Goal: Task Accomplishment & Management: Complete application form

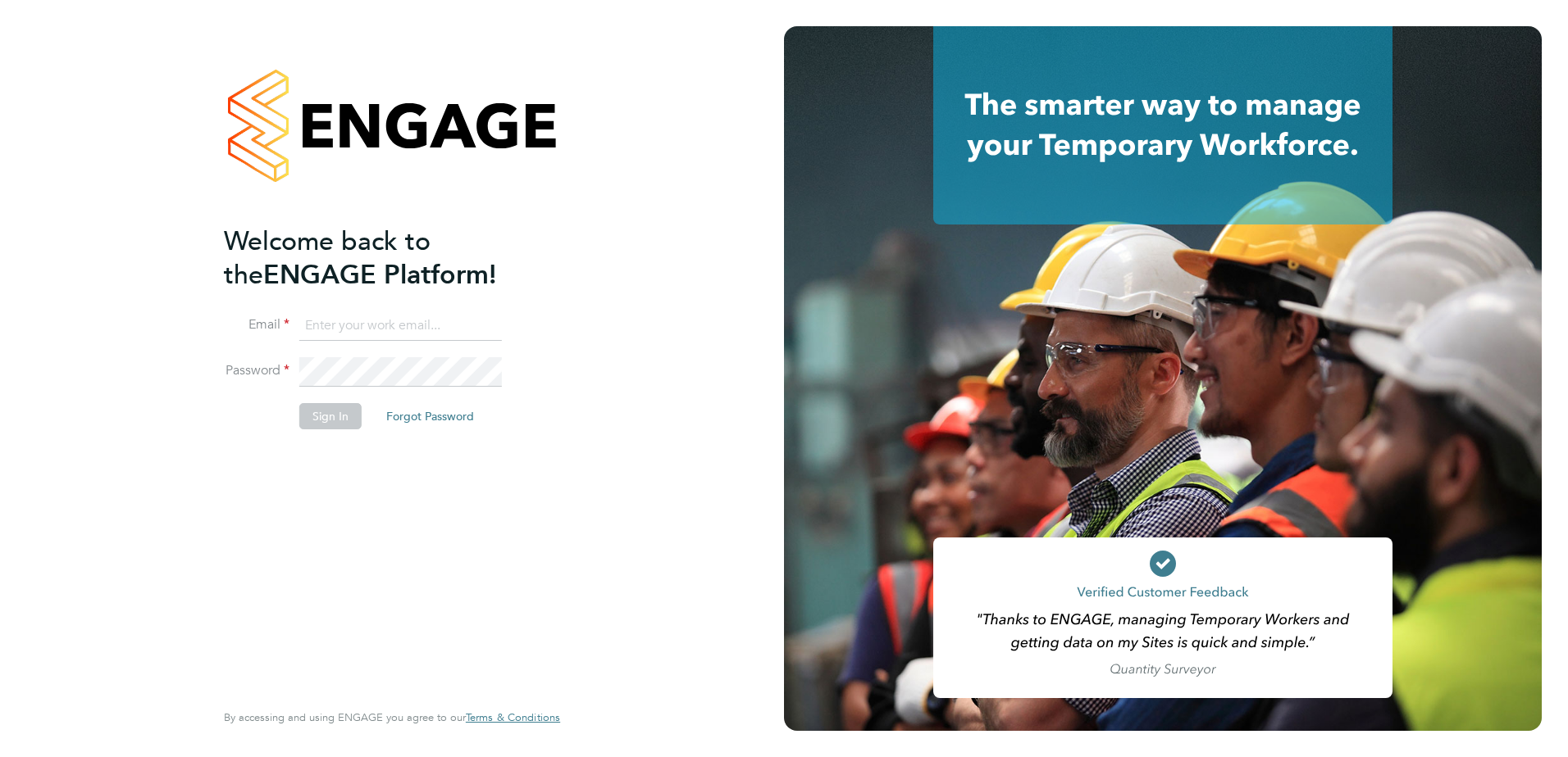
click at [324, 320] on input at bounding box center [401, 327] width 202 height 30
type input "ryan.cumner@vistry.co.uk"
click at [329, 411] on button "Sign In" at bounding box center [330, 416] width 62 height 27
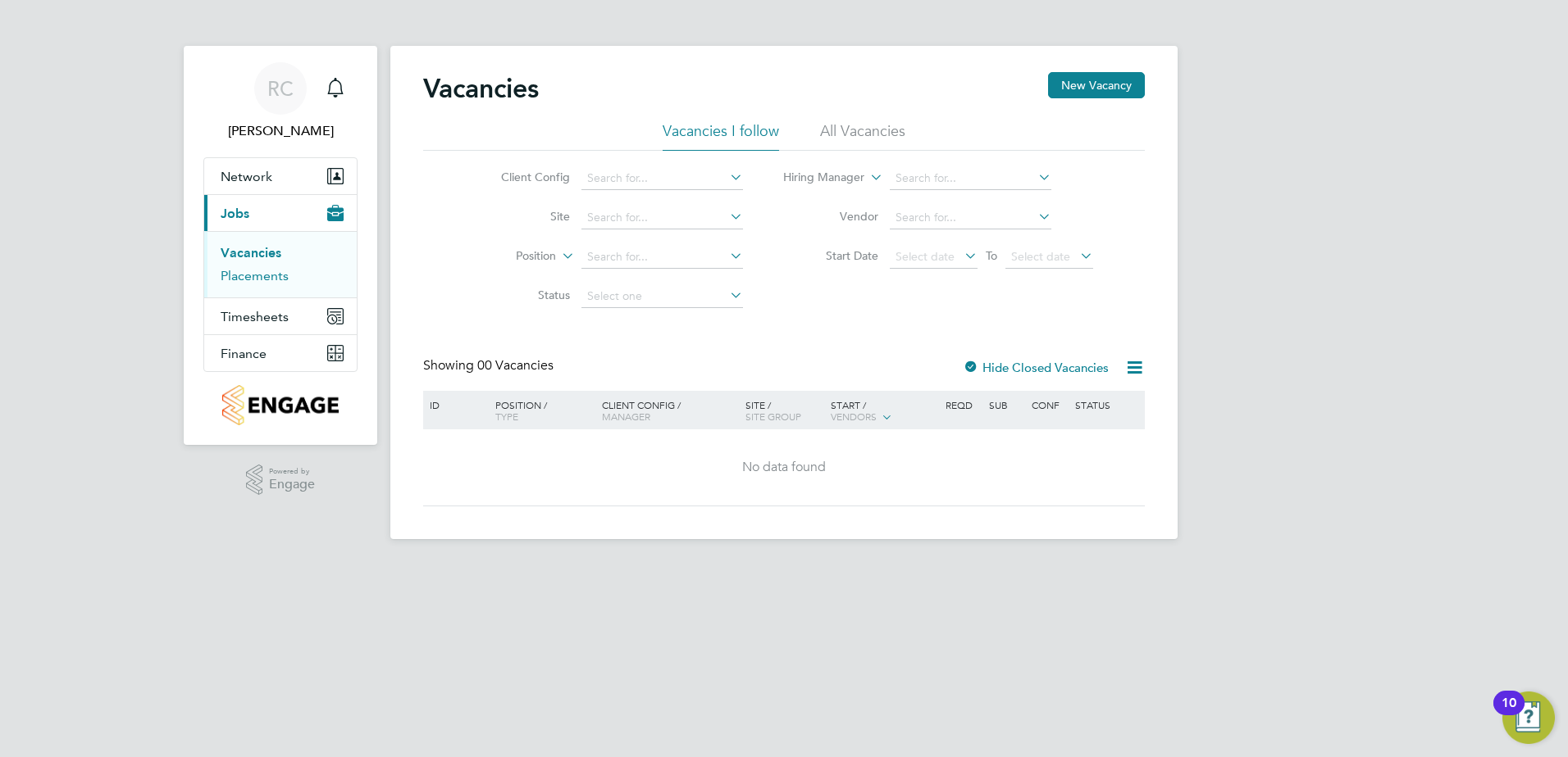
click at [252, 274] on link "Placements" at bounding box center [255, 275] width 68 height 16
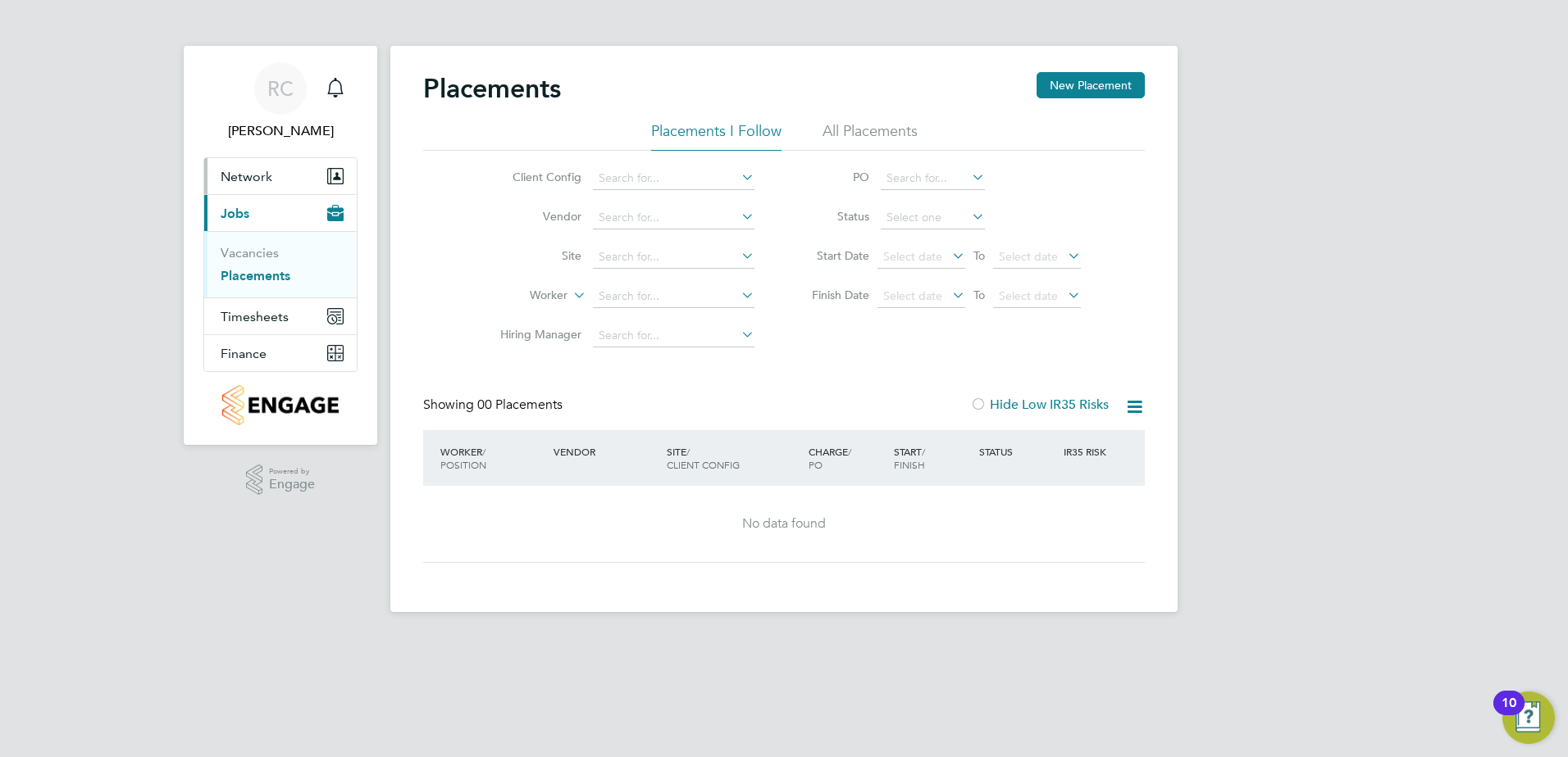
click at [246, 178] on span "Network" at bounding box center [246, 177] width 51 height 16
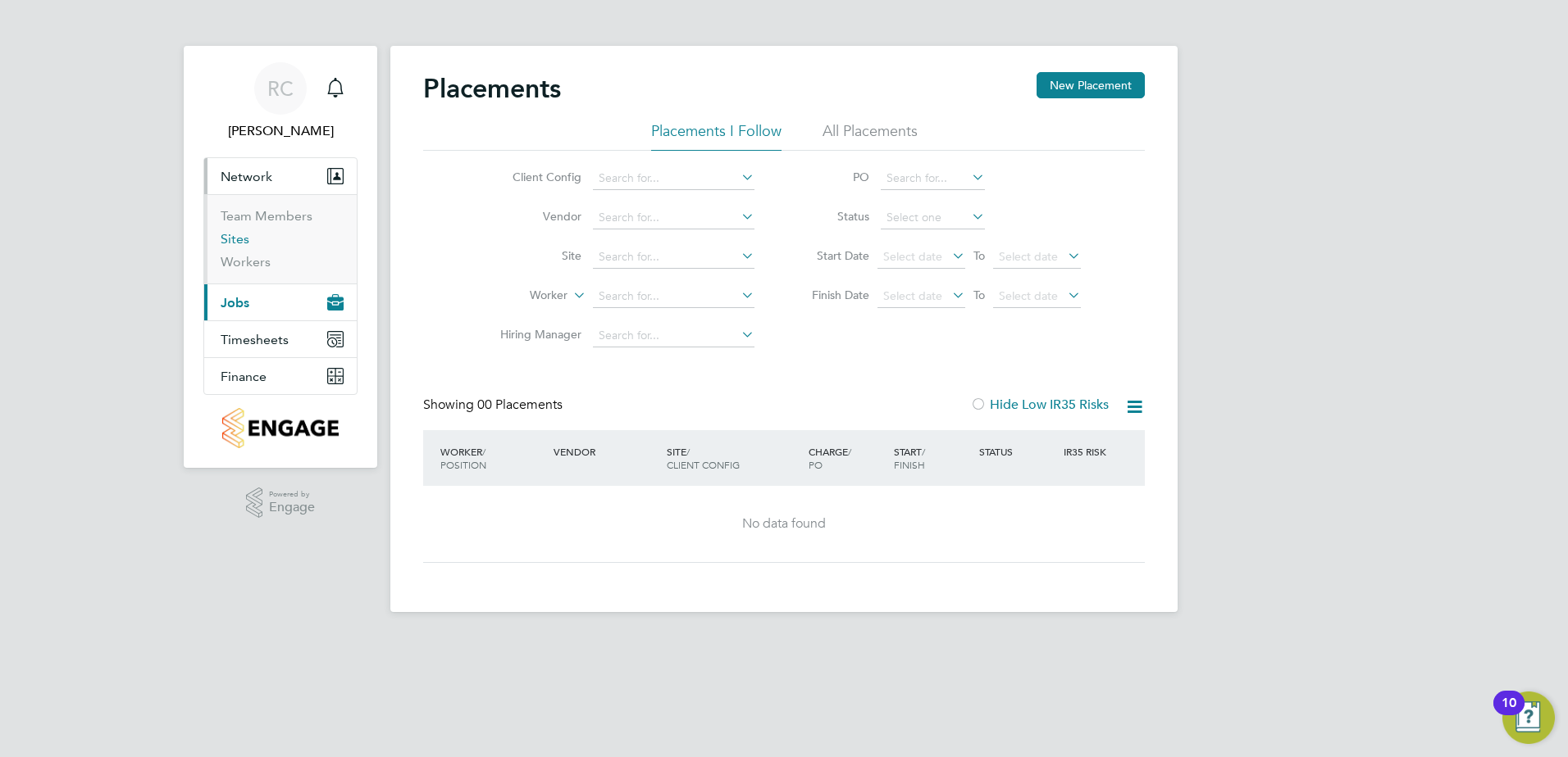
click at [235, 240] on link "Sites" at bounding box center [235, 239] width 29 height 16
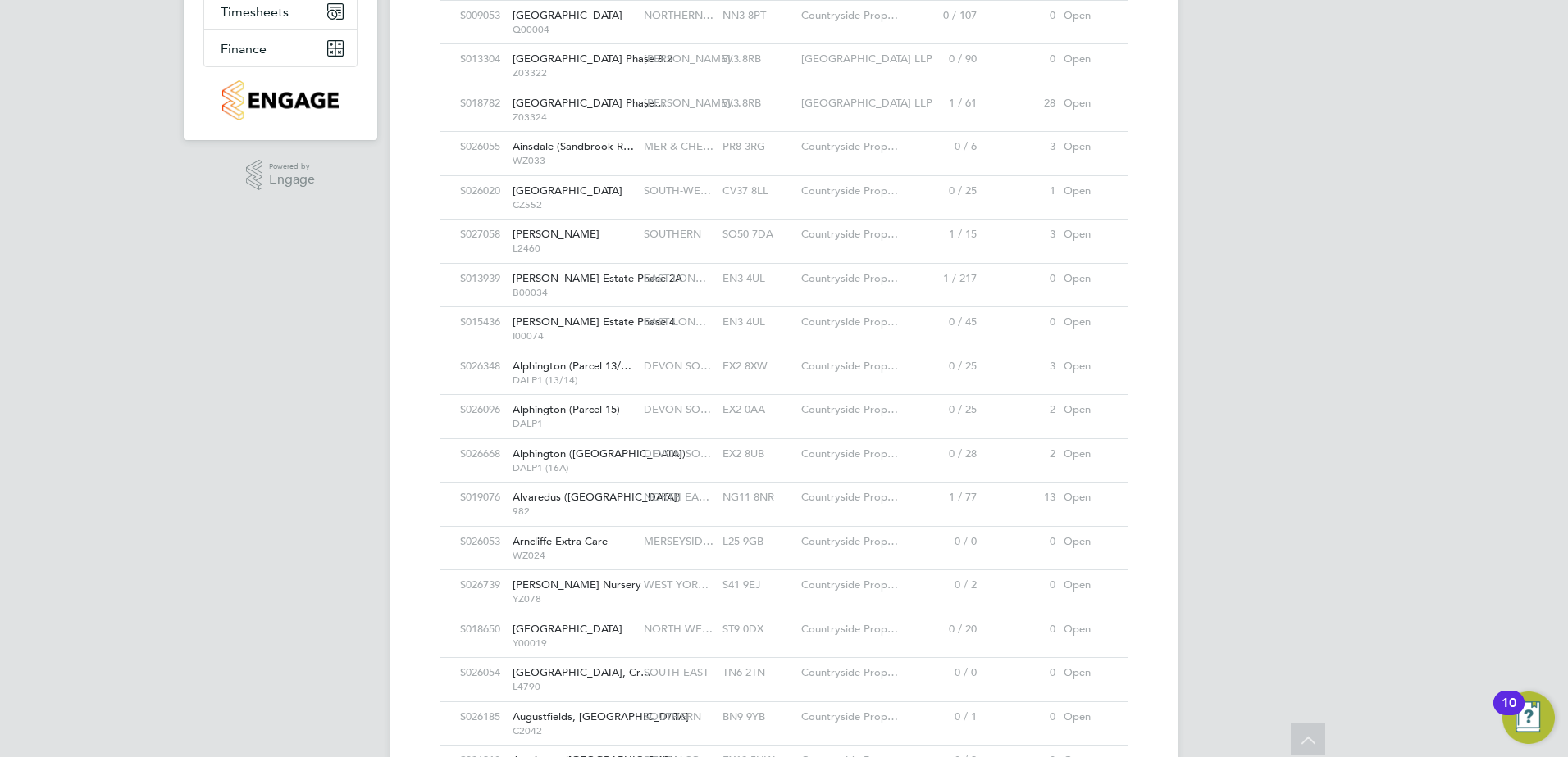
click at [582, 457] on span "Alphington ([GEOGRAPHIC_DATA])" at bounding box center [599, 454] width 173 height 14
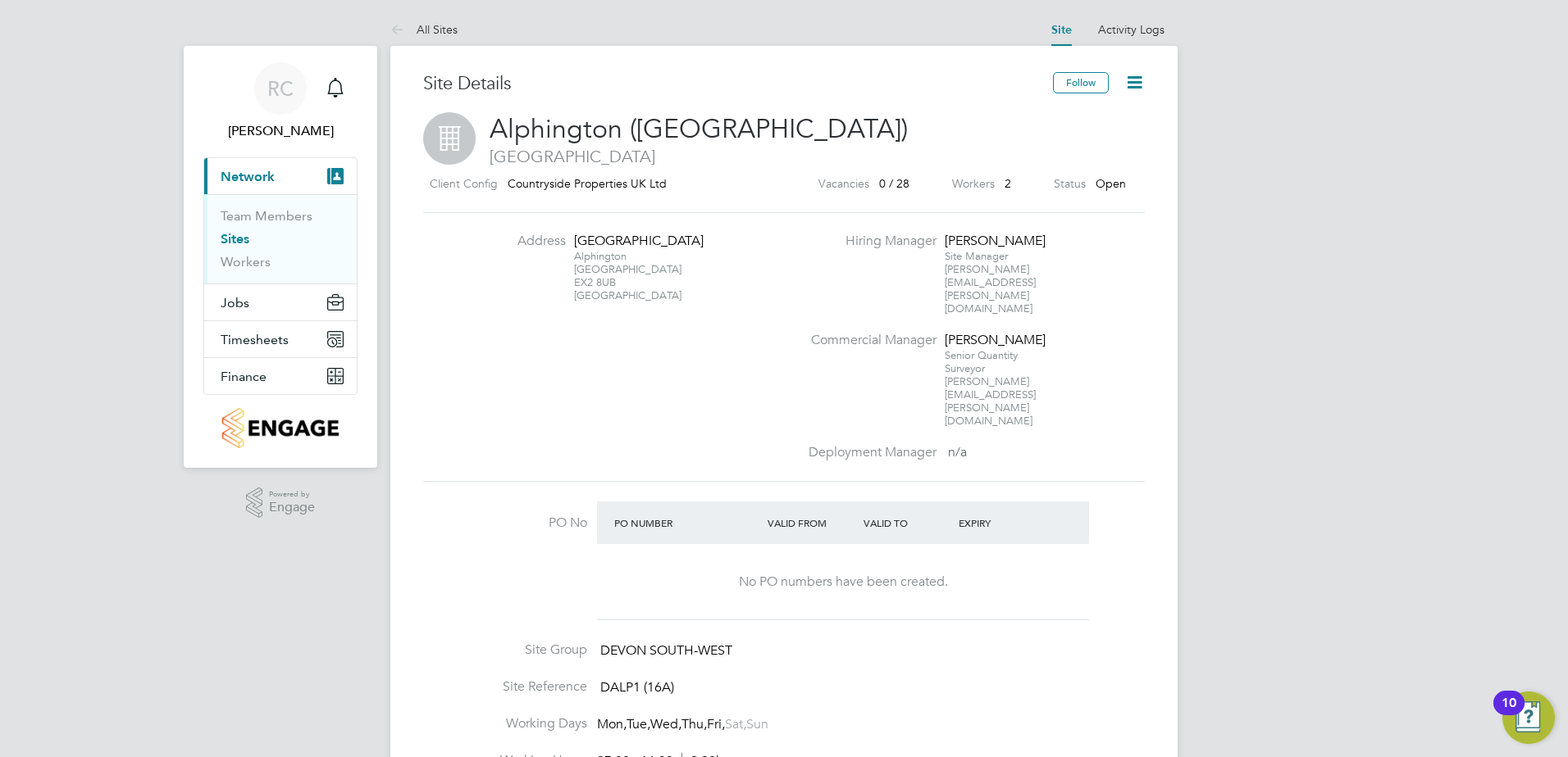
click at [257, 175] on span "Network" at bounding box center [247, 177] width 54 height 16
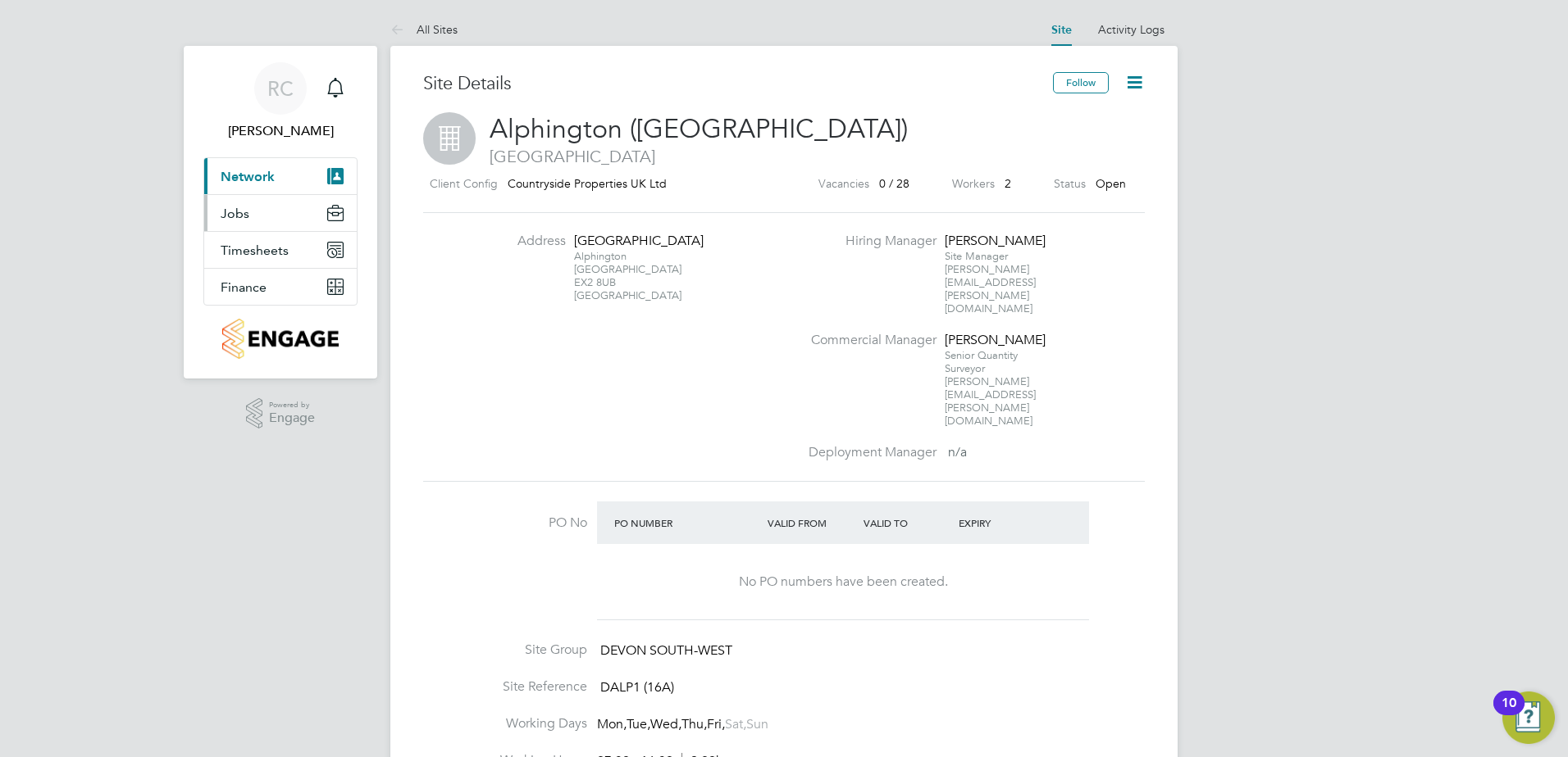
click at [240, 212] on span "Jobs" at bounding box center [235, 213] width 29 height 16
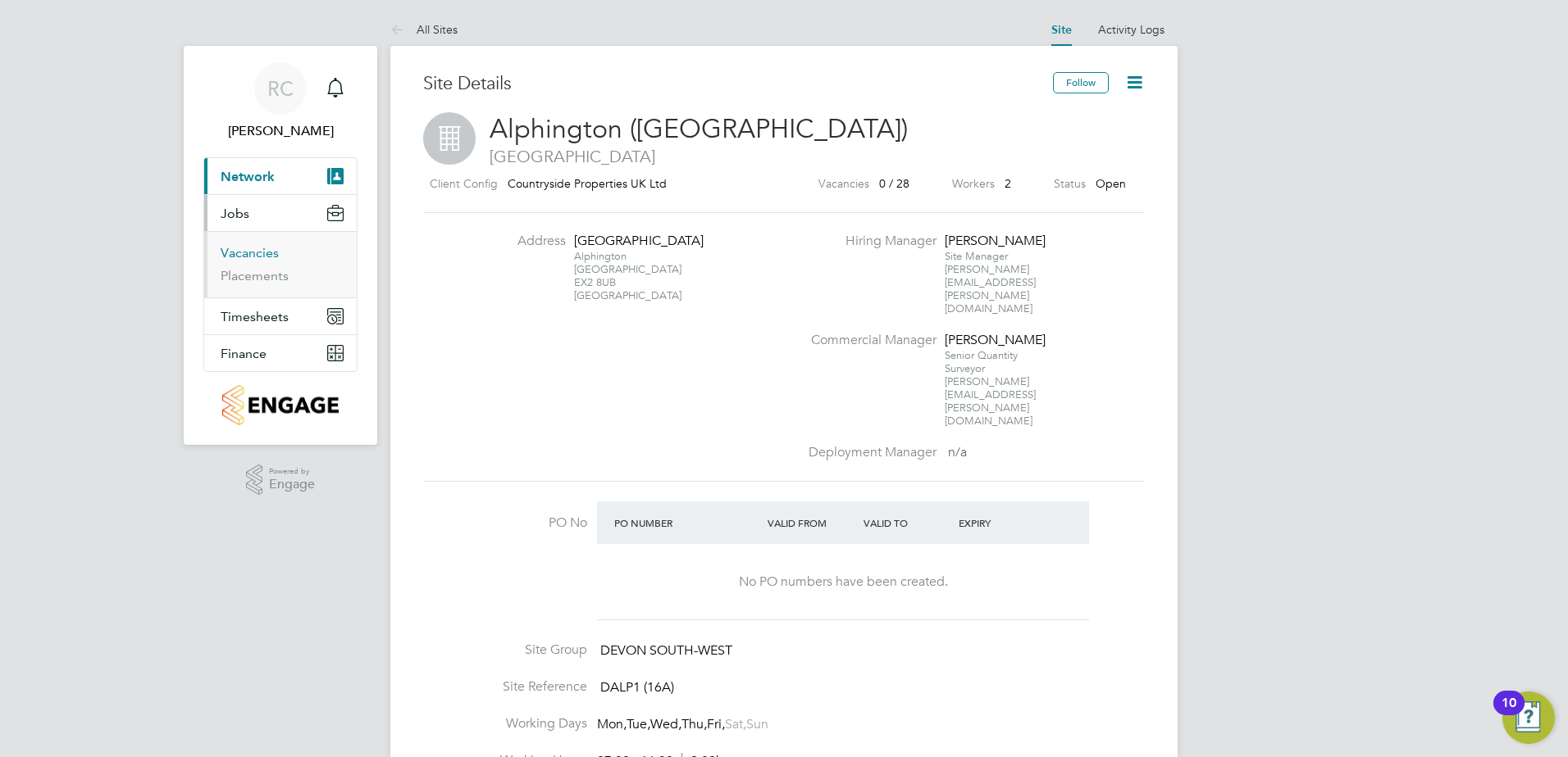
click at [243, 247] on link "Vacancies" at bounding box center [250, 253] width 58 height 16
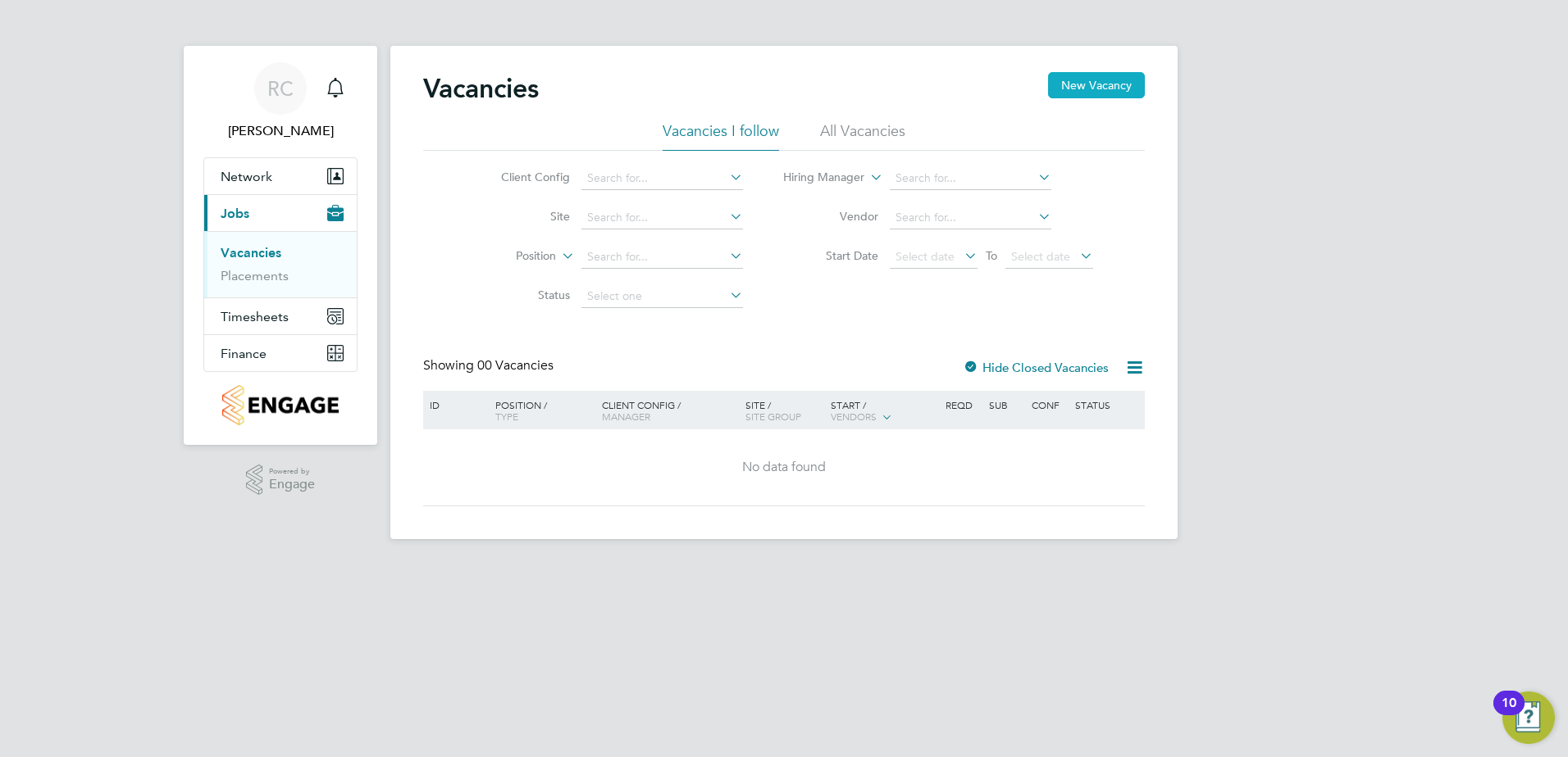
click at [1111, 87] on button "New Vacancy" at bounding box center [1096, 85] width 97 height 27
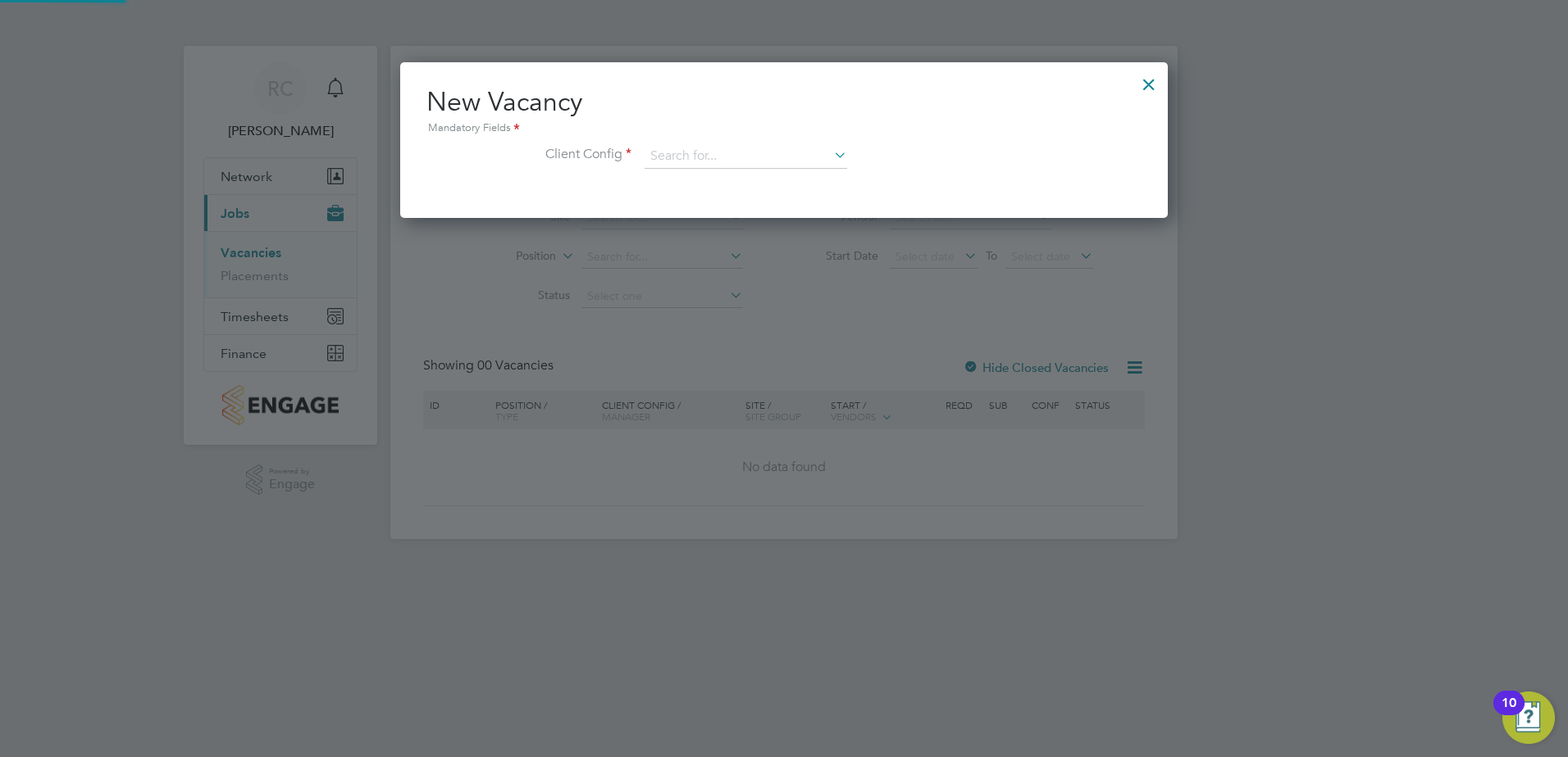
scroll to position [156, 768]
click at [830, 159] on icon at bounding box center [830, 155] width 0 height 23
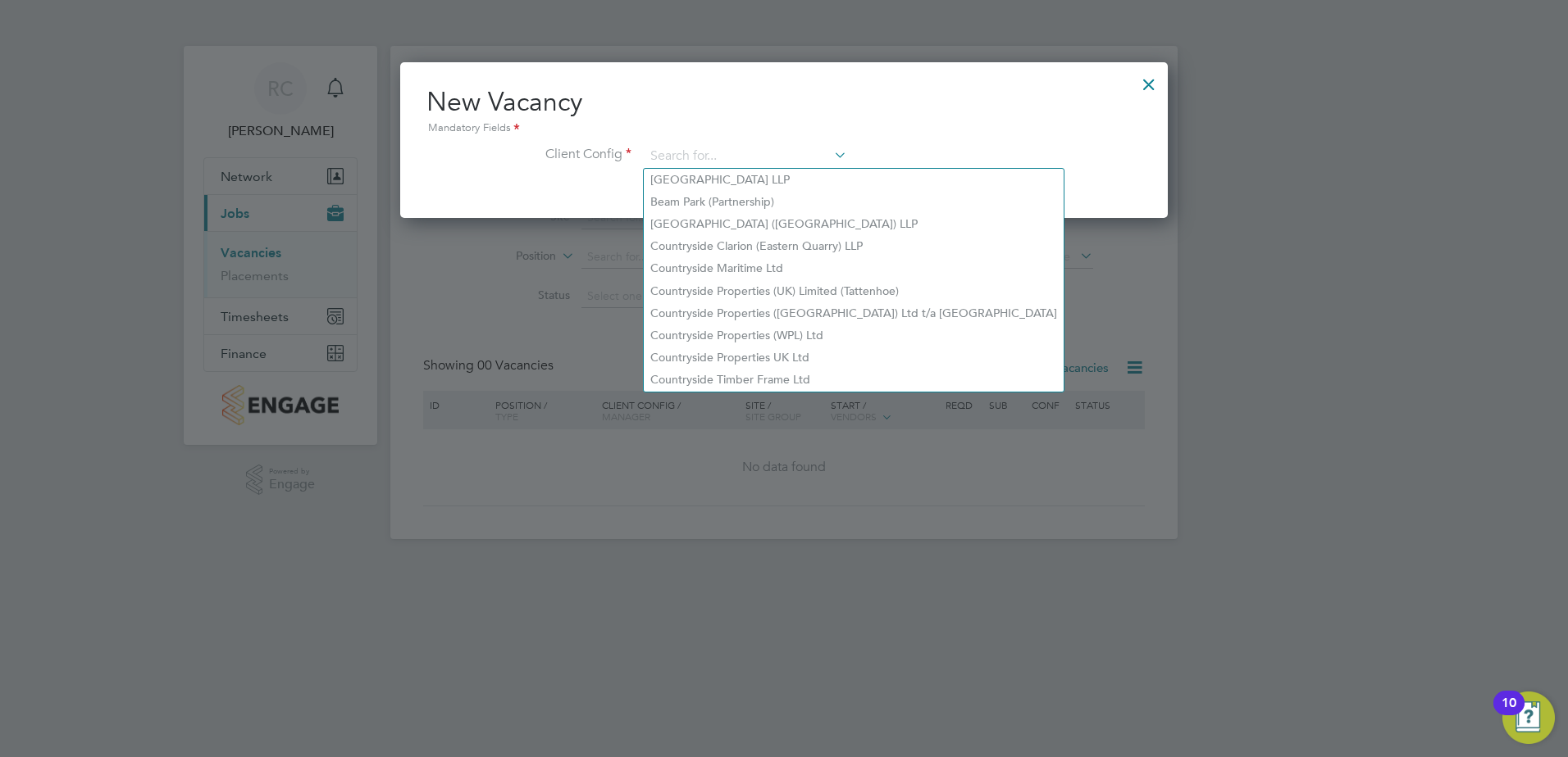
click at [1046, 472] on div at bounding box center [784, 378] width 1568 height 757
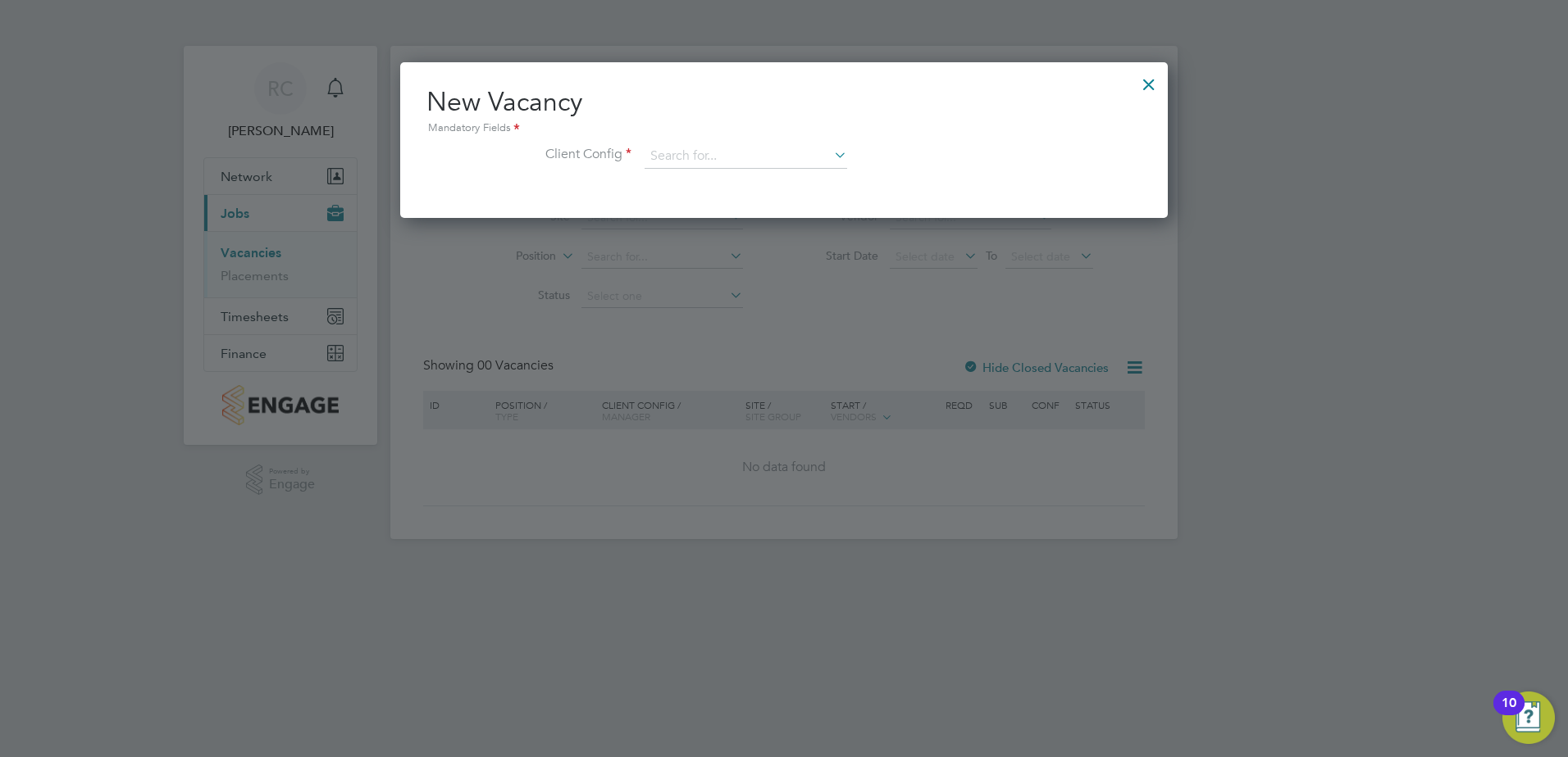
click at [1152, 85] on div at bounding box center [1149, 80] width 30 height 30
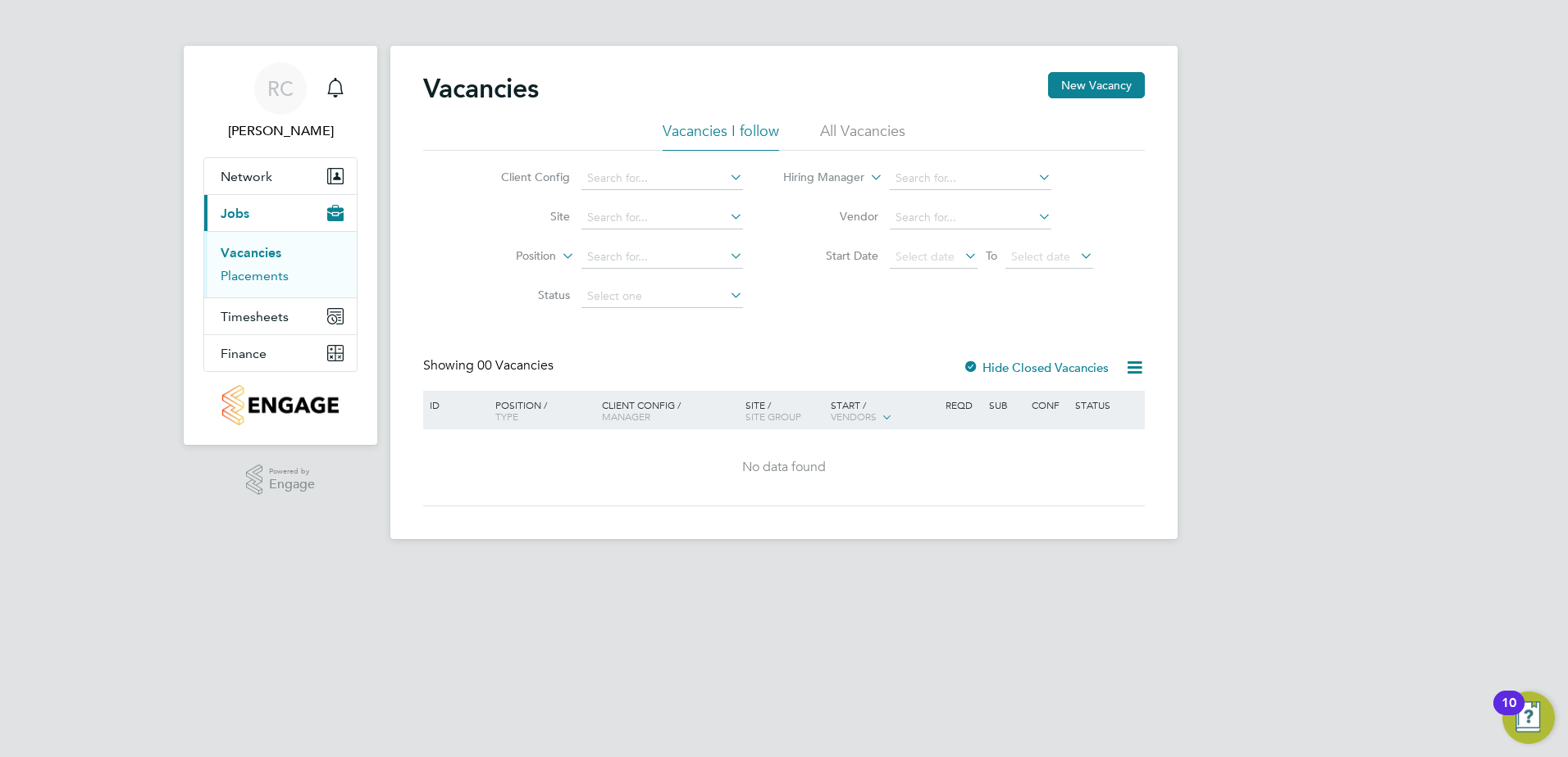
click at [246, 276] on link "Placements" at bounding box center [255, 275] width 68 height 16
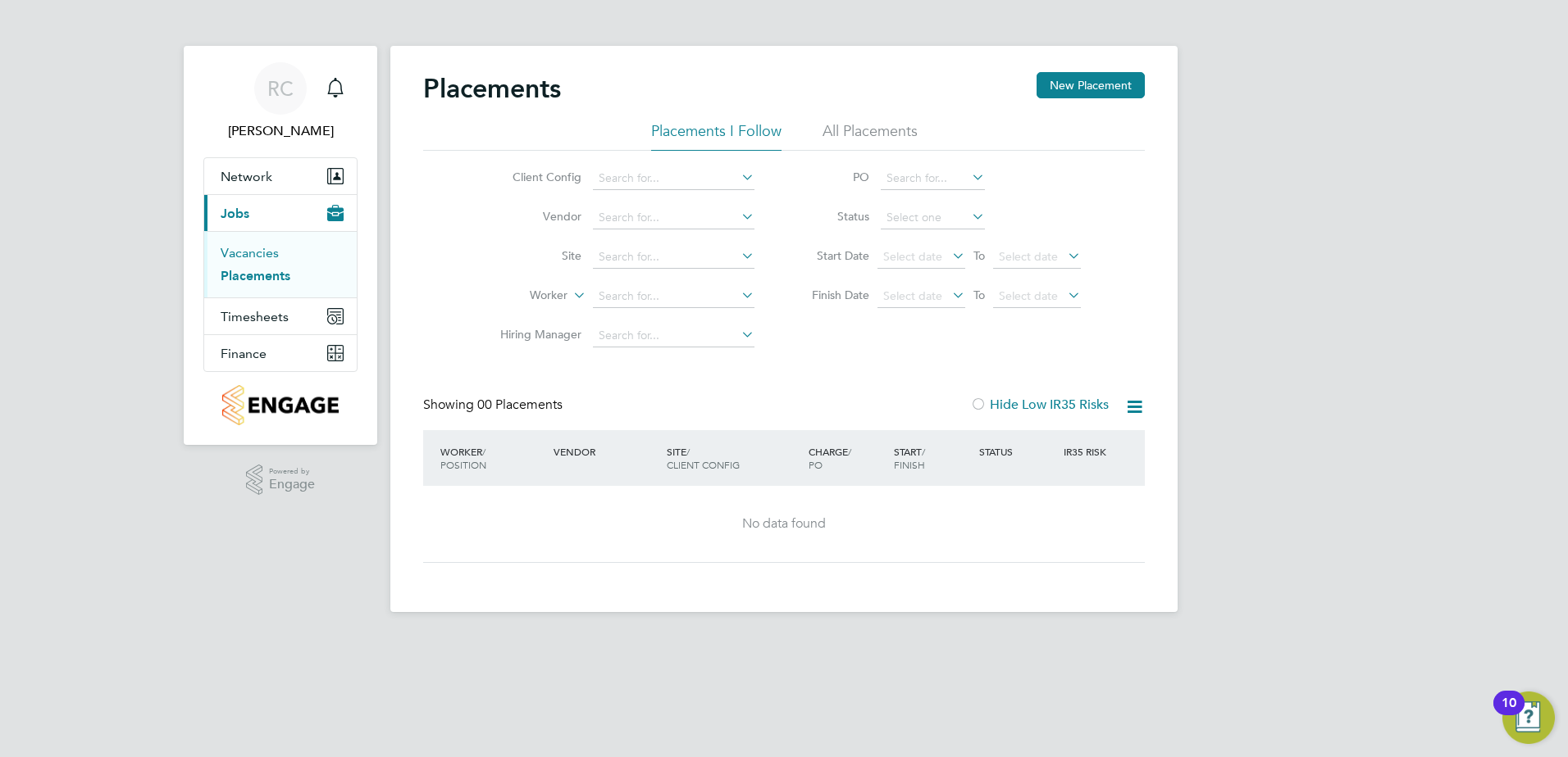
click at [243, 255] on link "Vacancies" at bounding box center [250, 253] width 58 height 16
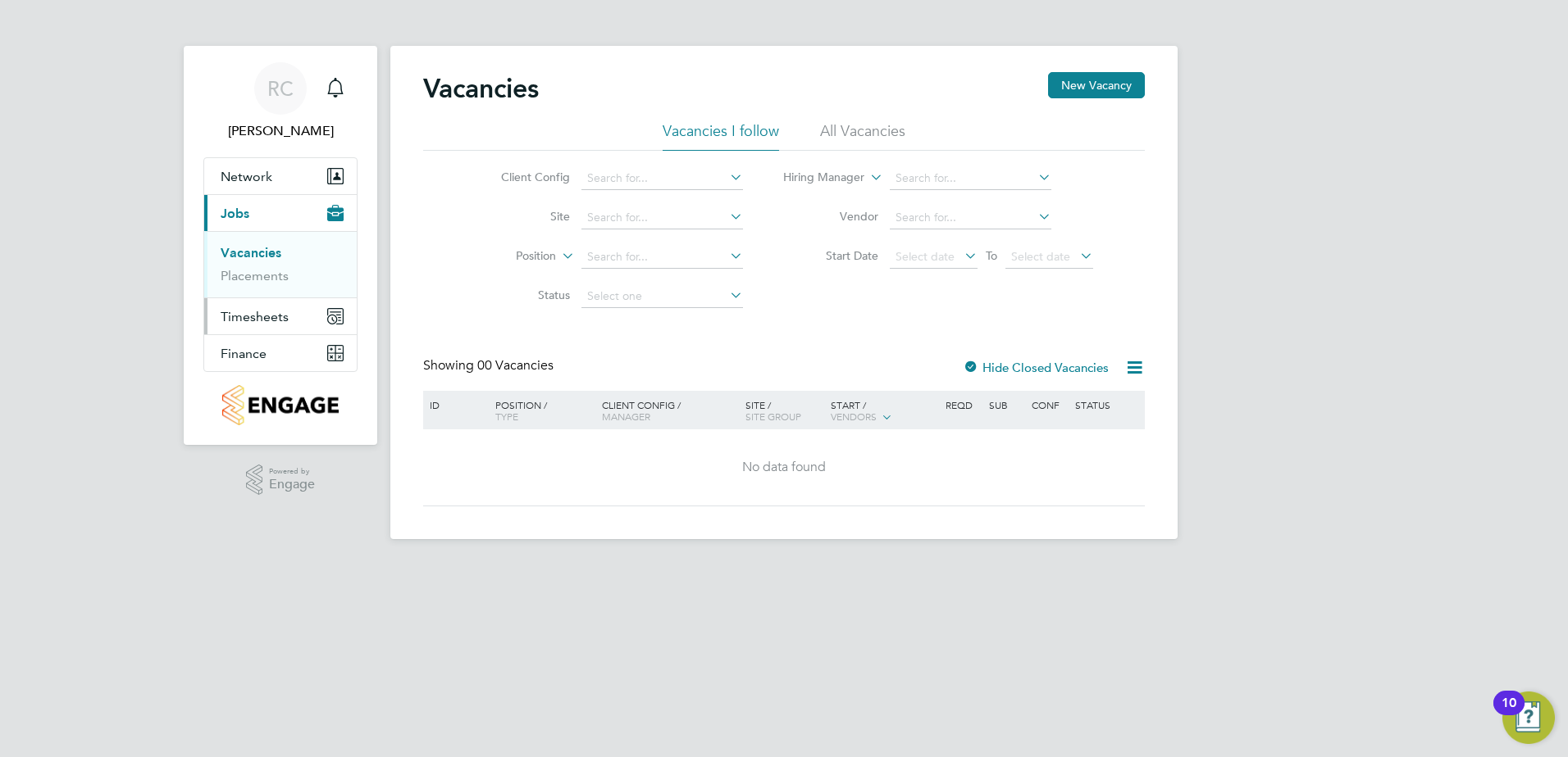
click at [249, 323] on span "Timesheets" at bounding box center [255, 317] width 68 height 16
click at [250, 356] on span "Finance" at bounding box center [243, 353] width 46 height 16
click at [251, 328] on link "Invoices & Credit Notes" at bounding box center [272, 334] width 103 height 32
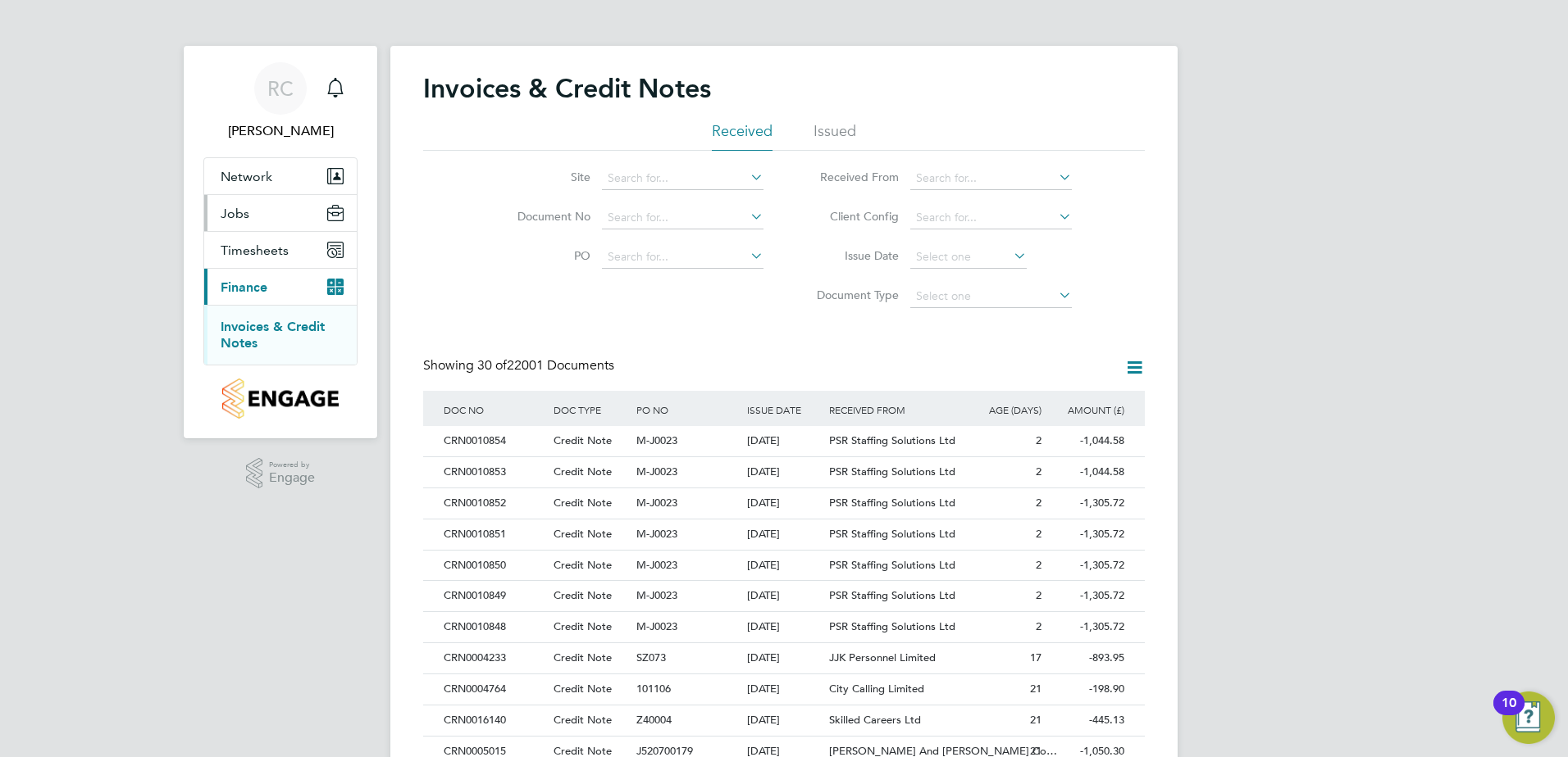
click at [227, 208] on span "Jobs" at bounding box center [235, 213] width 29 height 16
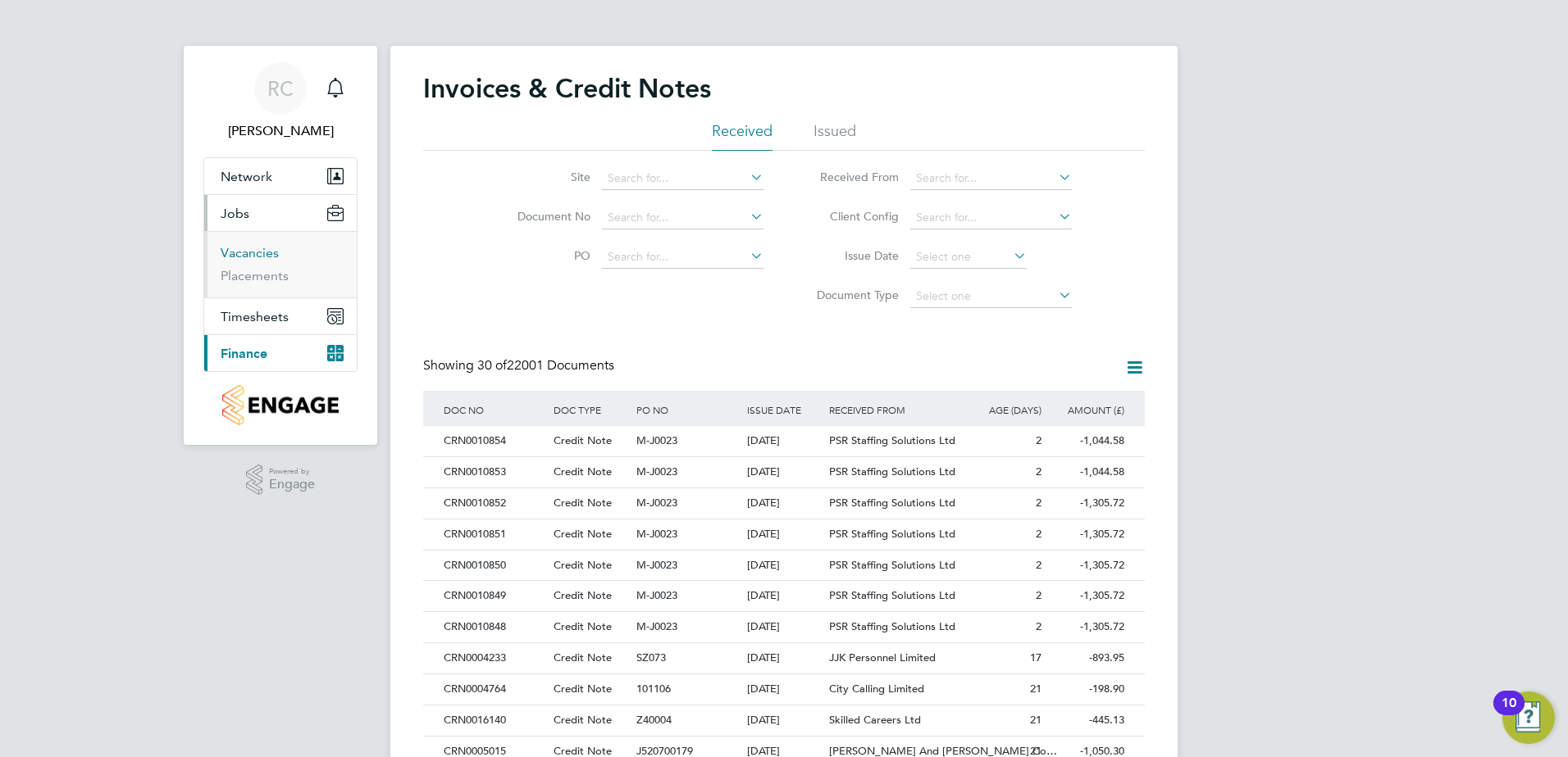
click at [240, 246] on link "Vacancies" at bounding box center [250, 253] width 58 height 16
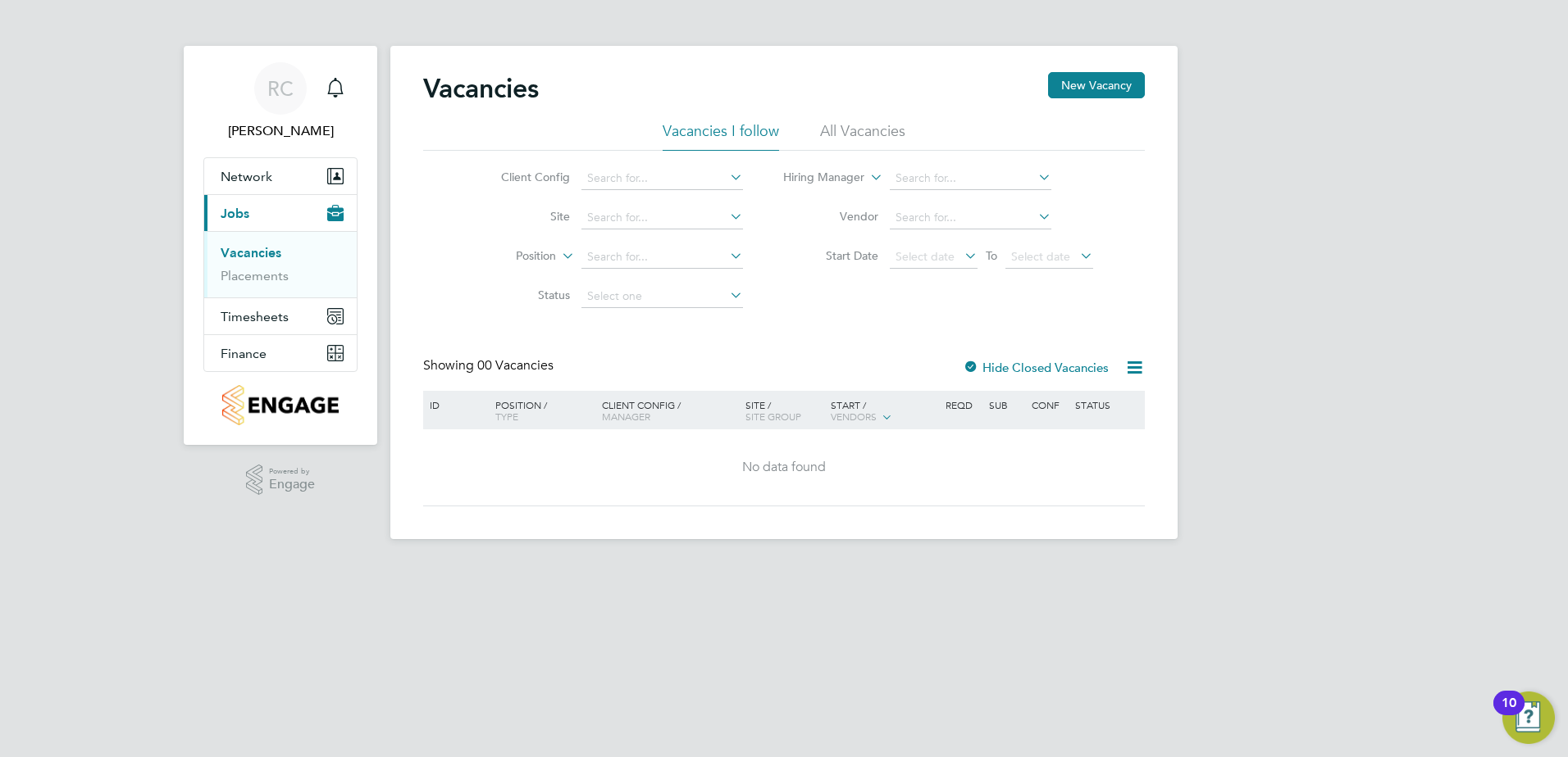
click at [836, 127] on li "All Vacancies" at bounding box center [862, 136] width 85 height 30
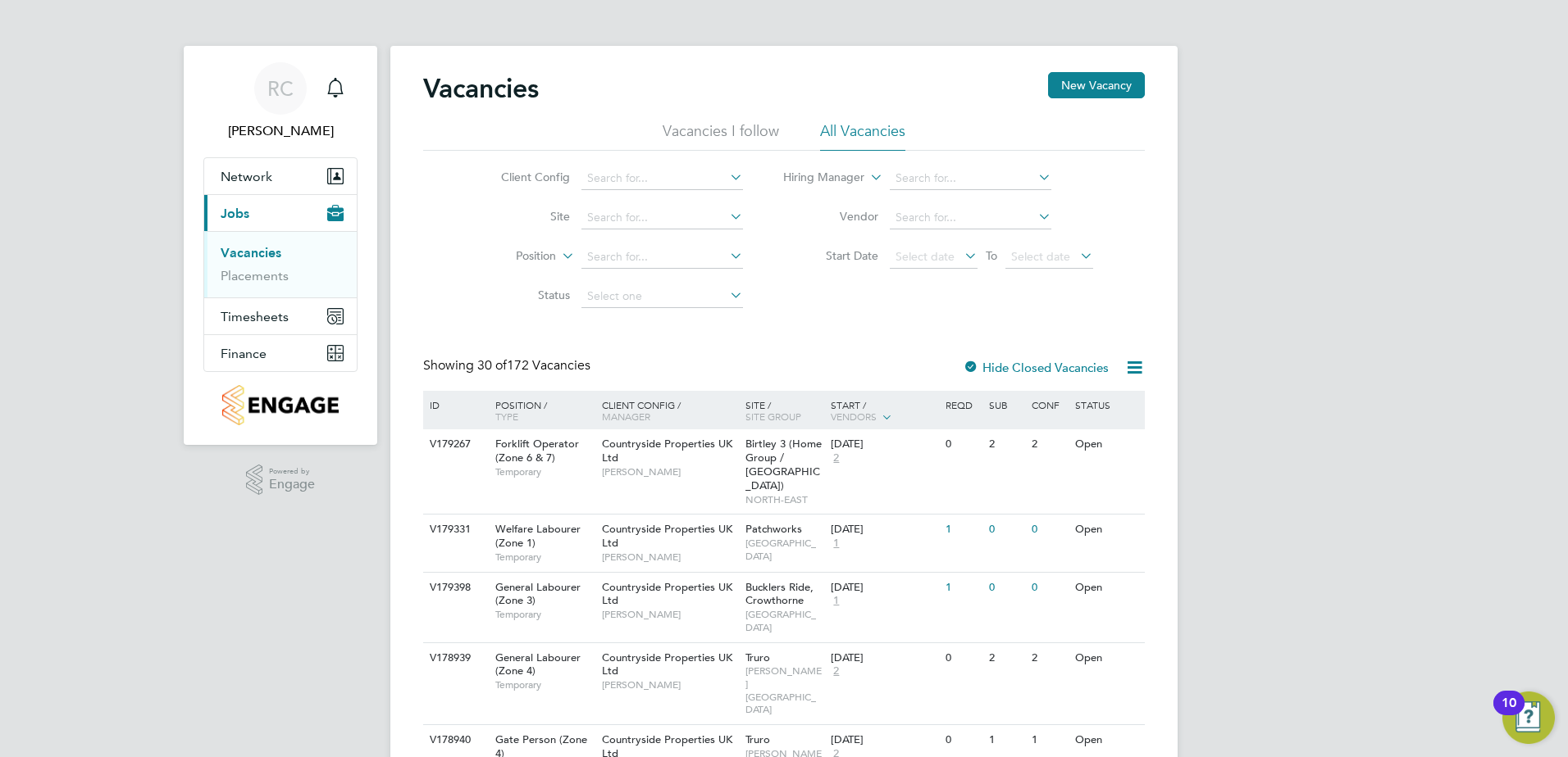
click at [1093, 86] on button "New Vacancy" at bounding box center [1096, 85] width 97 height 27
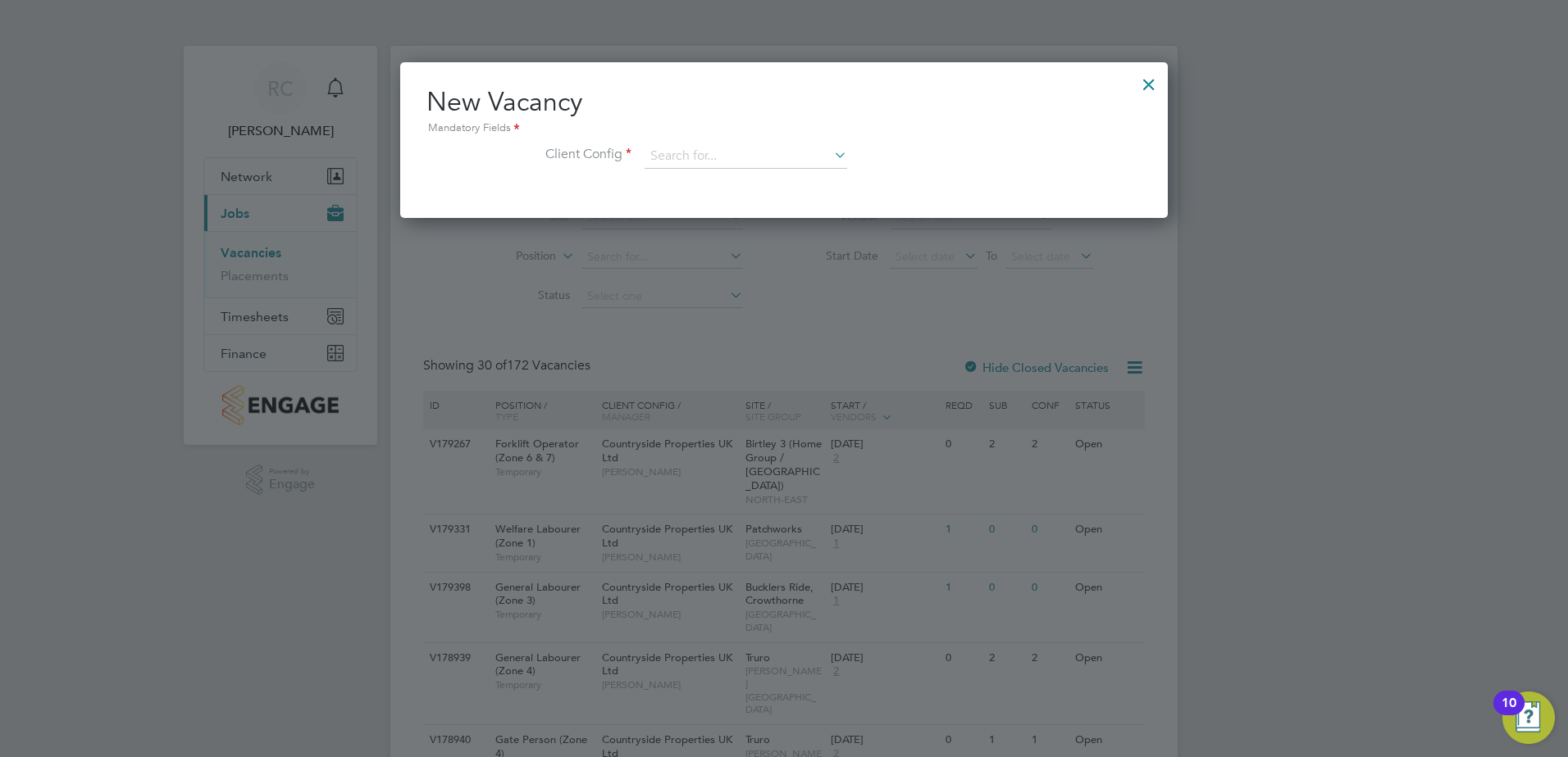
click at [830, 154] on icon at bounding box center [830, 155] width 0 height 23
click at [782, 347] on li "Countryside Properties UK Ltd" at bounding box center [854, 357] width 420 height 22
type input "Countryside Properties UK Ltd"
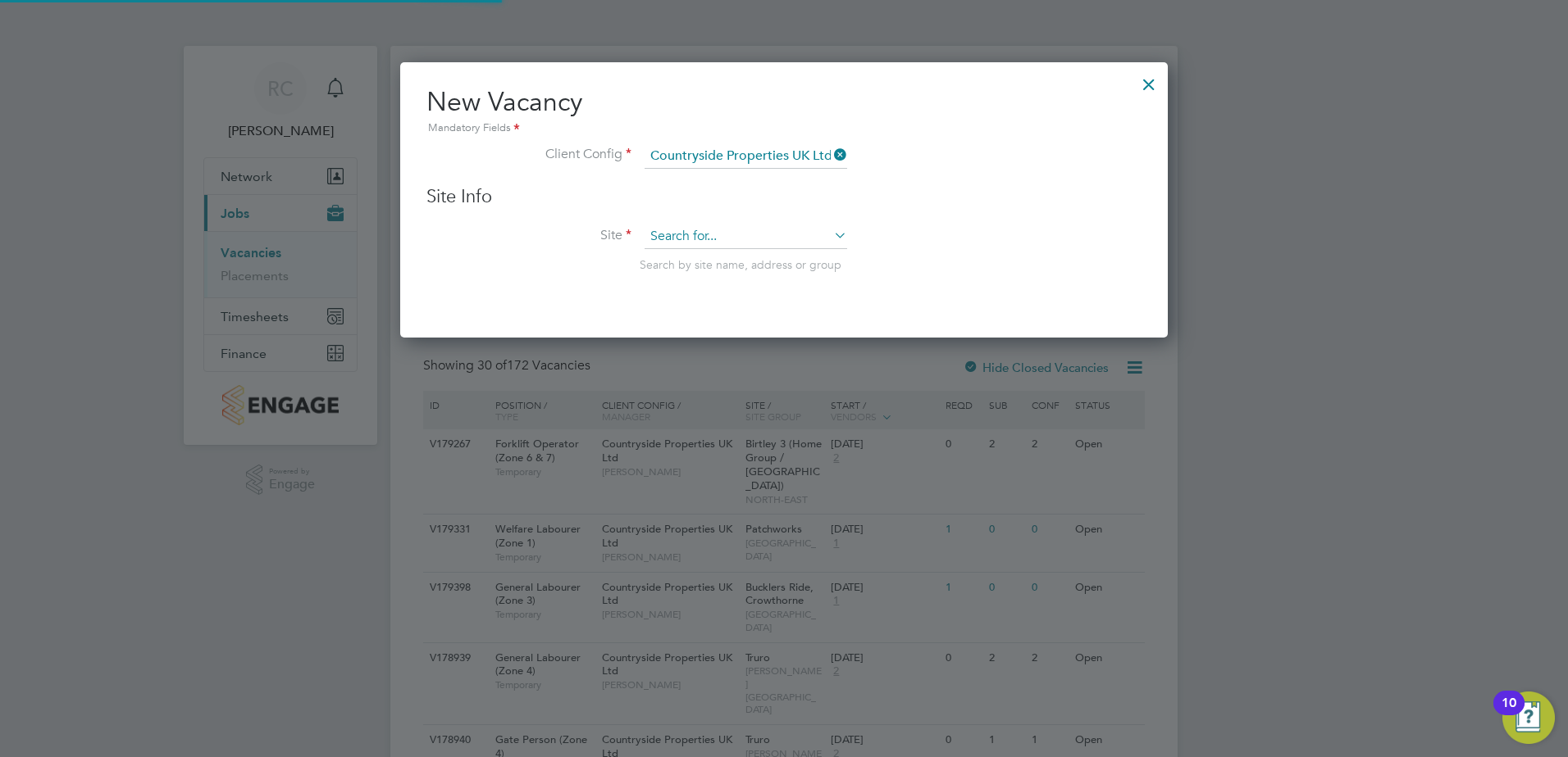
click at [757, 240] on input at bounding box center [746, 237] width 202 height 25
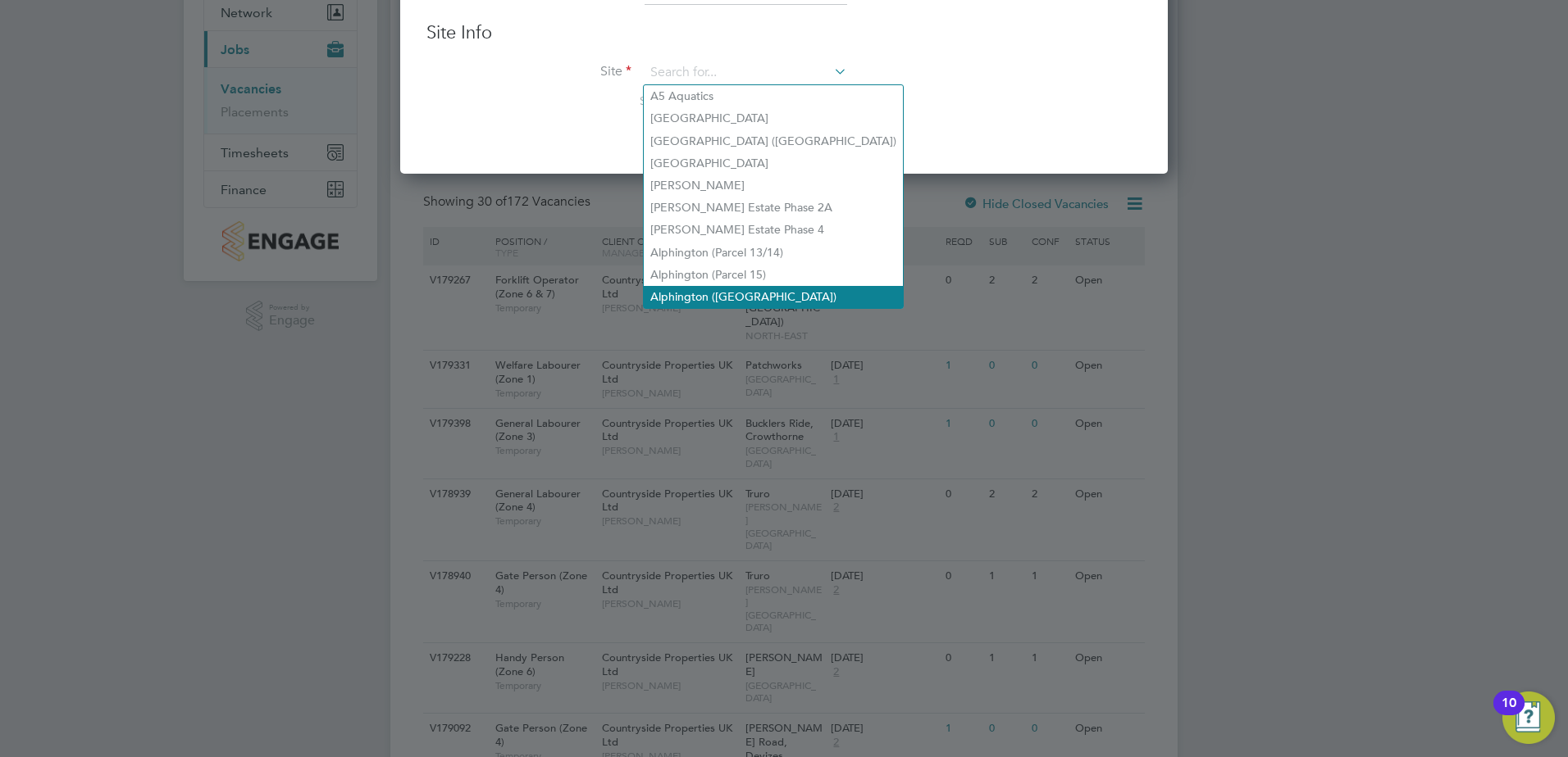
click at [737, 287] on li "Alphington ([GEOGRAPHIC_DATA])" at bounding box center [773, 297] width 259 height 22
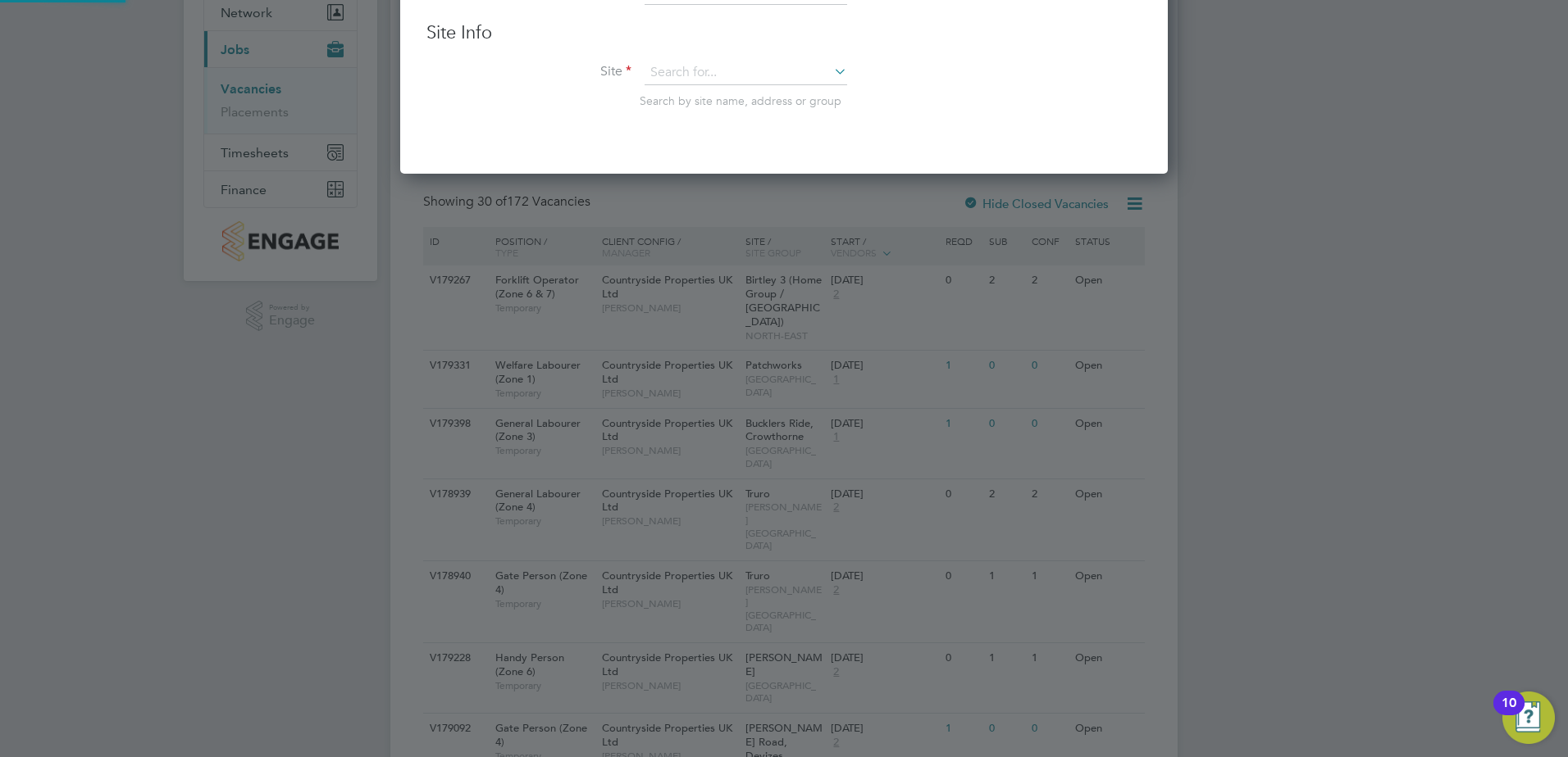
type input "Alphington ([GEOGRAPHIC_DATA])"
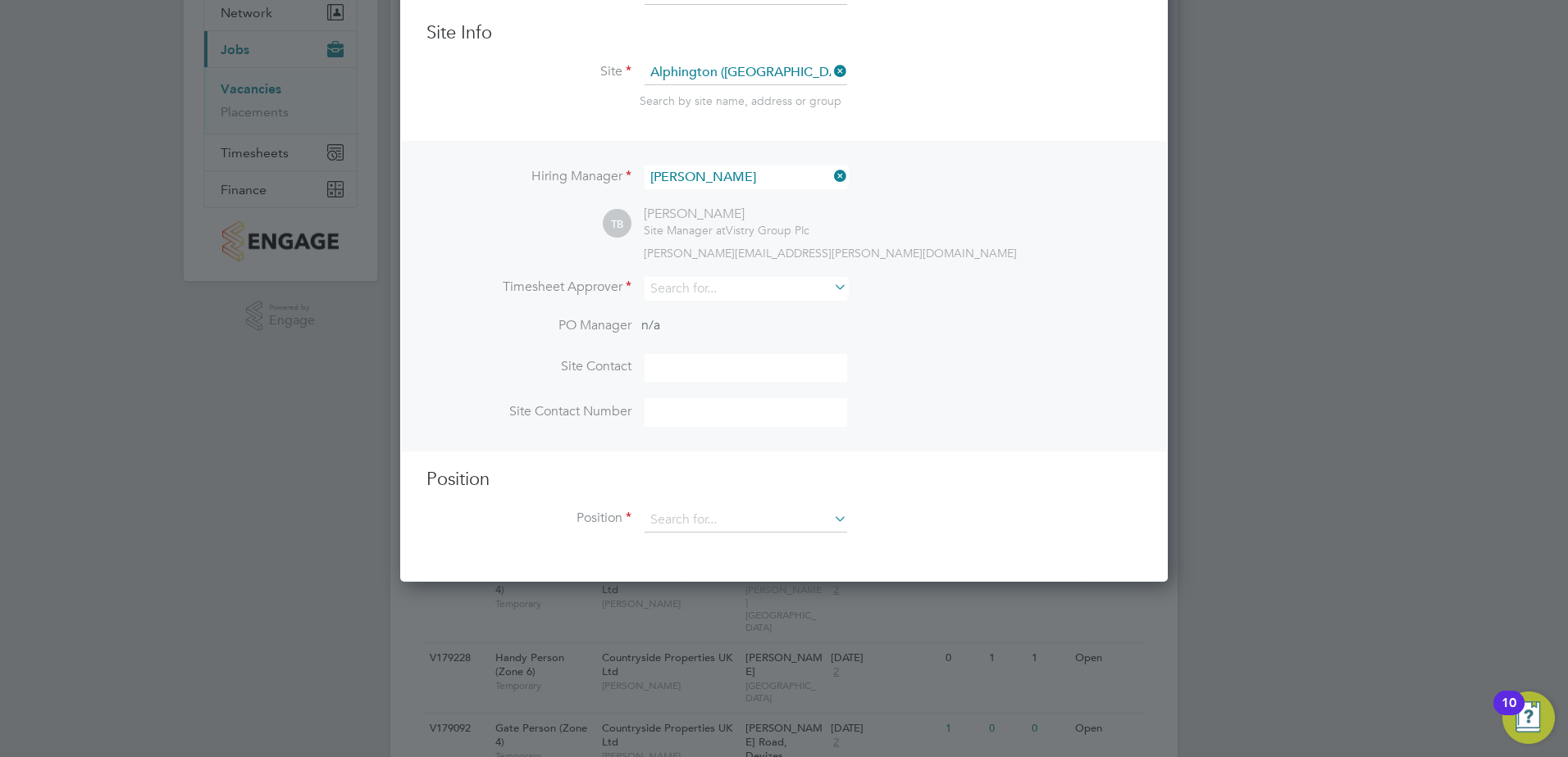
click at [830, 289] on icon at bounding box center [830, 287] width 0 height 23
click at [694, 391] on li "Tom Barnett" at bounding box center [792, 401] width 297 height 22
type input "[PERSON_NAME]"
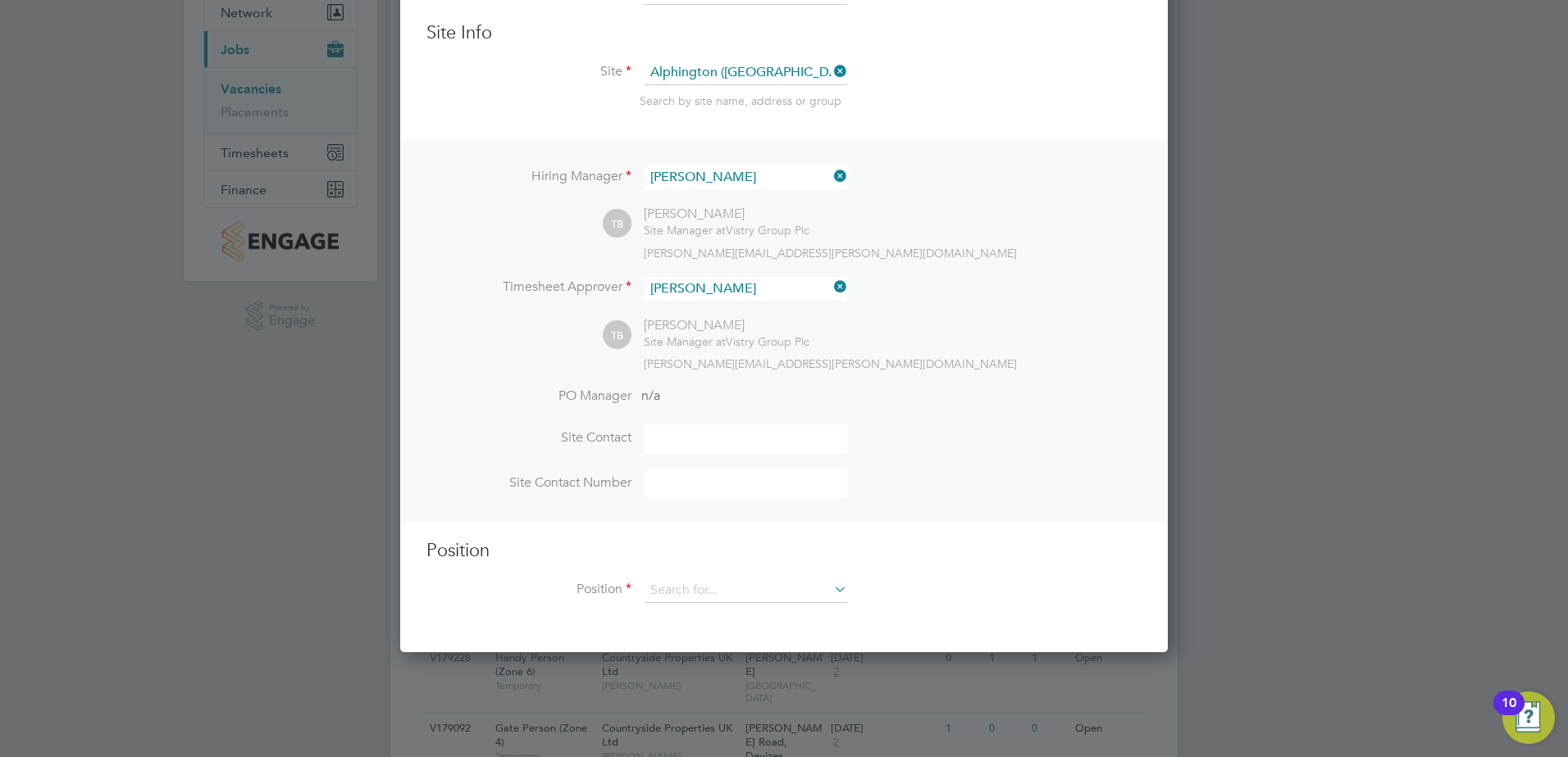
click at [677, 438] on input at bounding box center [746, 439] width 202 height 29
type input "[PERSON_NAME]"
type input "Alphington ([GEOGRAPHIC_DATA])"
type input "[PERSON_NAME]"
type input "07513723934"
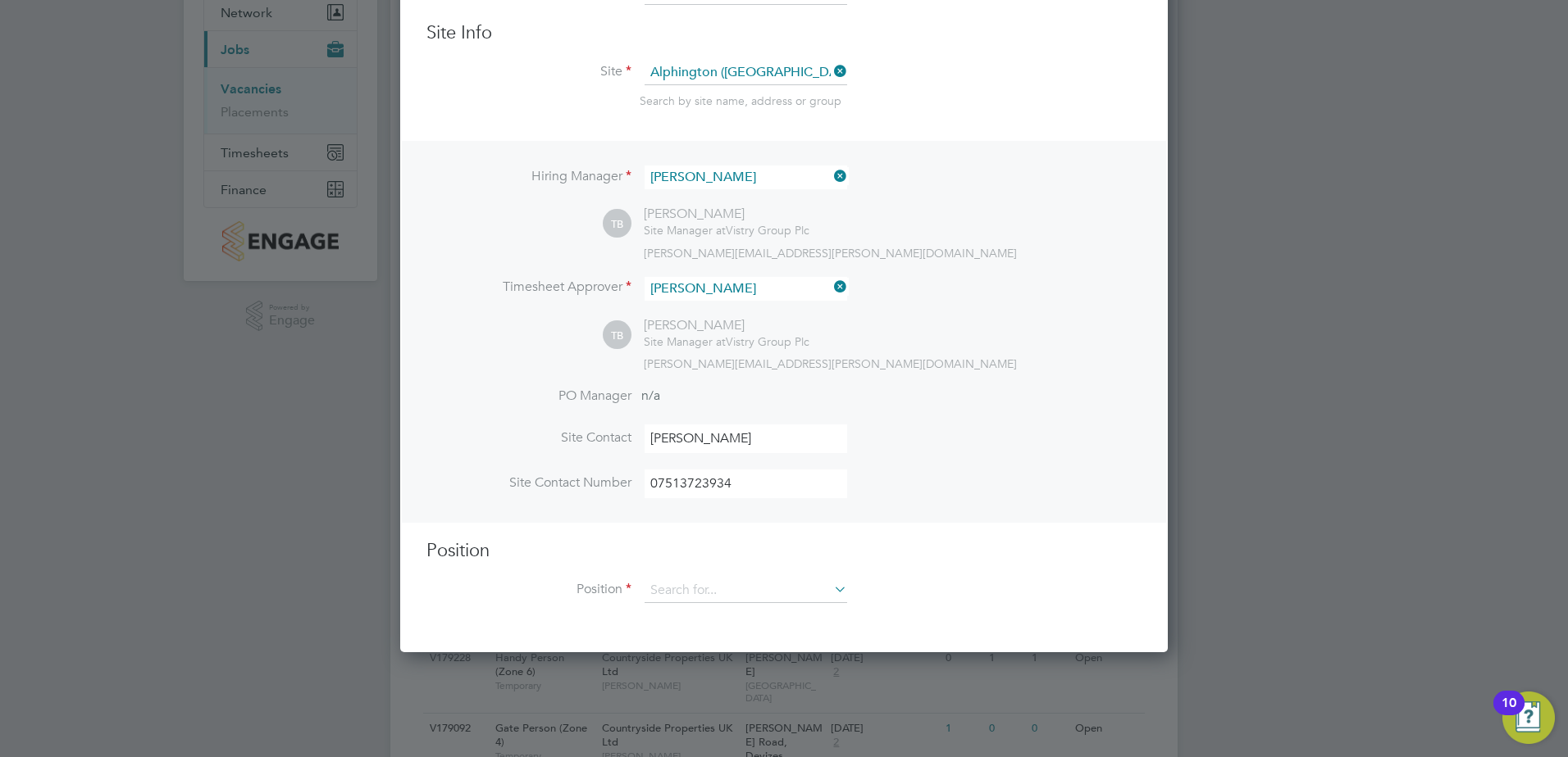
type input "Forklift Operator (Zone 4)"
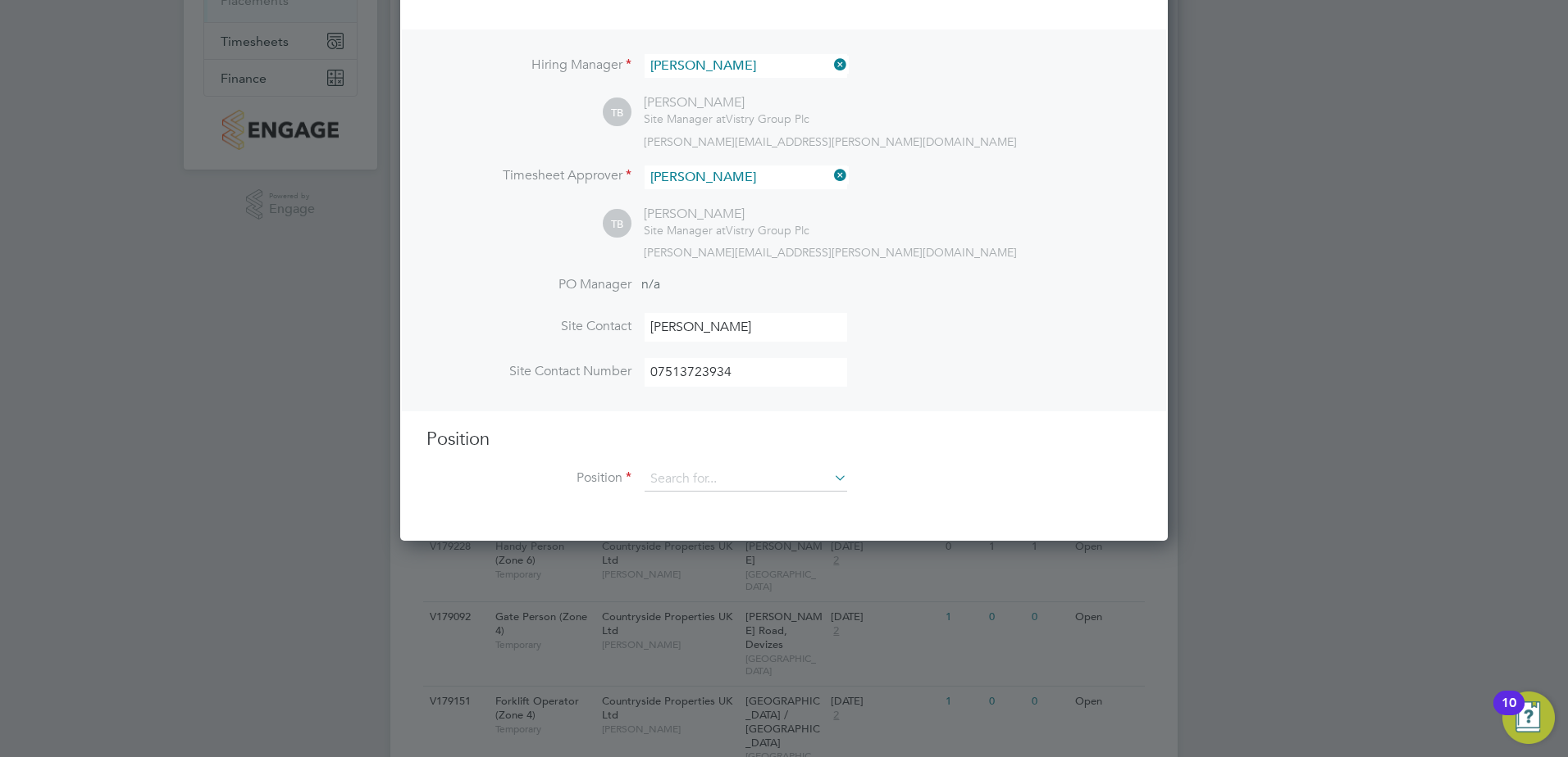
scroll to position [328, 0]
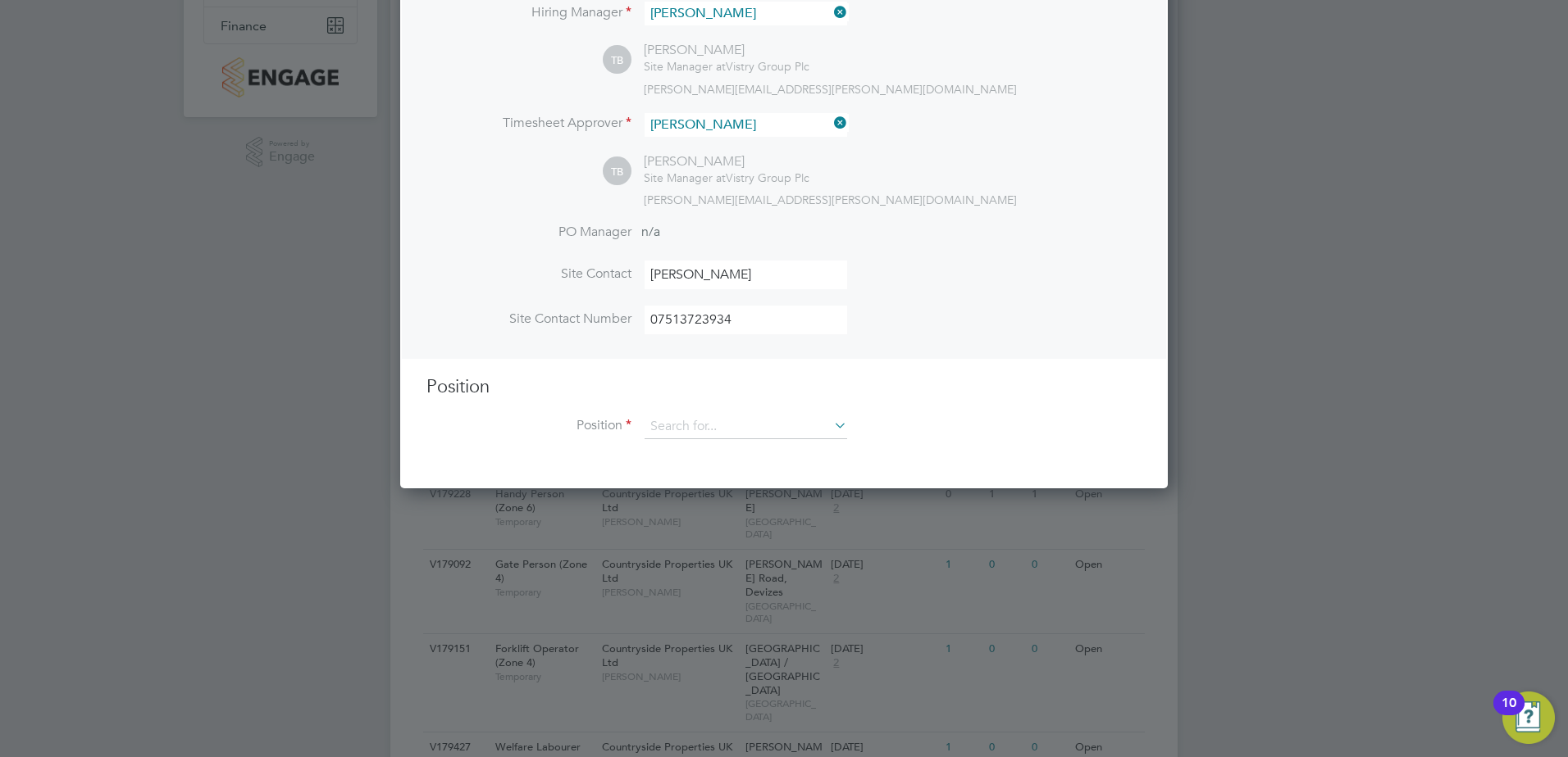
click at [830, 425] on icon at bounding box center [830, 425] width 0 height 23
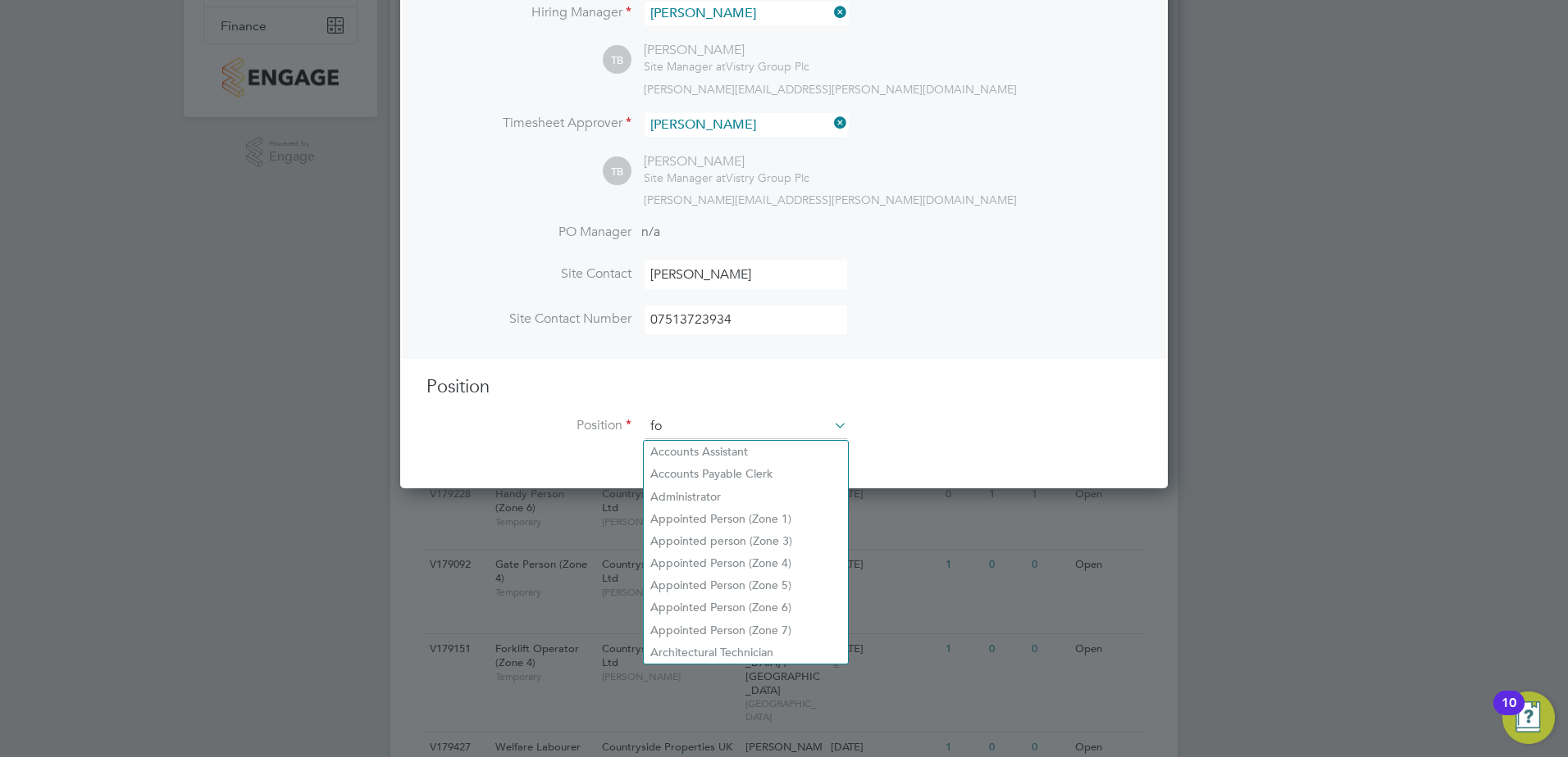
scroll to position [2363, 768]
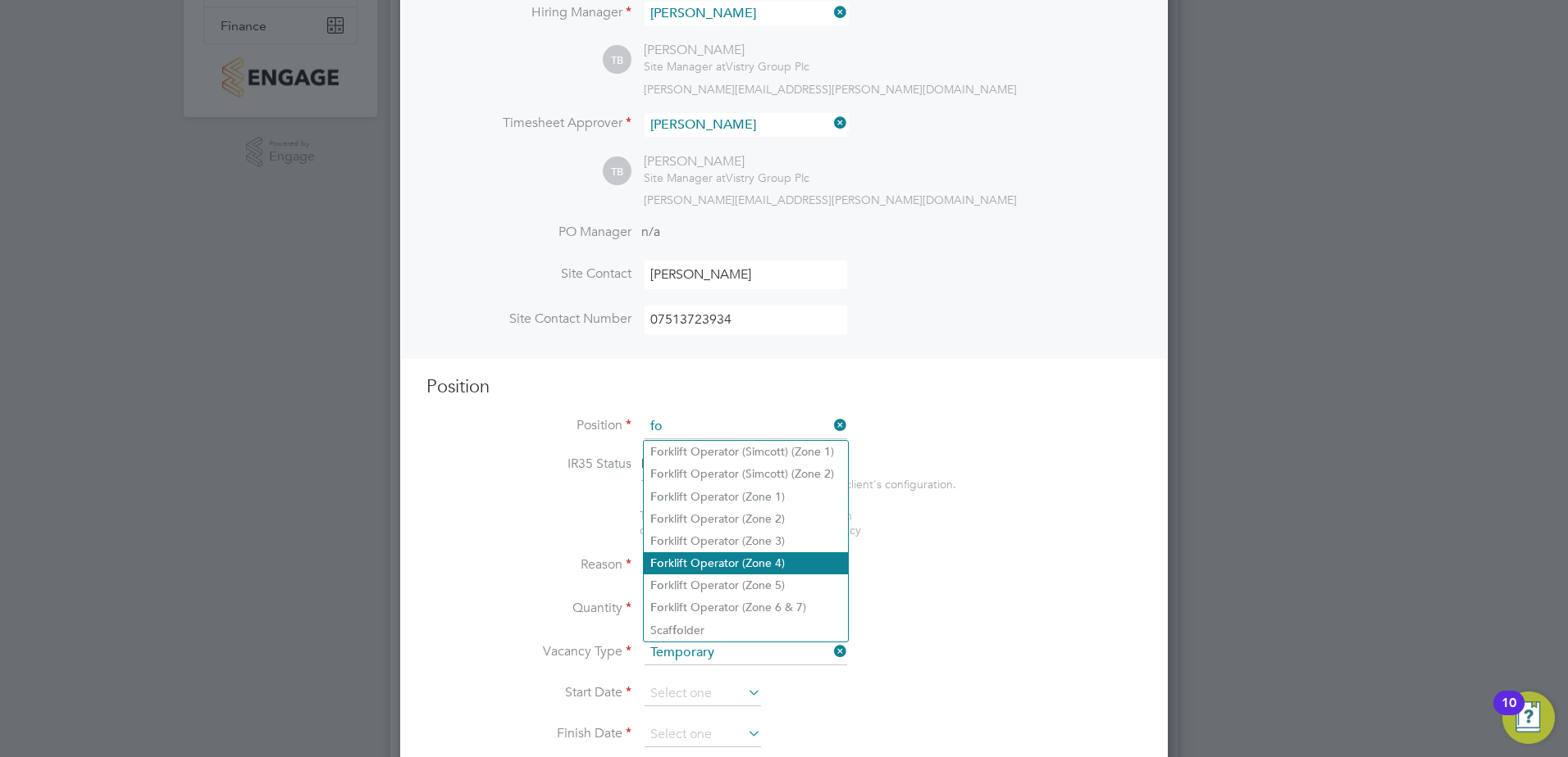
click at [772, 564] on li "Fo rklift Operator (Zone 4)" at bounding box center [746, 563] width 204 height 22
type input "Forklift Operator (Zone 4)"
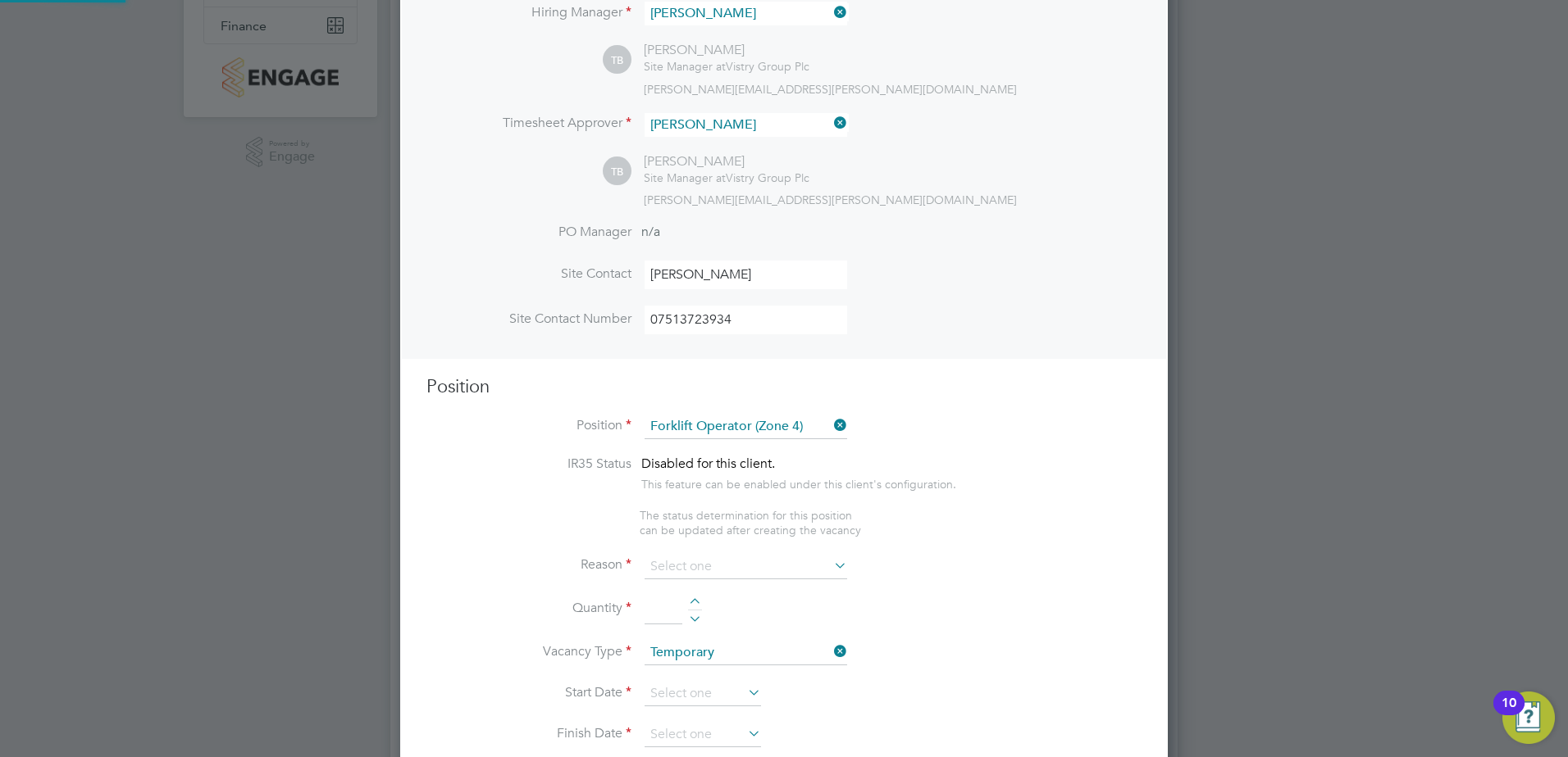
type textarea "Operate construction machinery and plant, including, but not limited to telesco…"
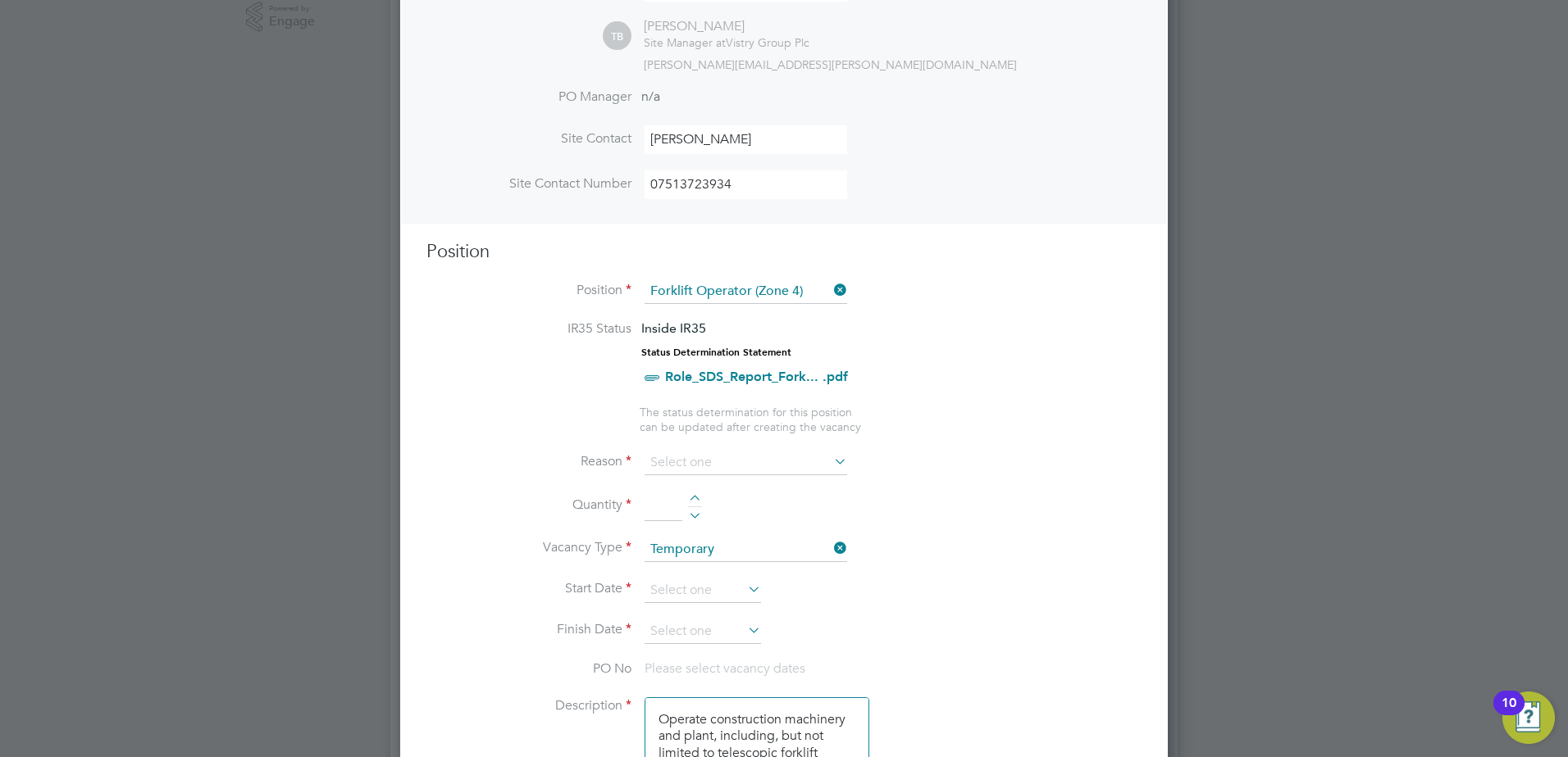
scroll to position [492, 0]
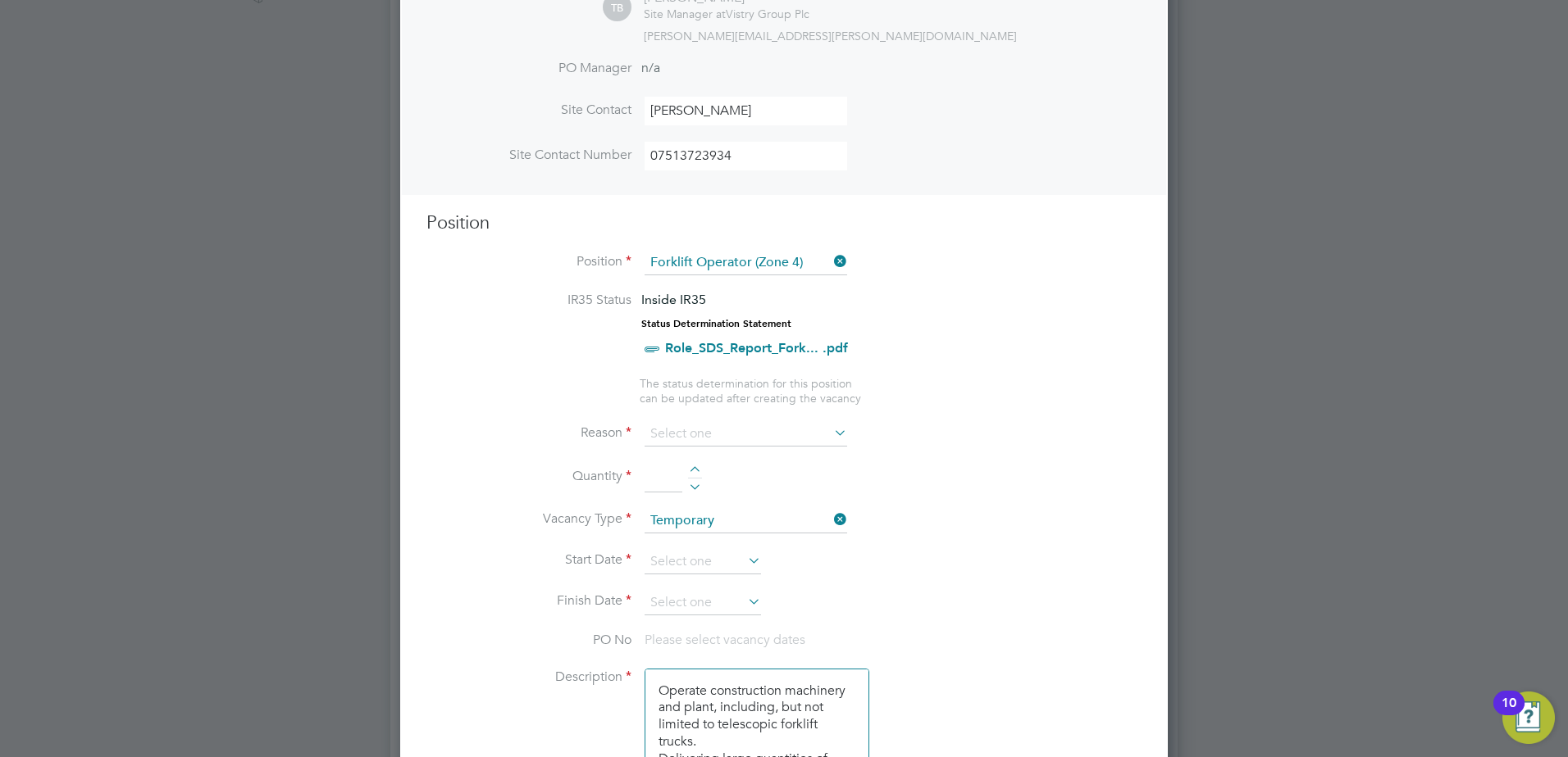
click at [830, 434] on icon at bounding box center [830, 433] width 0 height 23
click at [730, 432] on input at bounding box center [746, 434] width 202 height 25
click at [696, 478] on li "Holiday" at bounding box center [746, 479] width 204 height 22
type input "Holiday"
click at [694, 473] on div at bounding box center [694, 472] width 14 height 12
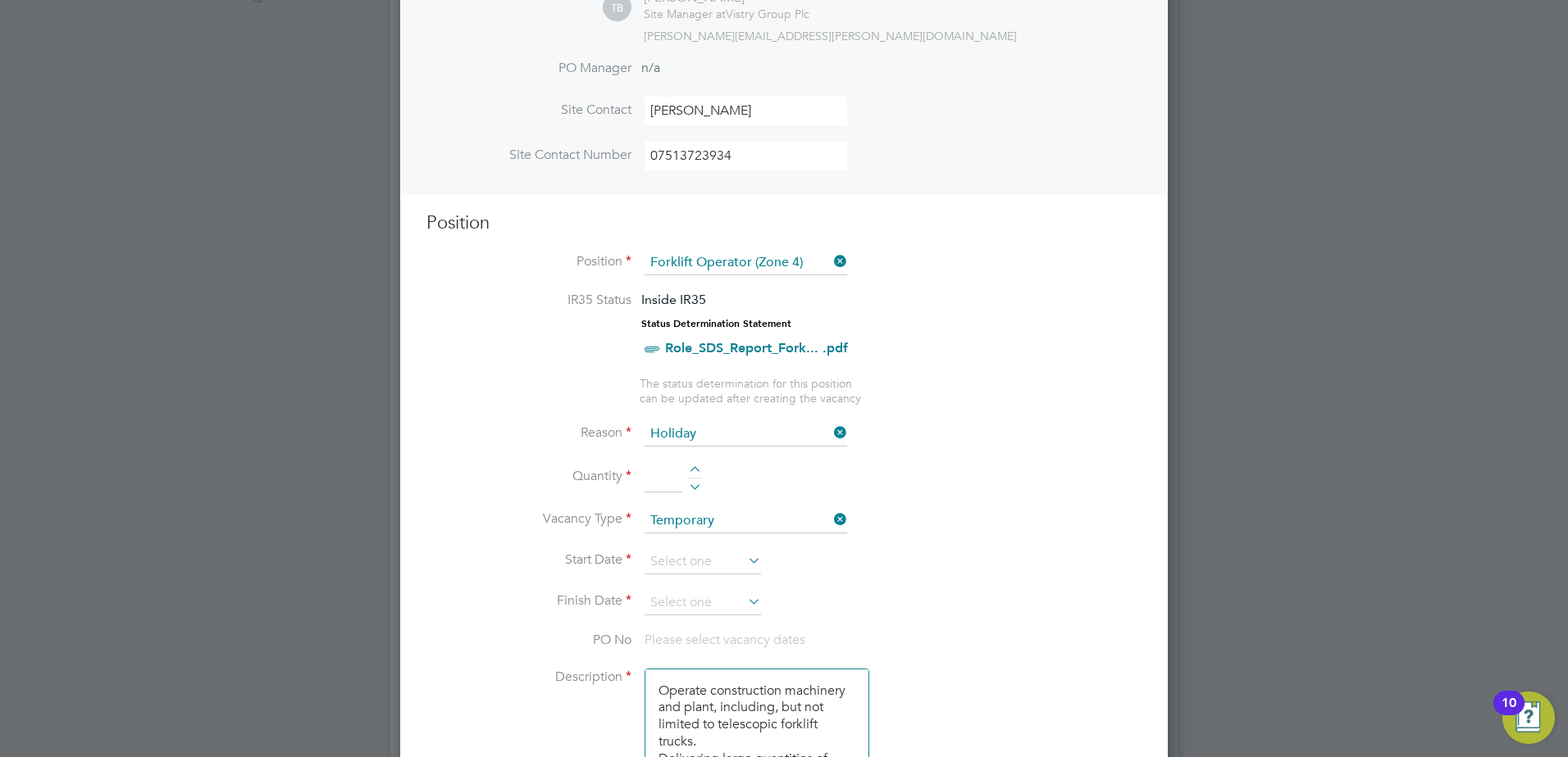
type input "1"
click at [742, 566] on input at bounding box center [703, 562] width 116 height 25
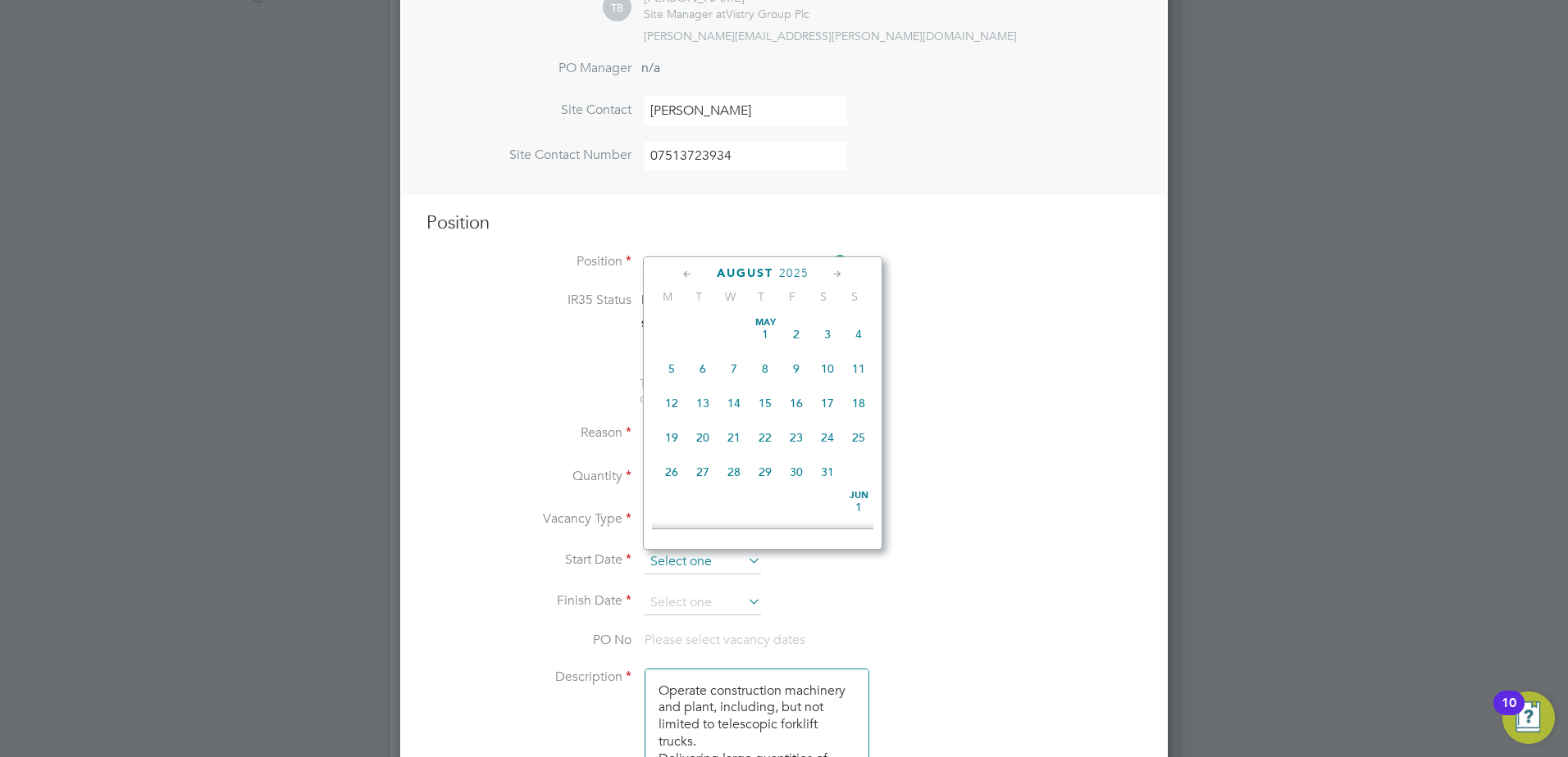
scroll to position [638, 0]
click at [704, 438] on span "2" at bounding box center [703, 422] width 32 height 32
type input "02 Sep 2025"
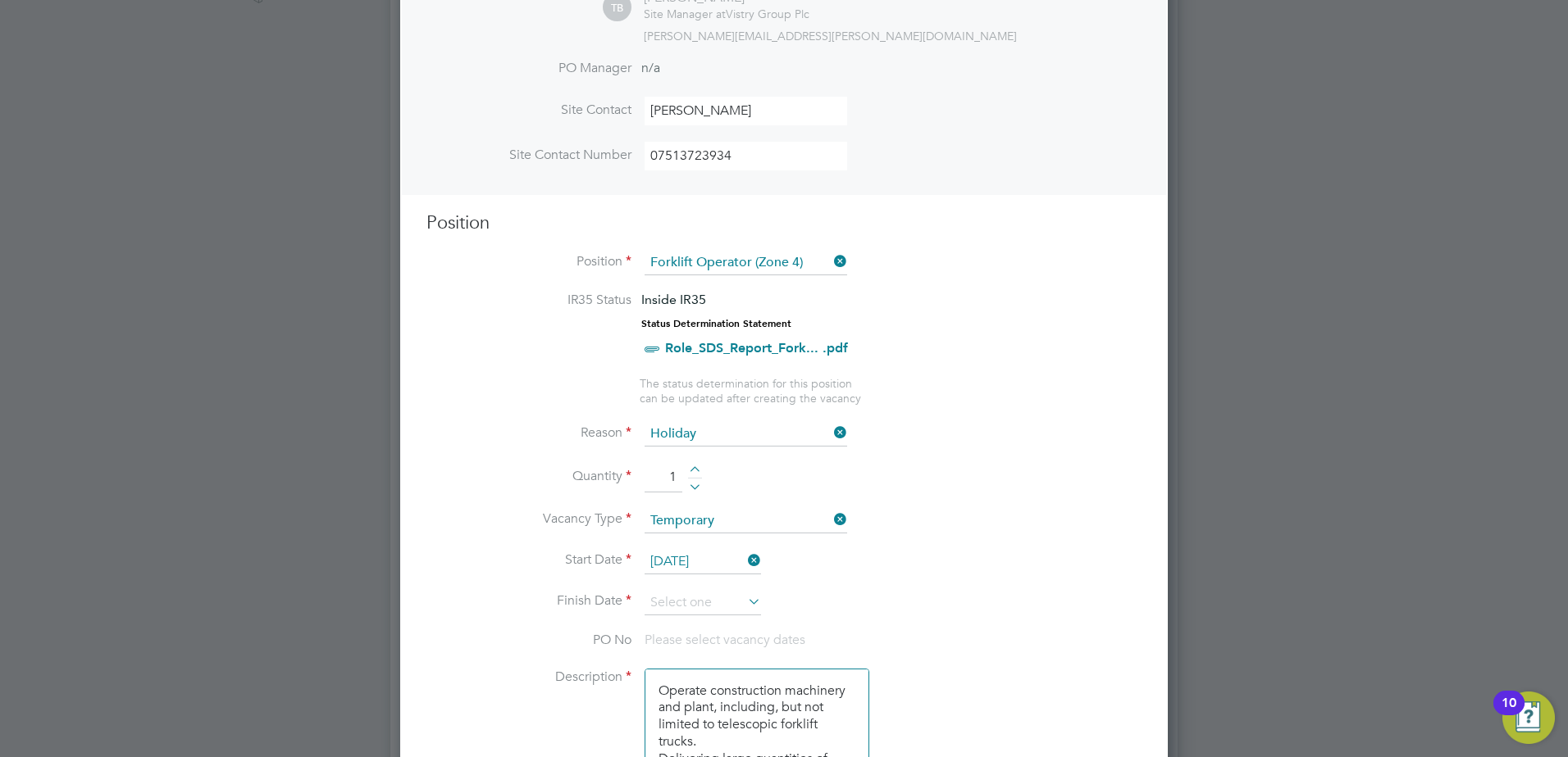
click at [744, 607] on icon at bounding box center [744, 602] width 0 height 23
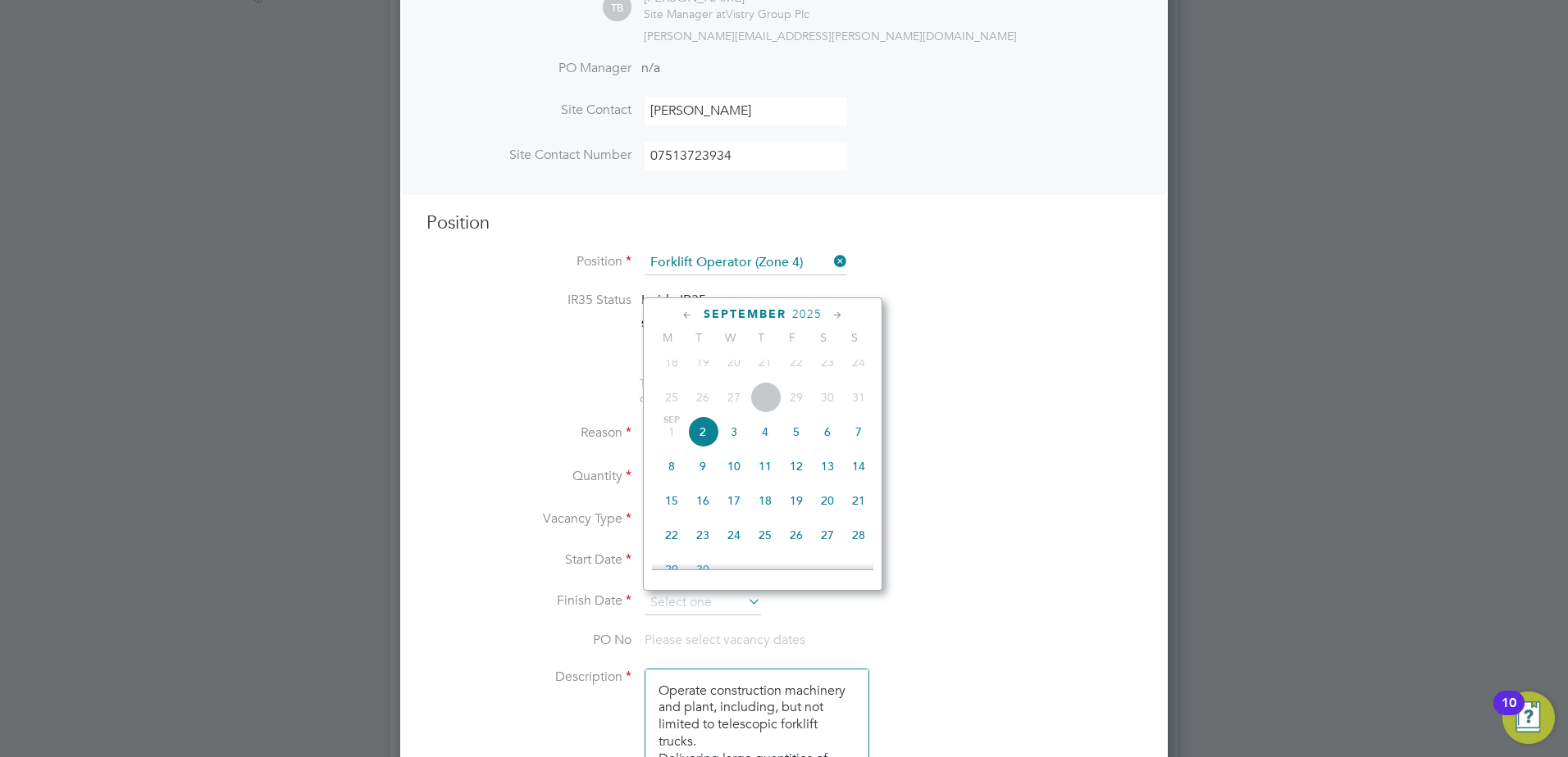
click at [709, 445] on span "2" at bounding box center [703, 432] width 32 height 32
type input "02 Sep 2025"
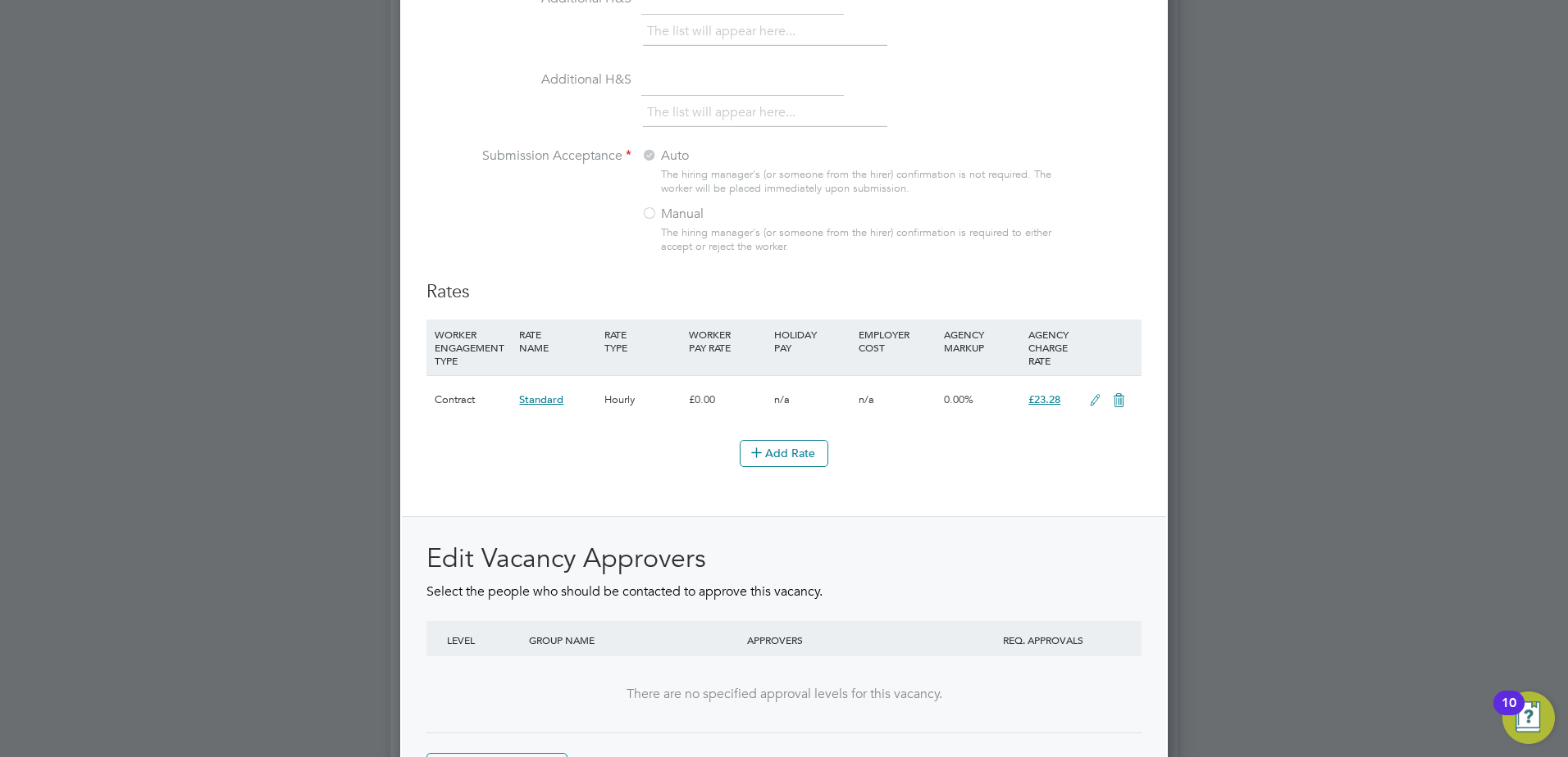
scroll to position [1834, 0]
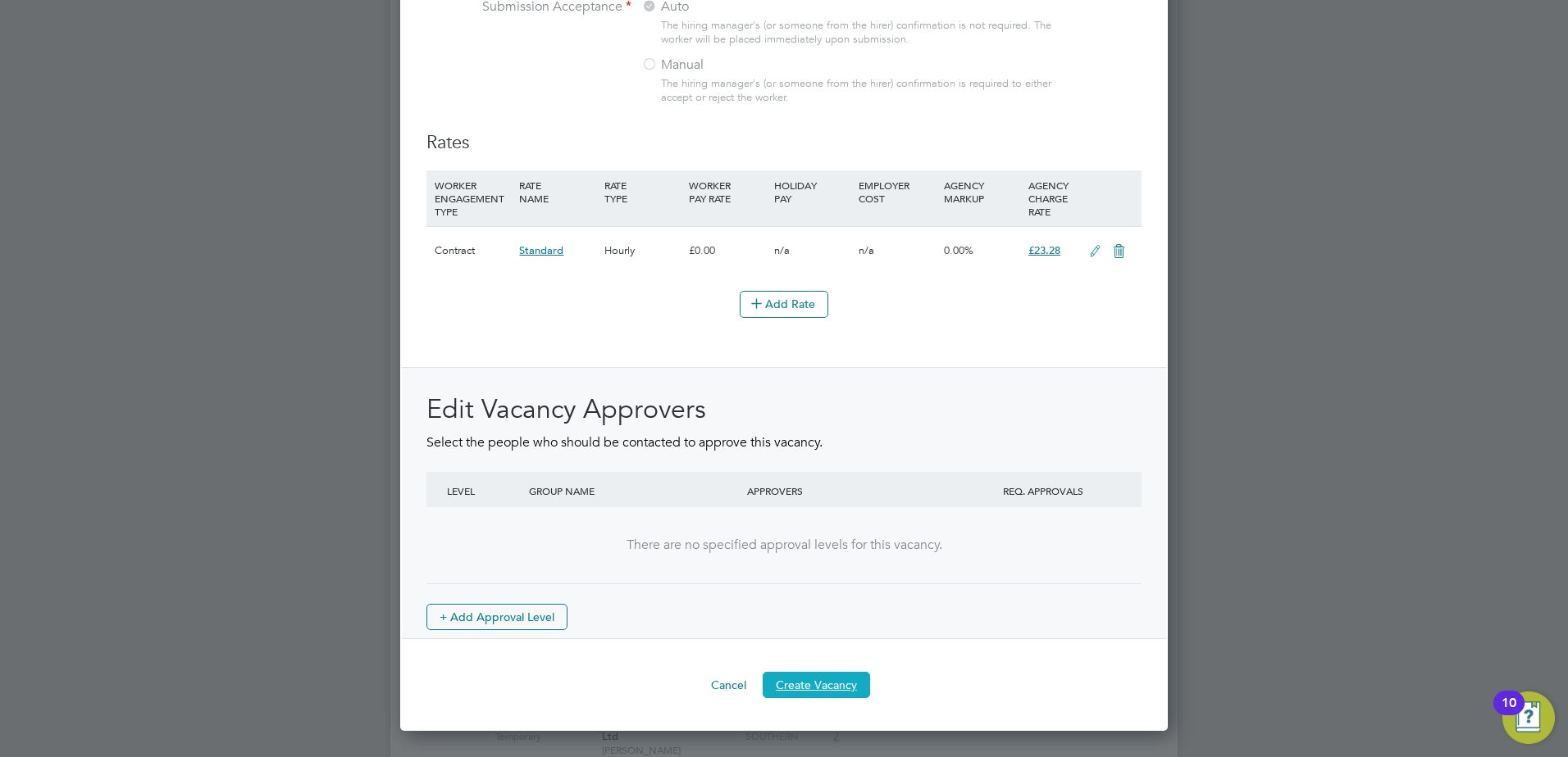
click at [822, 698] on button "Create Vacancy" at bounding box center [816, 685] width 107 height 27
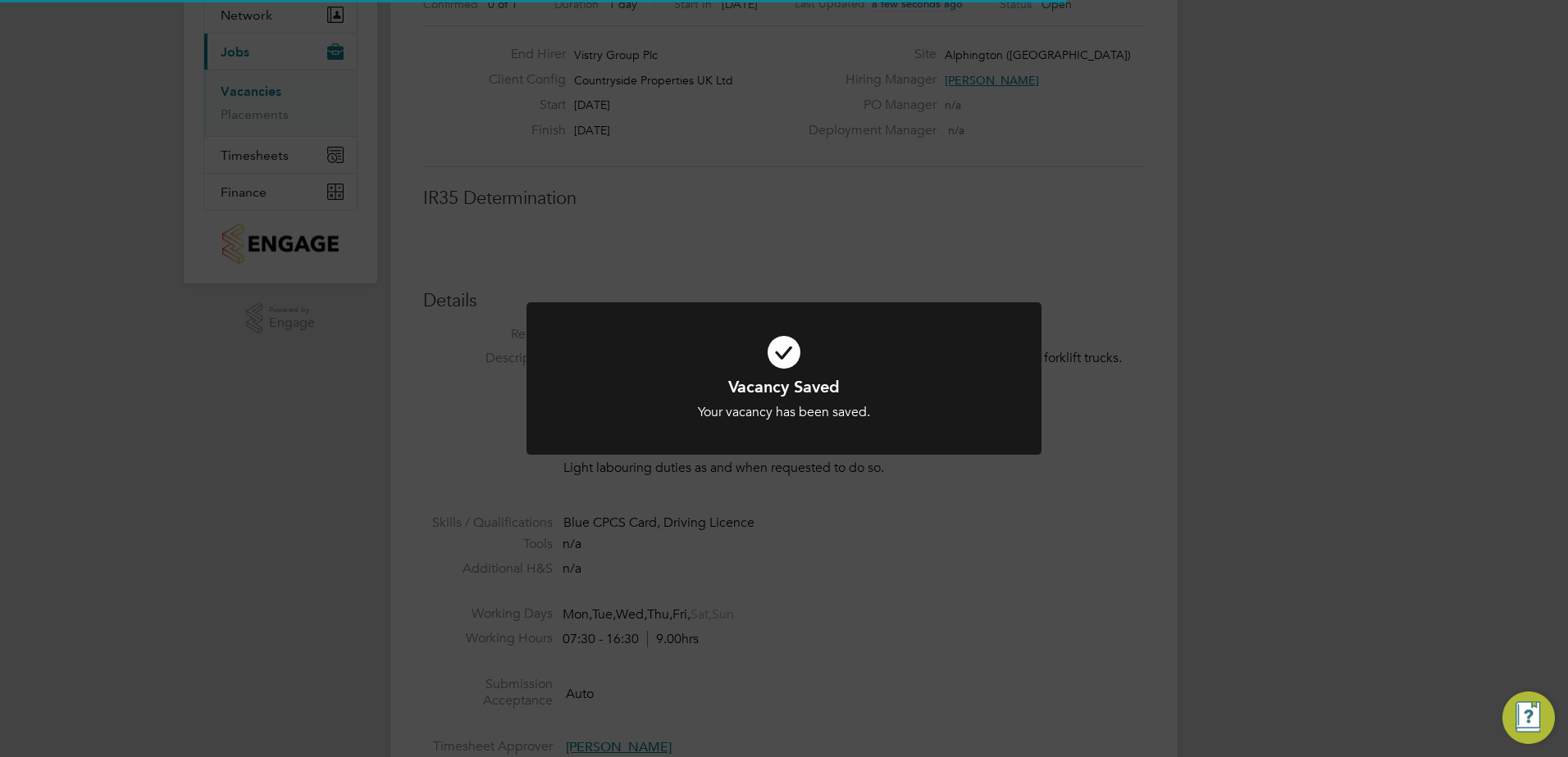
scroll to position [48, 114]
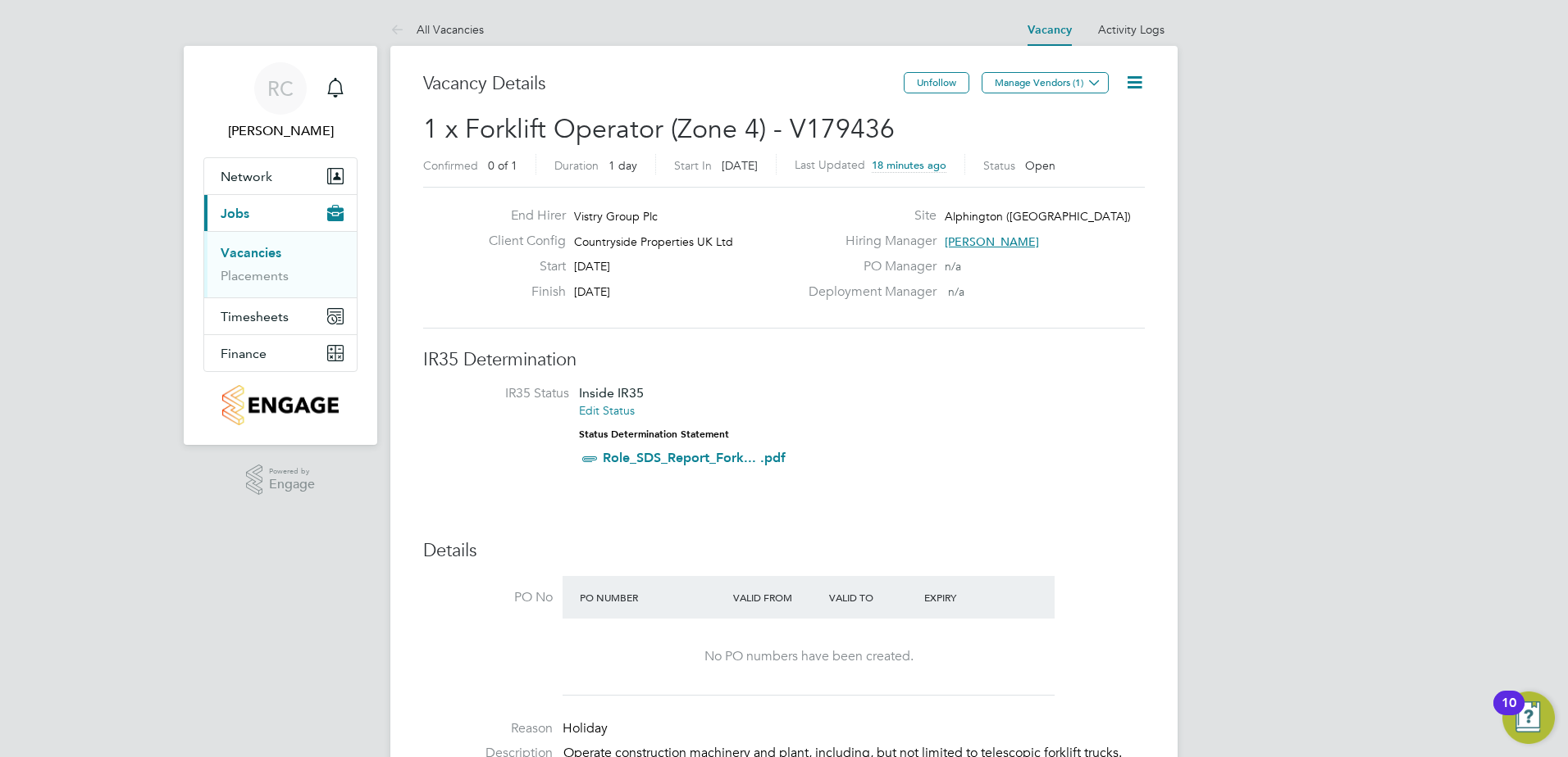
click at [236, 248] on link "Vacancies" at bounding box center [251, 253] width 61 height 16
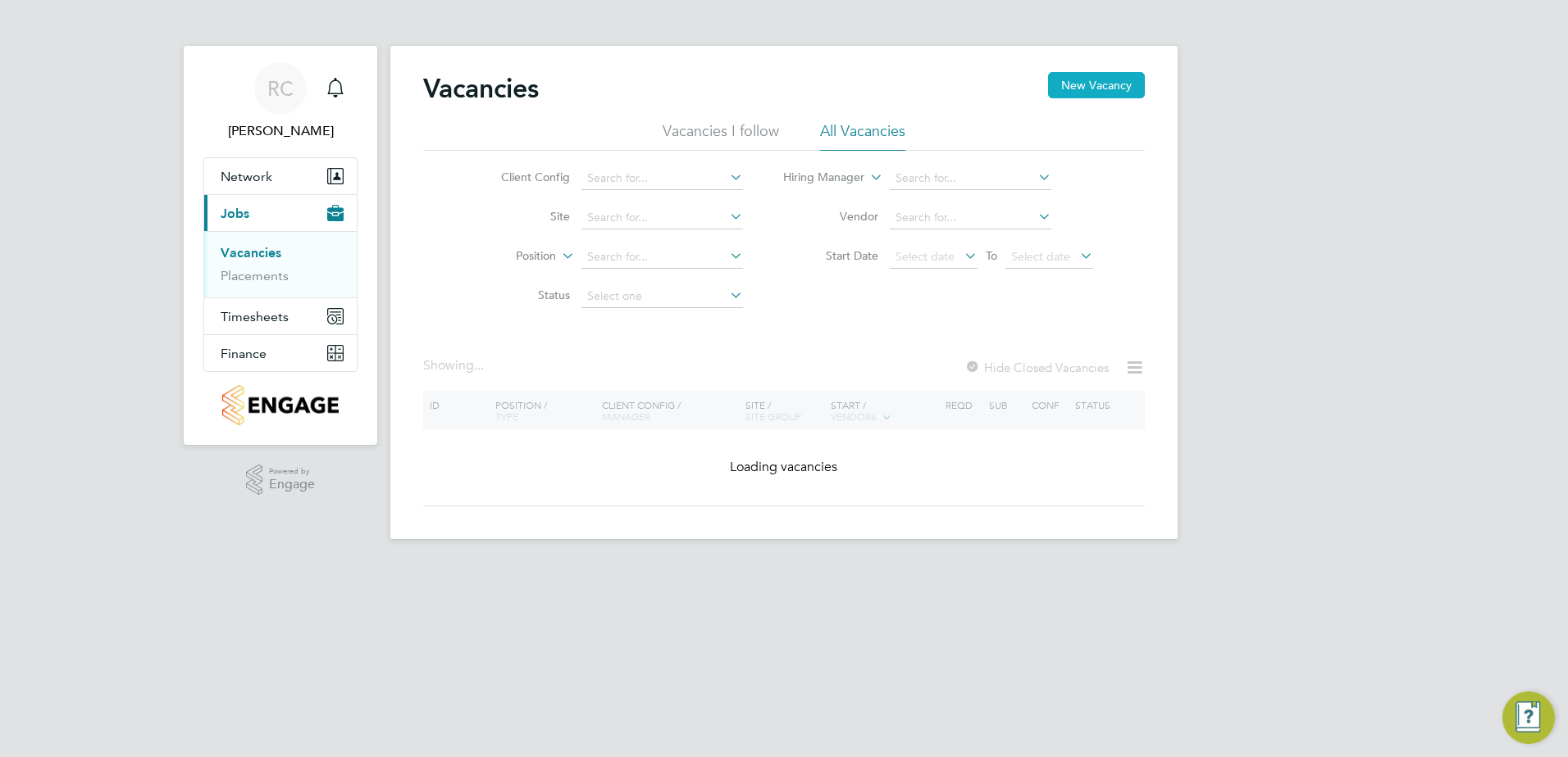
click at [1083, 89] on button "New Vacancy" at bounding box center [1096, 85] width 97 height 27
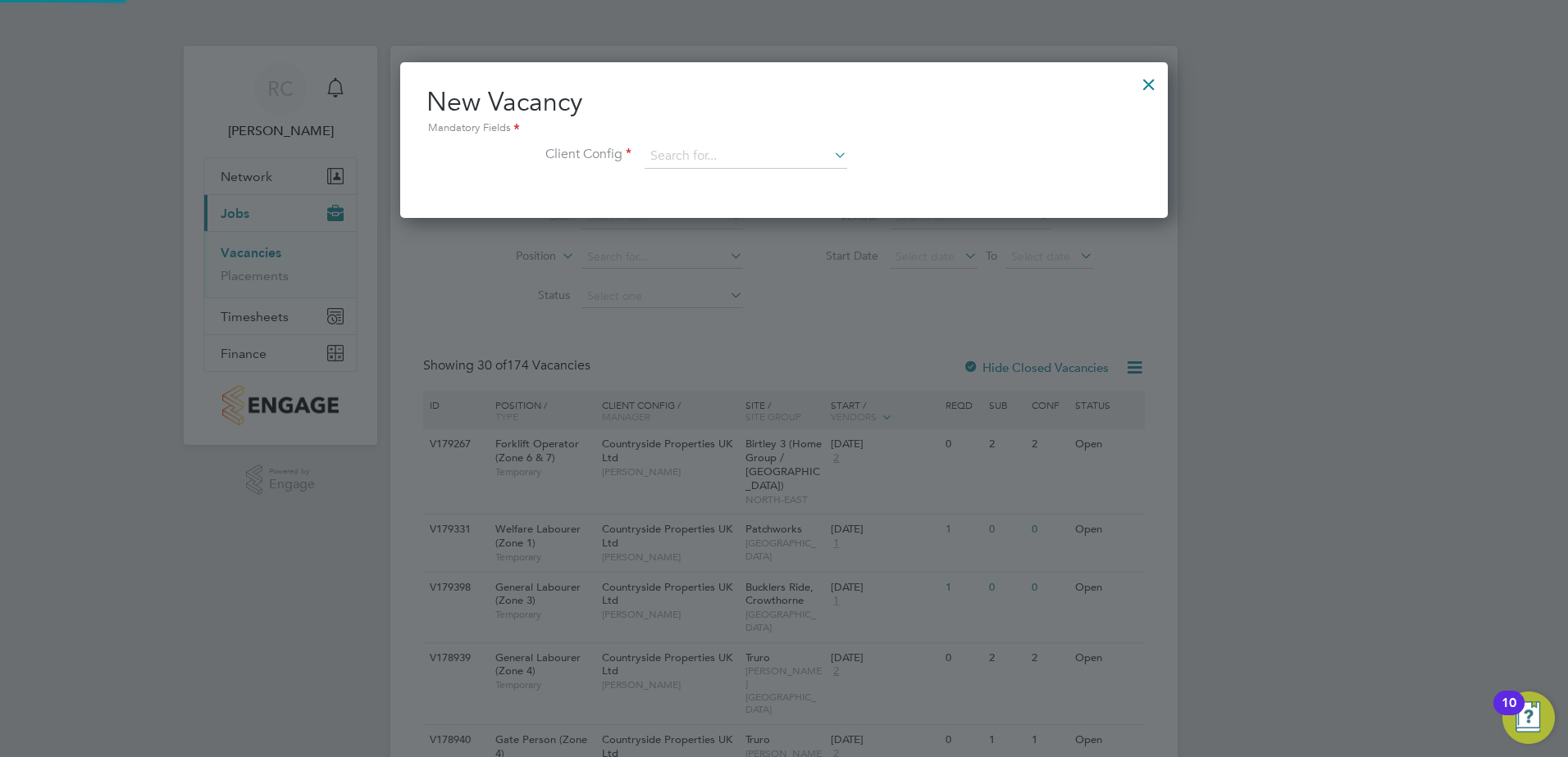
scroll to position [156, 768]
click at [859, 152] on li "Client Config" at bounding box center [784, 164] width 715 height 41
click at [830, 163] on icon at bounding box center [830, 155] width 0 height 23
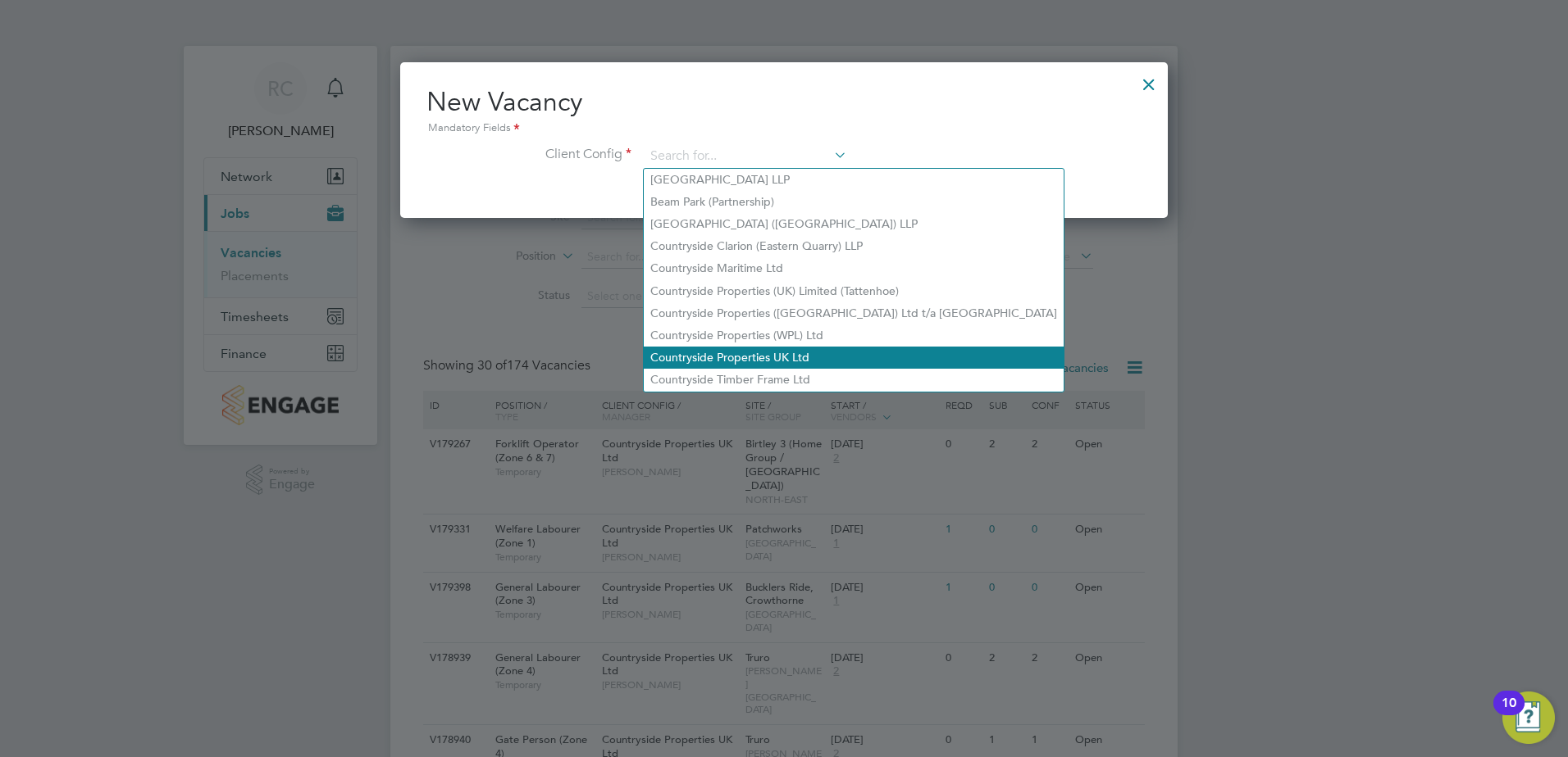
click at [790, 352] on li "Countryside Properties UK Ltd" at bounding box center [854, 357] width 420 height 22
type input "Countryside Properties UK Ltd"
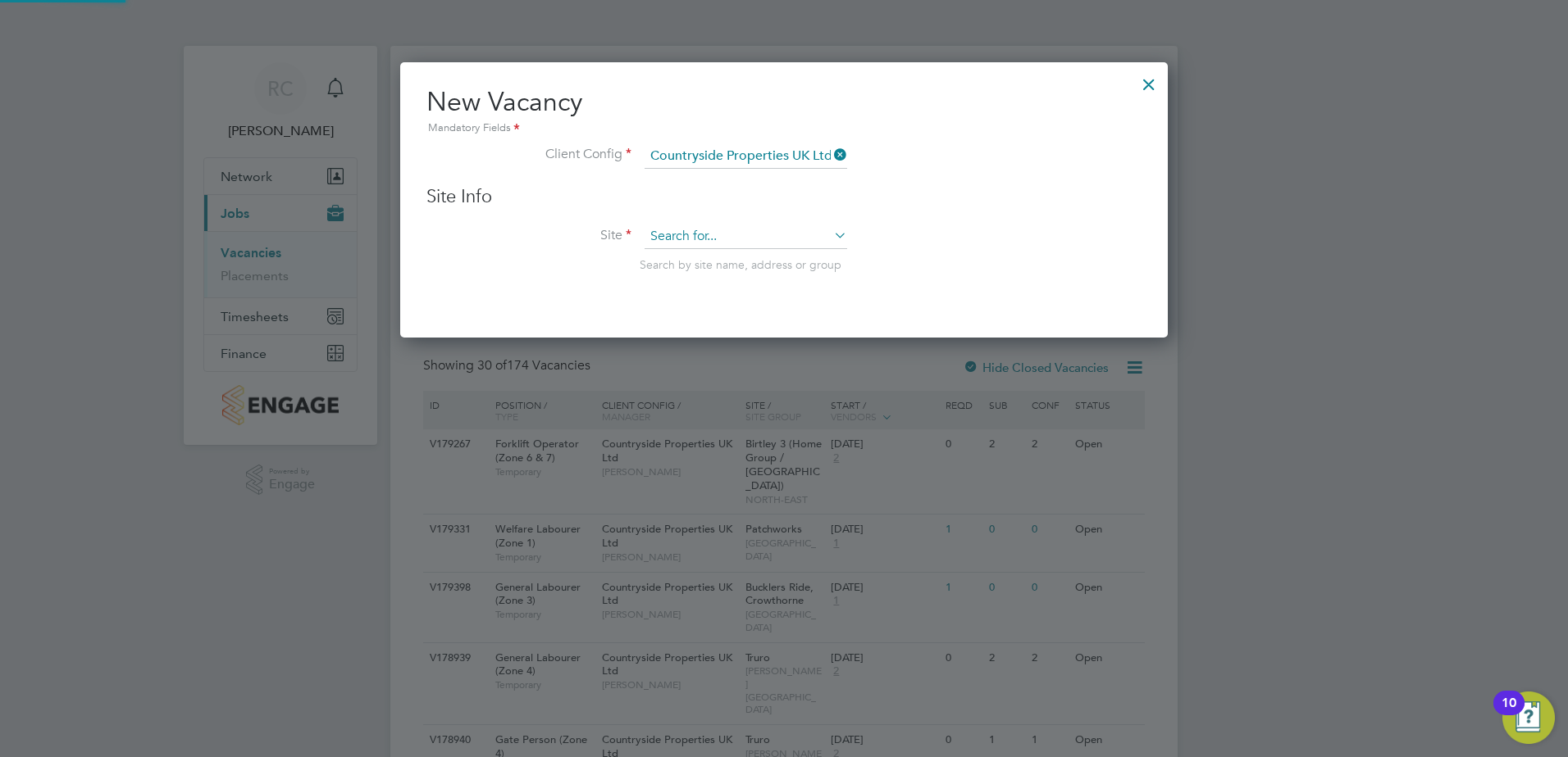
click at [702, 235] on input at bounding box center [746, 237] width 202 height 25
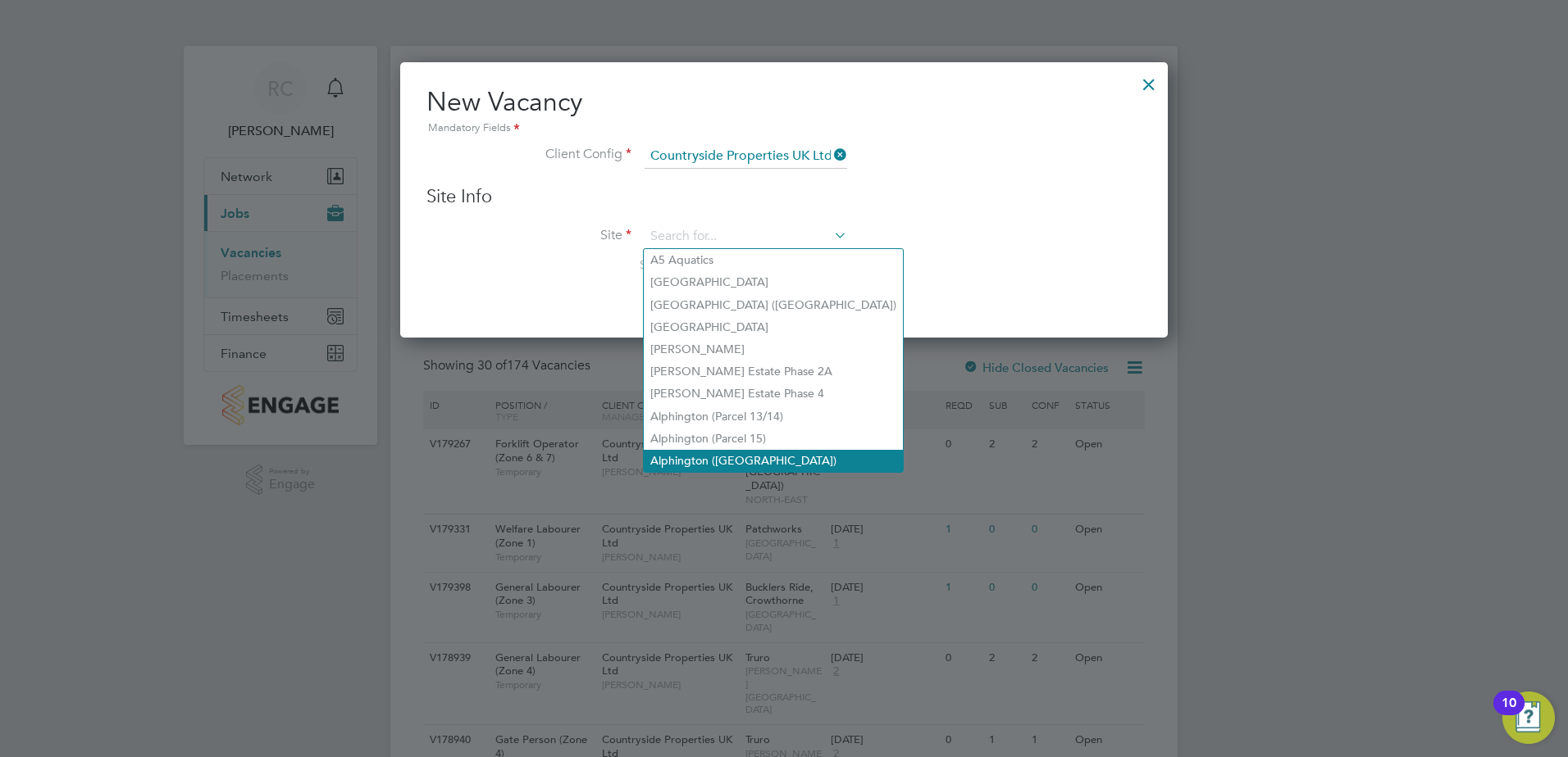
click at [736, 450] on li "Alphington ([GEOGRAPHIC_DATA])" at bounding box center [773, 461] width 259 height 22
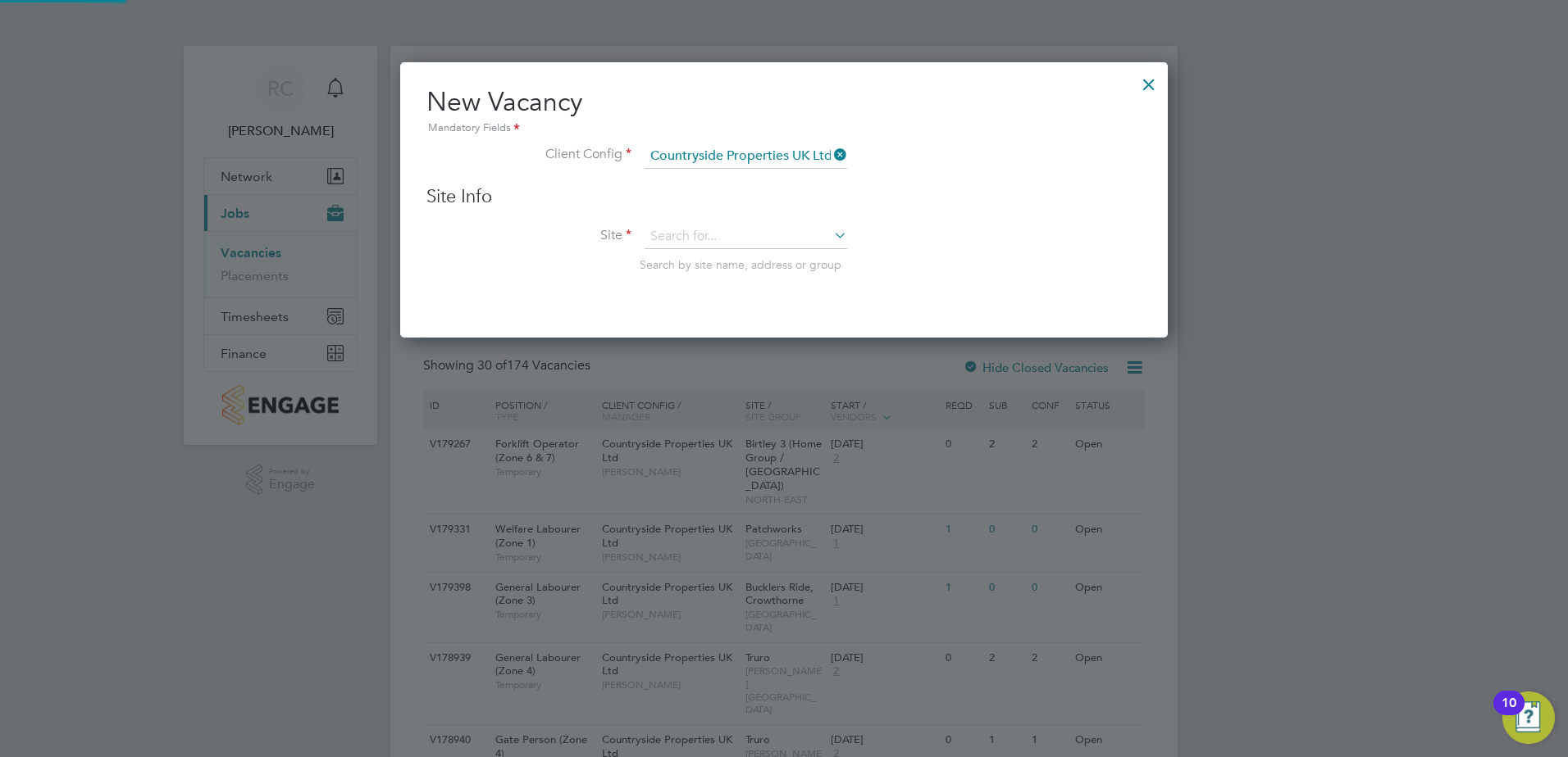
type input "Alphington ([GEOGRAPHIC_DATA])"
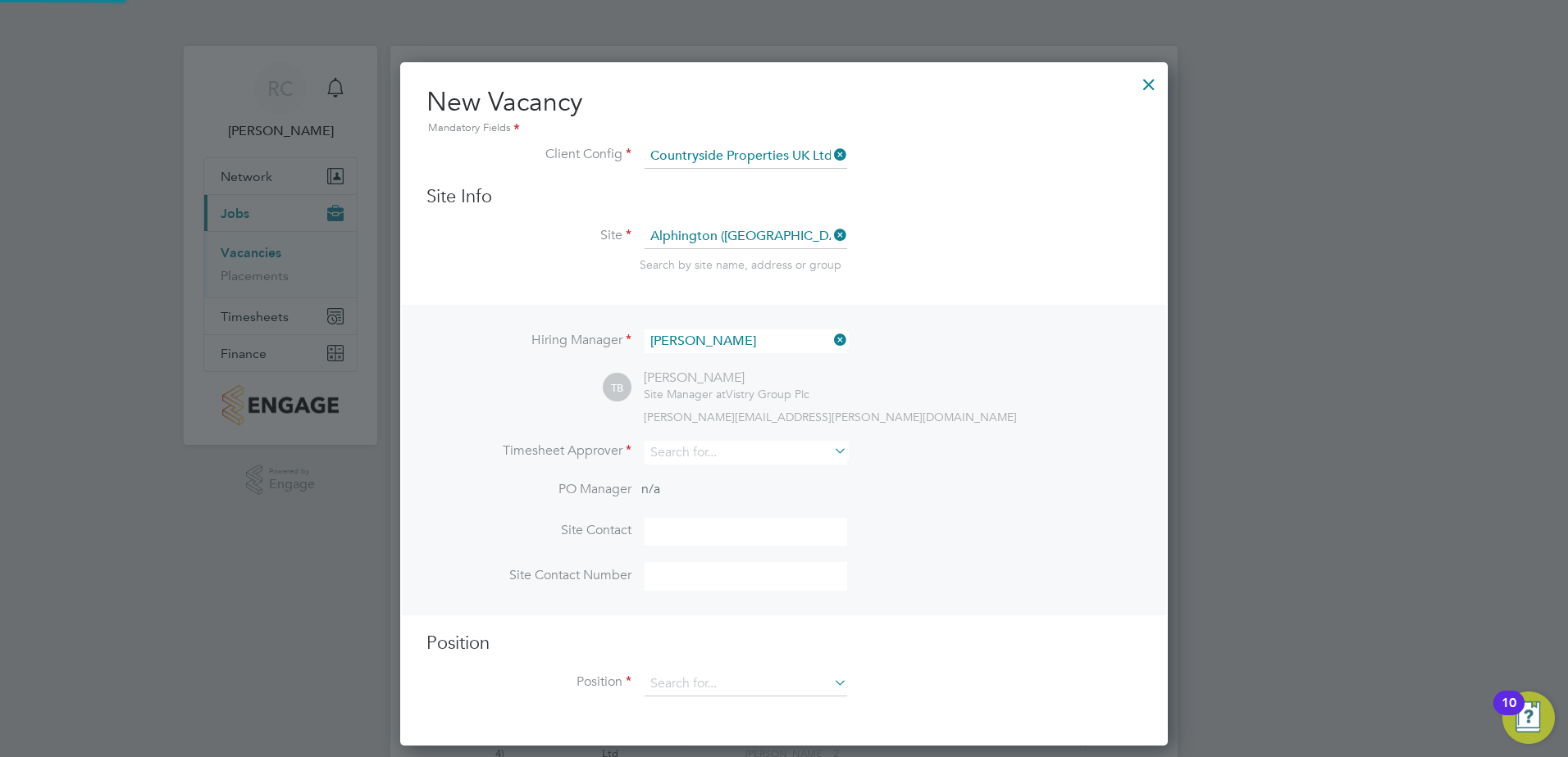
scroll to position [685, 768]
click at [767, 454] on input at bounding box center [746, 453] width 202 height 24
click at [706, 561] on li "Tom Barnett" at bounding box center [792, 565] width 297 height 22
type input "[PERSON_NAME]"
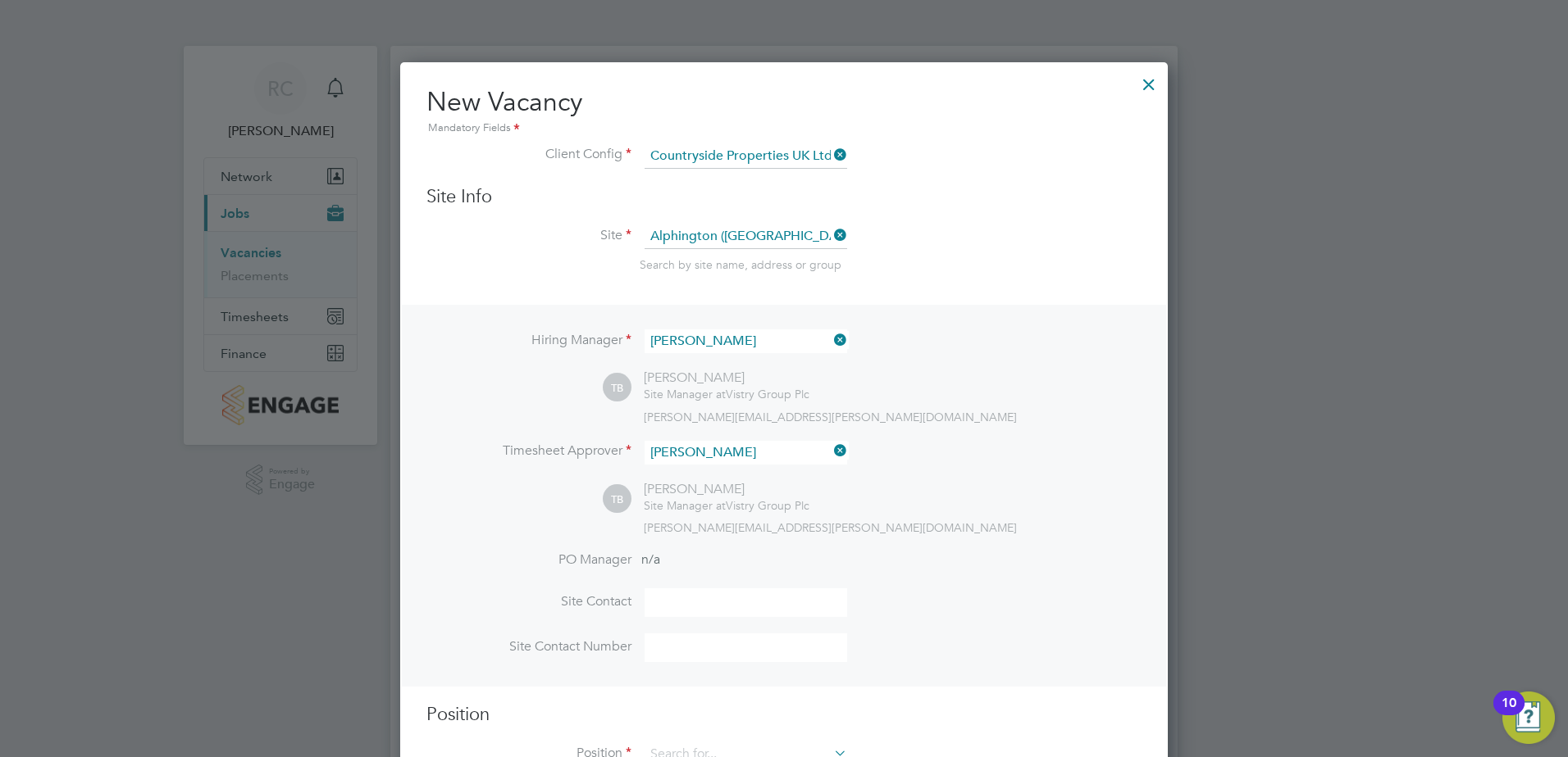
click at [655, 605] on input at bounding box center [746, 603] width 202 height 29
type input "[PERSON_NAME]"
type input "07513723934"
type input "fo"
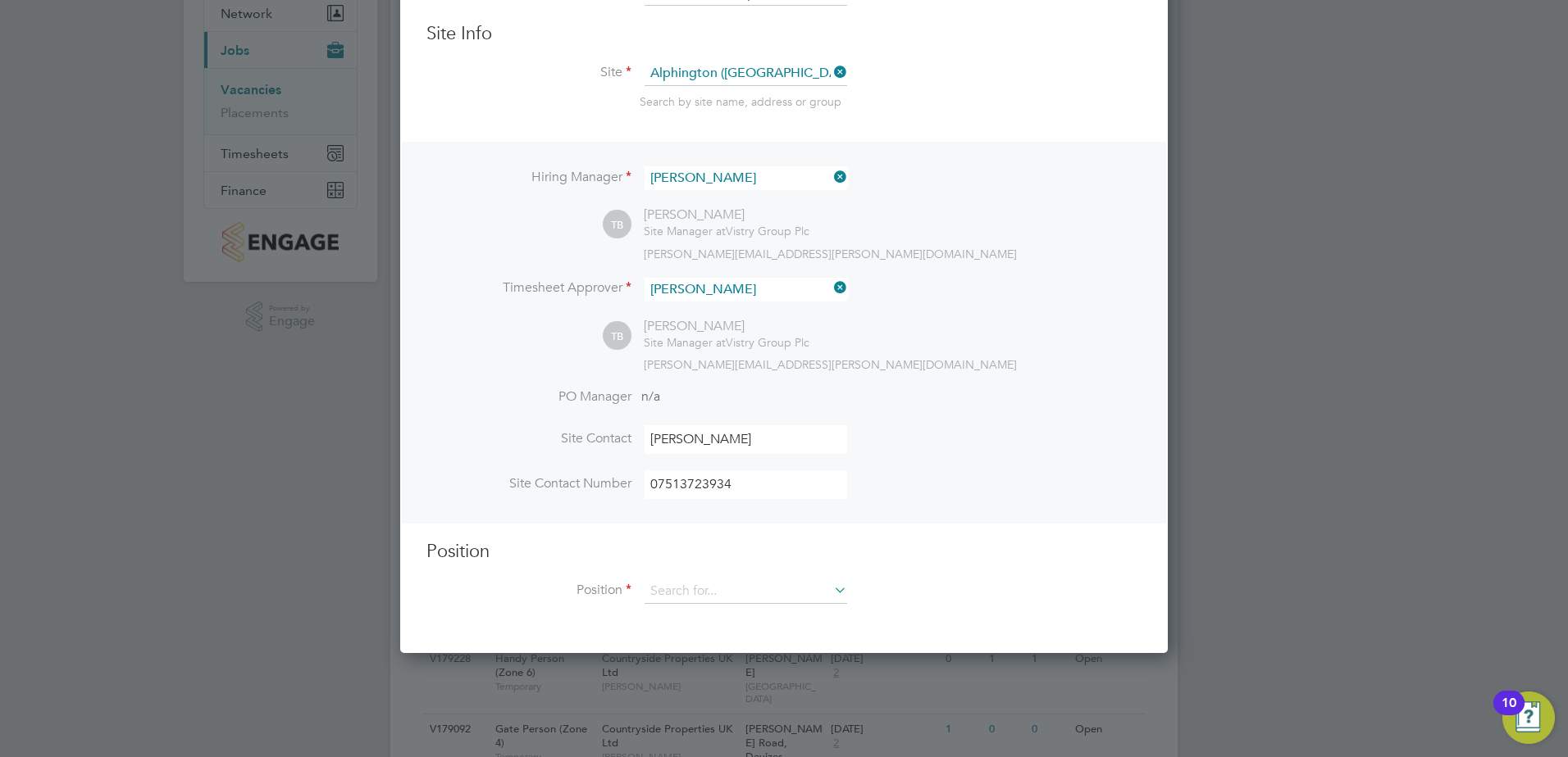
scroll to position [164, 0]
click at [731, 594] on input at bounding box center [746, 591] width 202 height 25
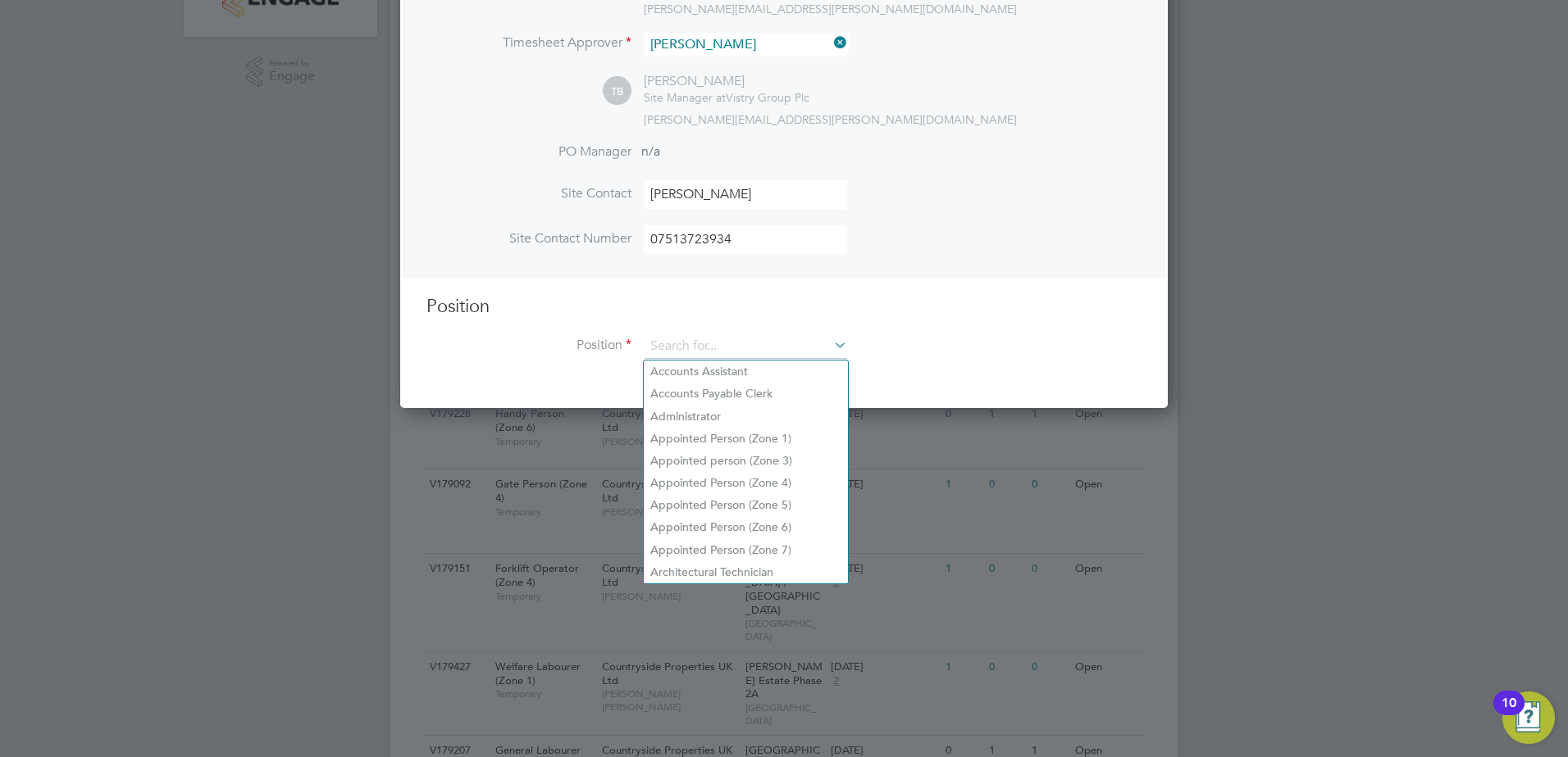
scroll to position [410, 0]
click at [710, 347] on input at bounding box center [746, 345] width 202 height 25
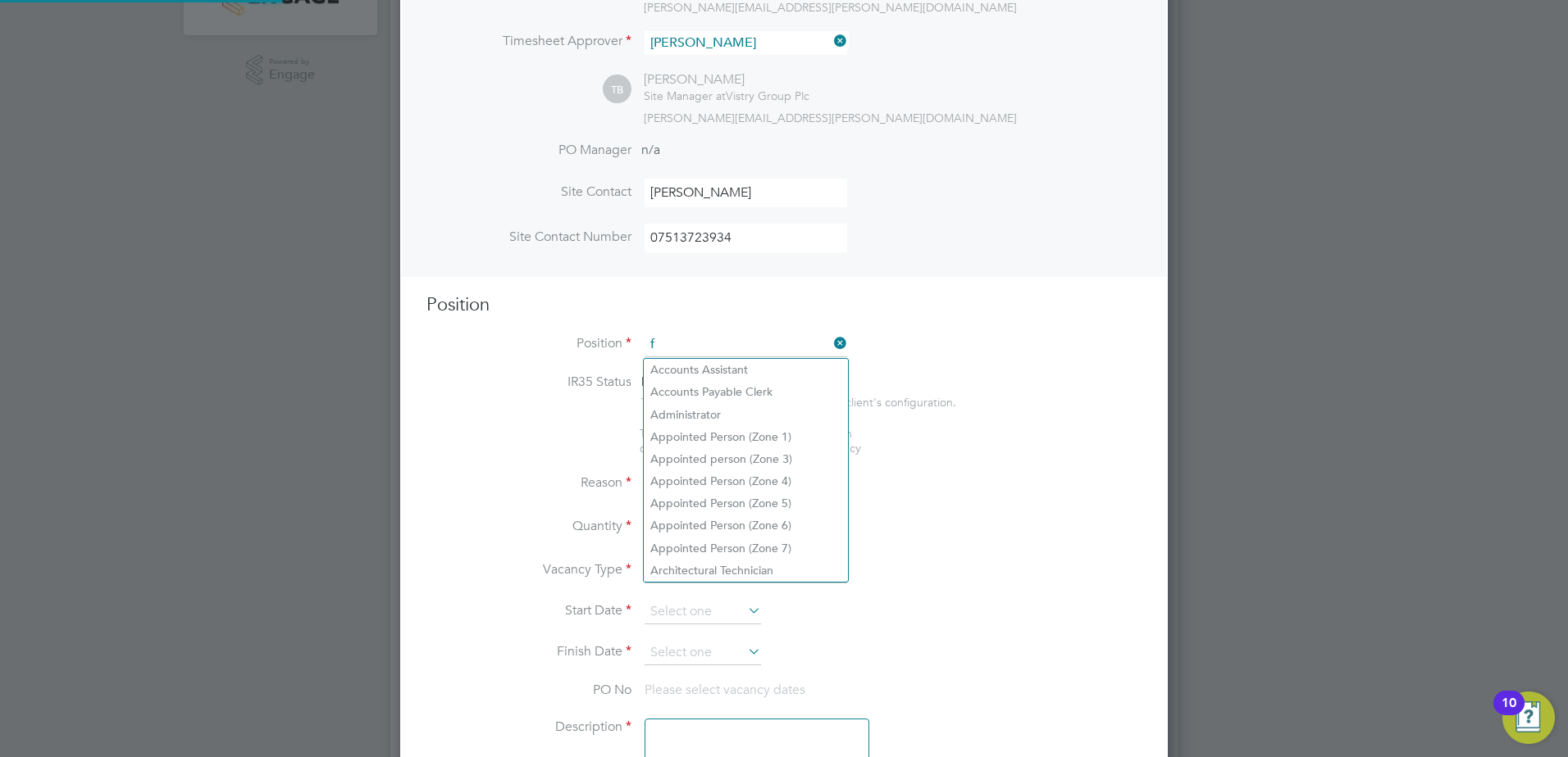
scroll to position [2363, 768]
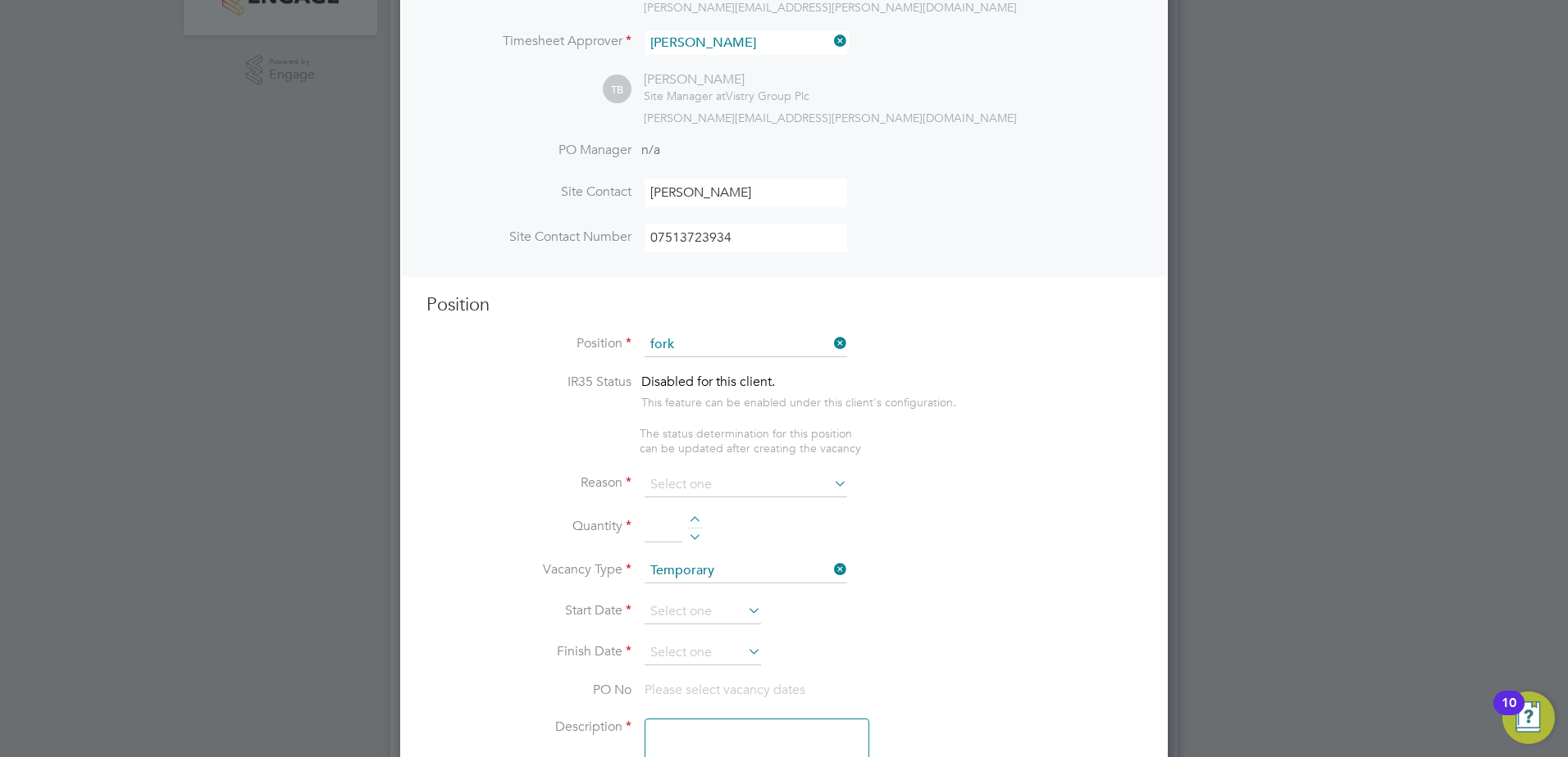
click at [786, 470] on li "Fork lift Operator (Zone 4)" at bounding box center [746, 481] width 204 height 22
type input "Forklift Operator (Zone 4)"
type textarea "Operate construction machinery and plant, including, but not limited to telesco…"
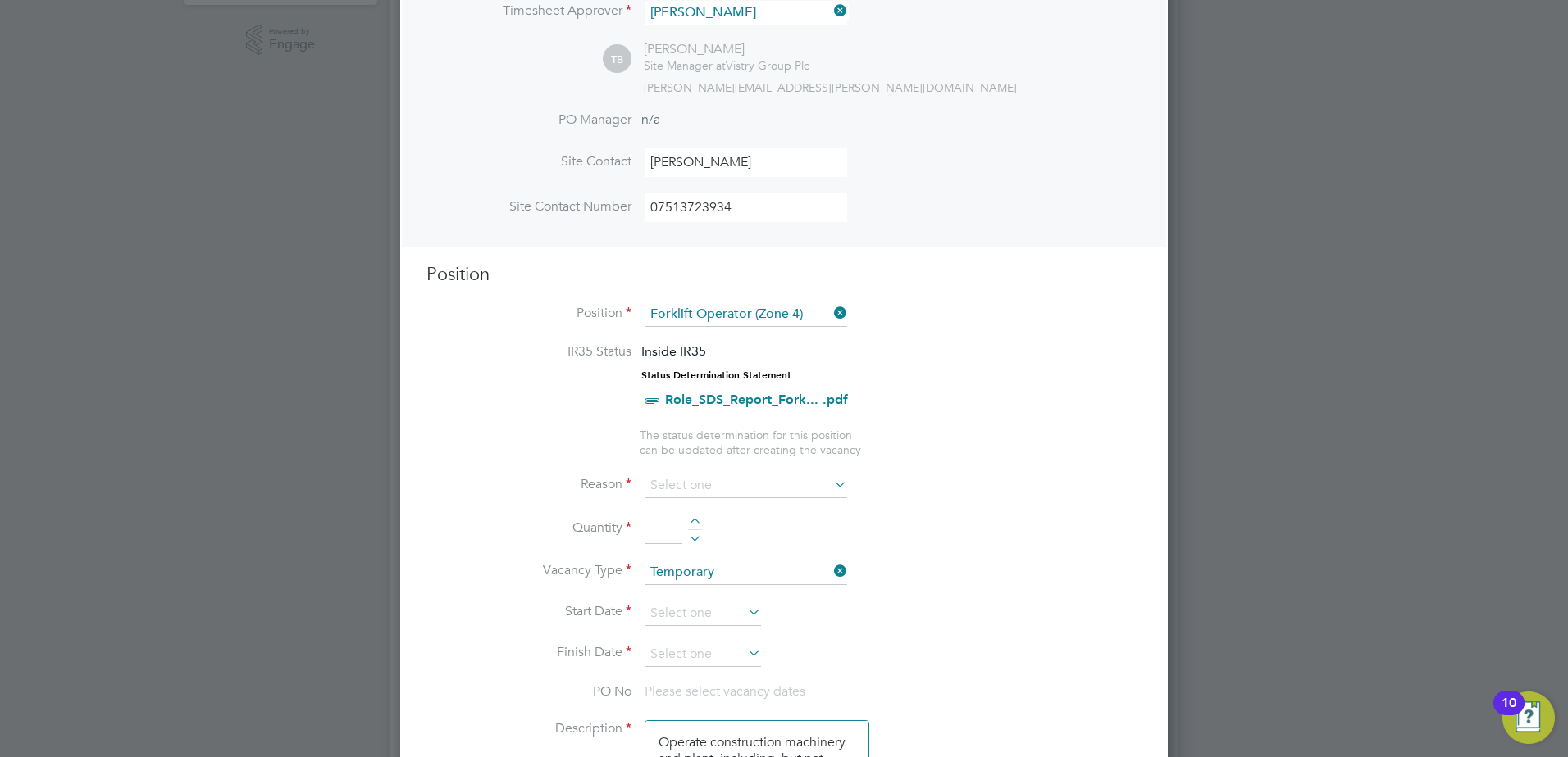
scroll to position [492, 0]
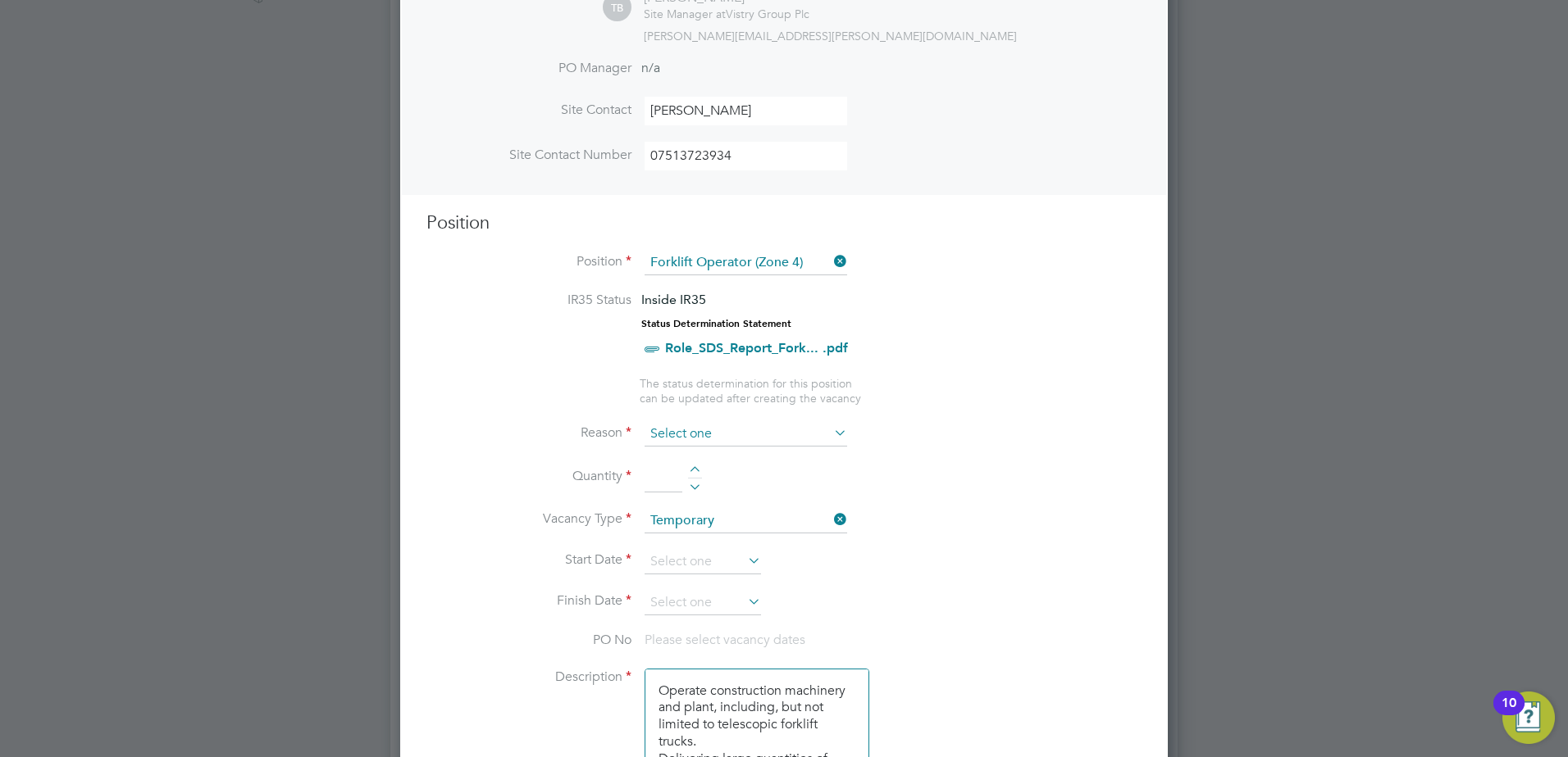
click at [785, 434] on input at bounding box center [746, 434] width 202 height 25
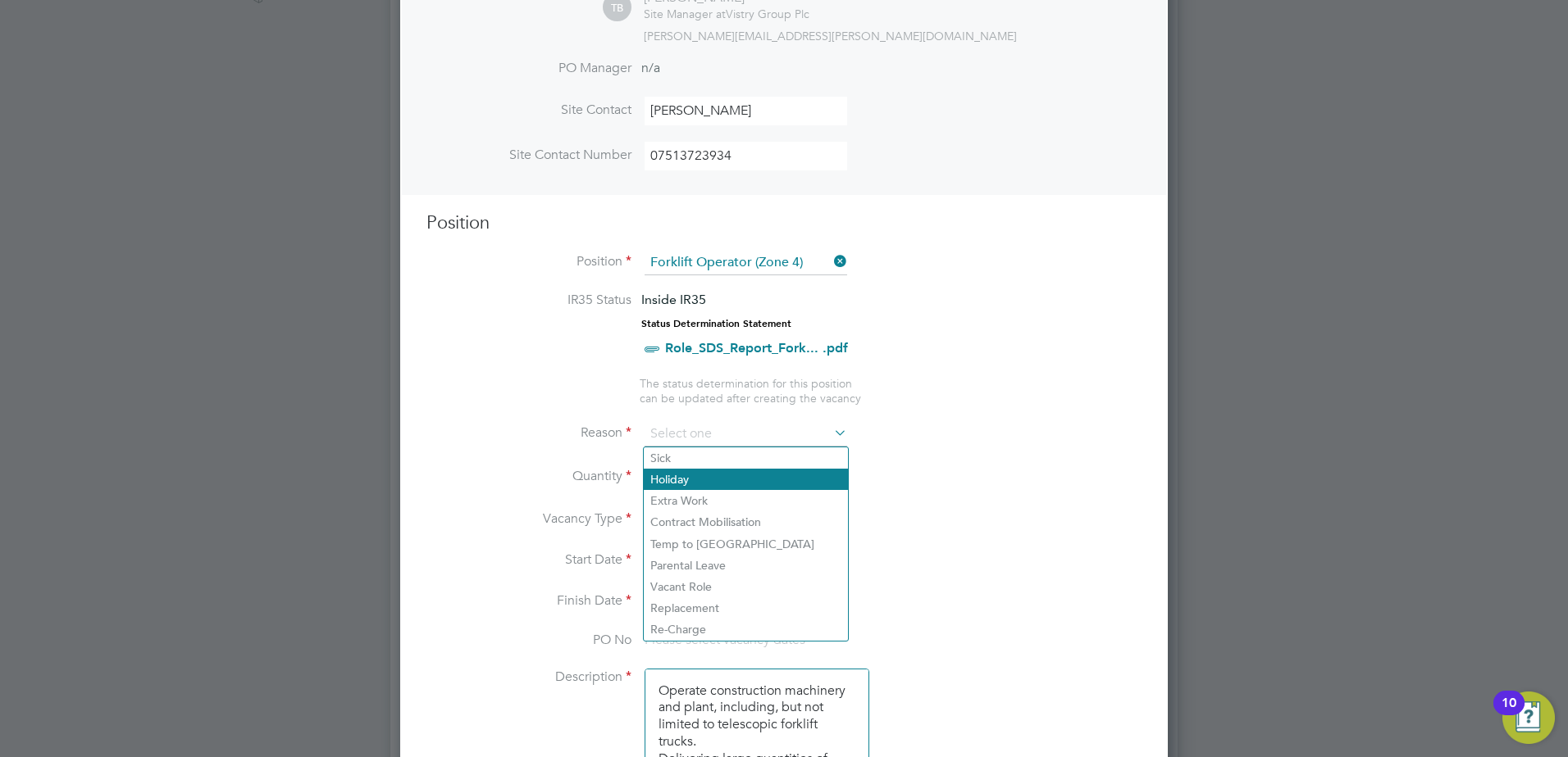
click at [679, 483] on li "Holiday" at bounding box center [746, 479] width 204 height 22
type input "Holiday"
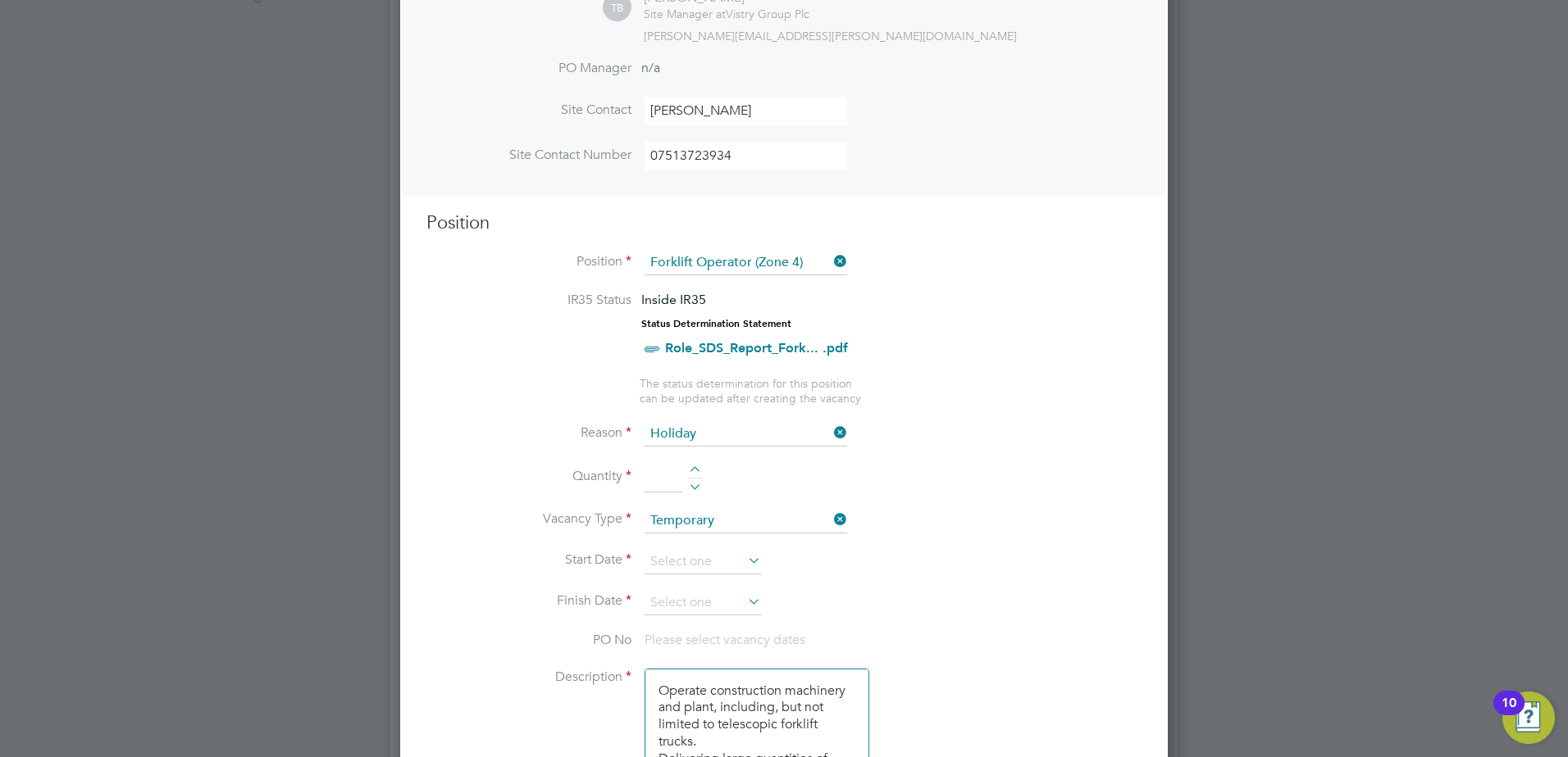
click at [694, 478] on div at bounding box center [694, 484] width 14 height 12
type input "1"
click at [697, 563] on input at bounding box center [703, 562] width 116 height 25
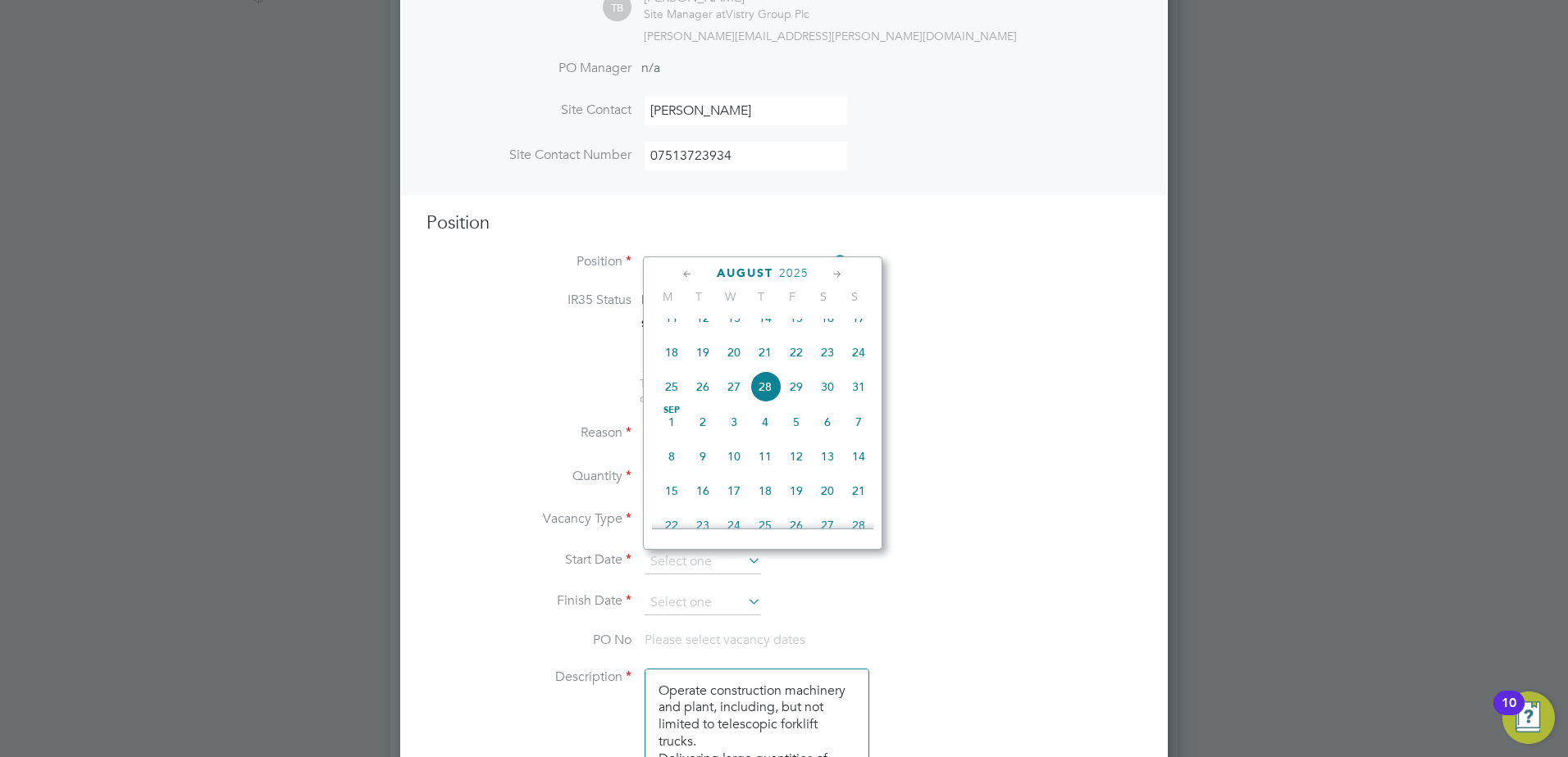
click at [797, 368] on span "22" at bounding box center [796, 352] width 32 height 32
type input "[DATE]"
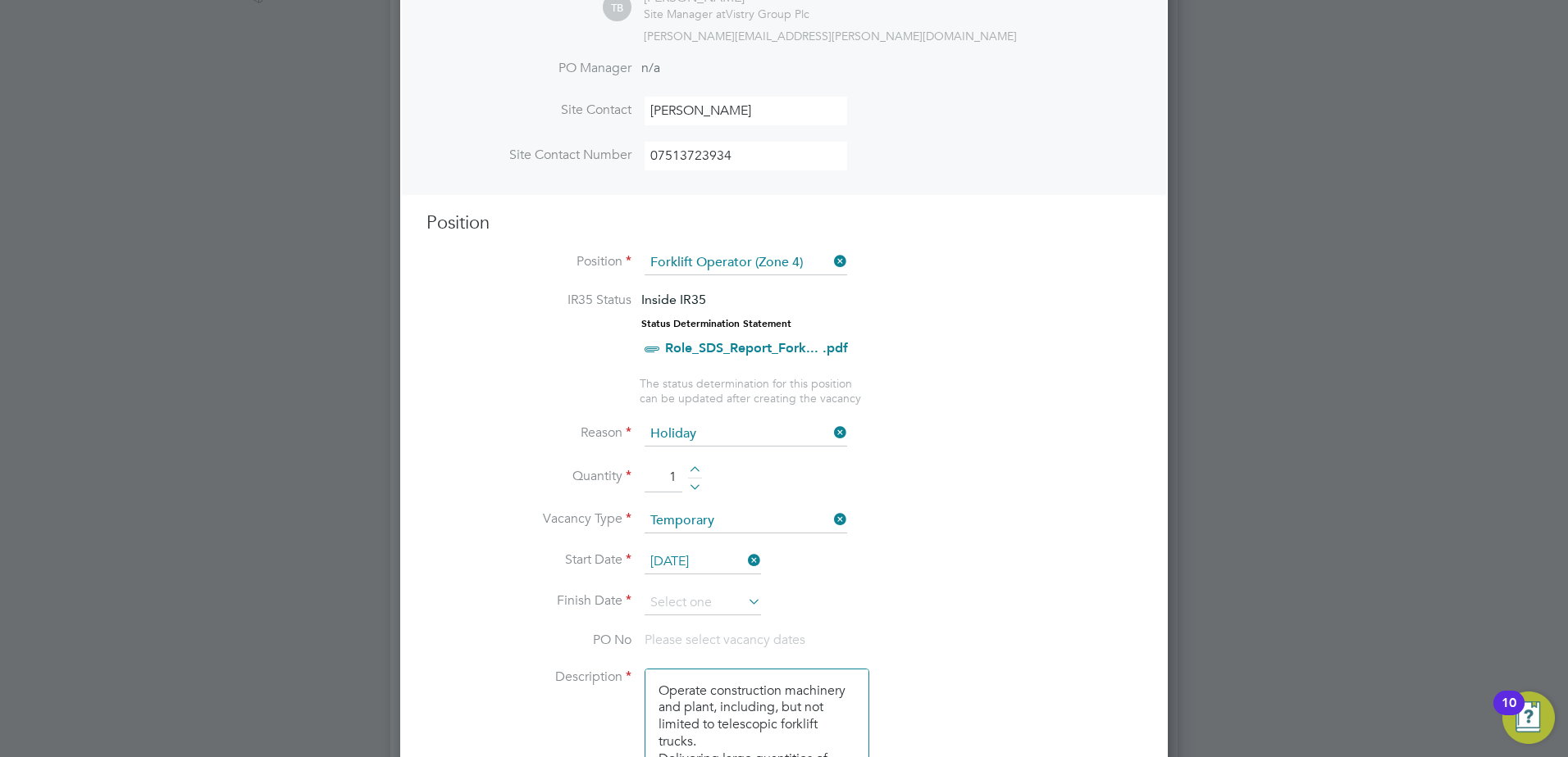
click at [744, 604] on icon at bounding box center [744, 602] width 0 height 23
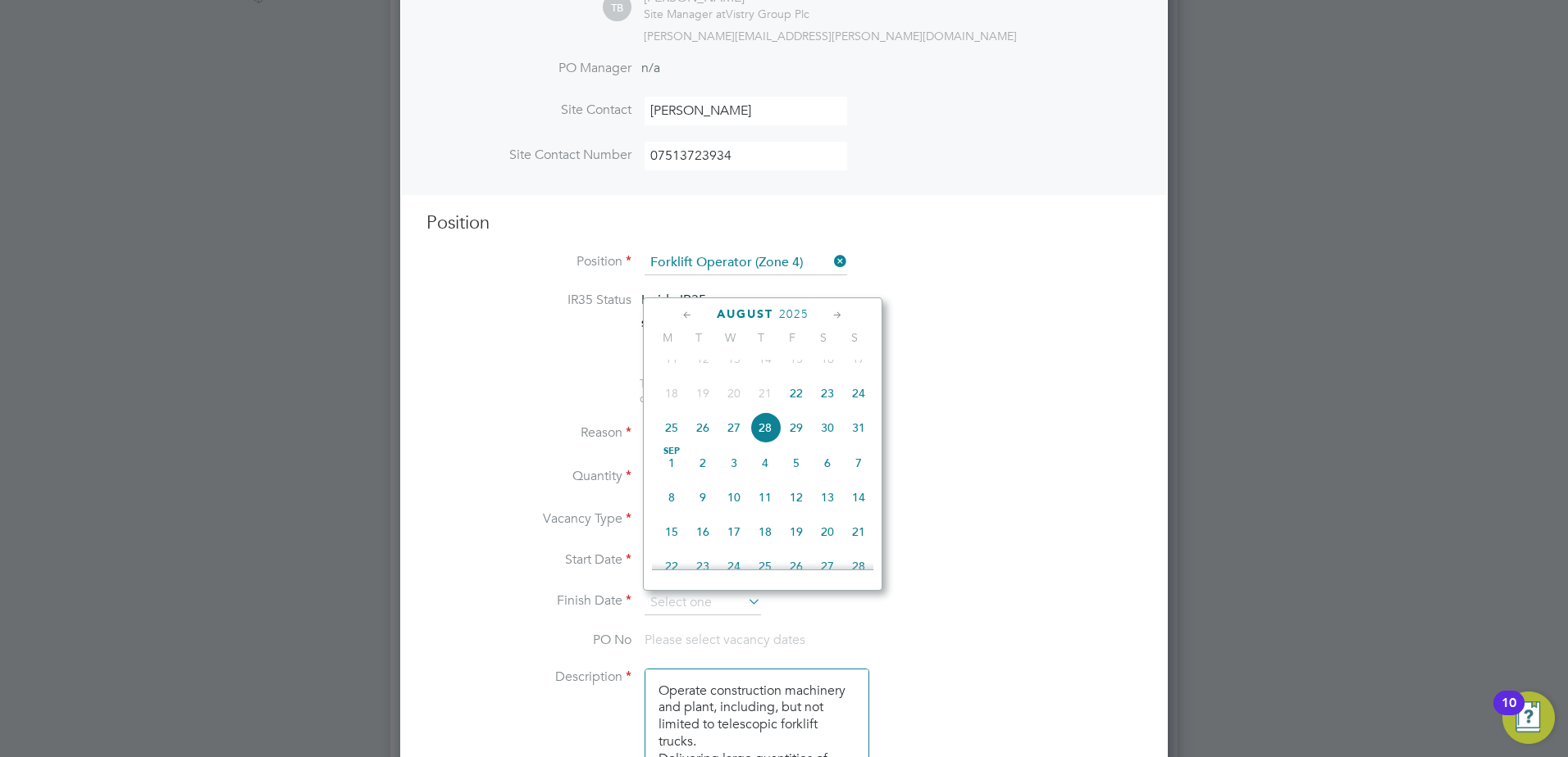
click at [790, 444] on span "29" at bounding box center [796, 428] width 32 height 32
type input "29 Aug 2025"
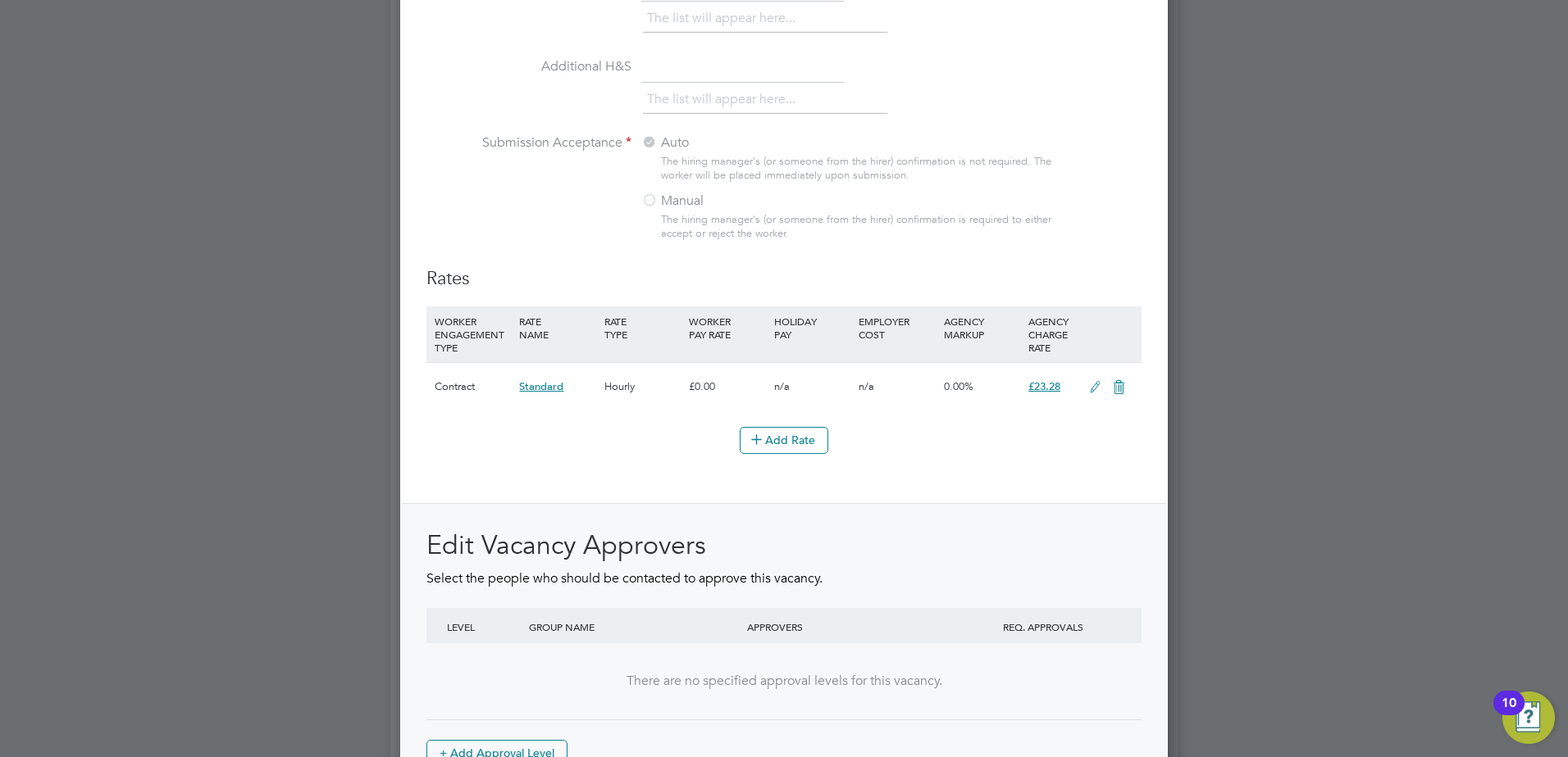
scroll to position [1834, 0]
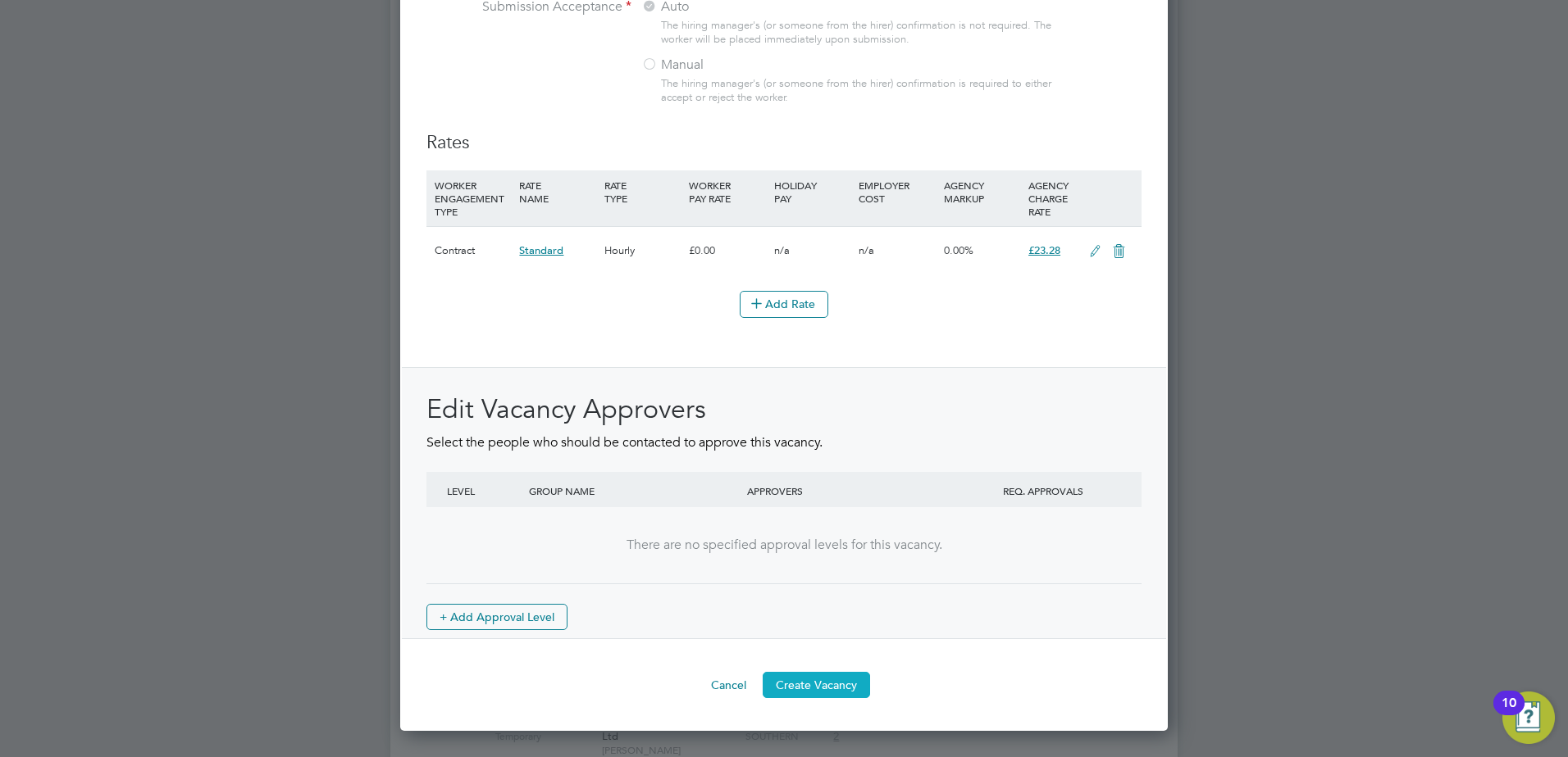
click at [828, 698] on button "Create Vacancy" at bounding box center [816, 685] width 107 height 27
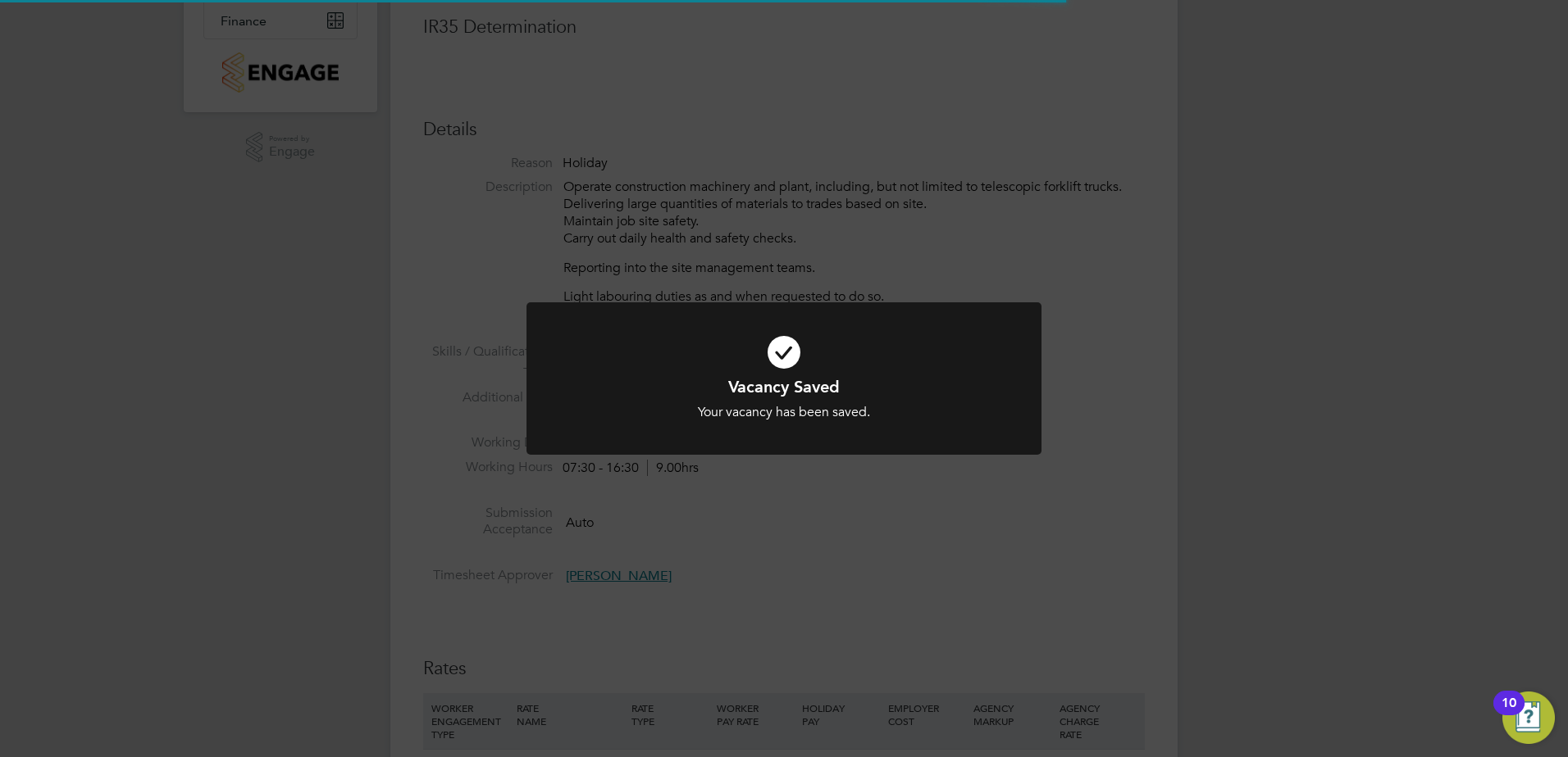
scroll to position [8, 8]
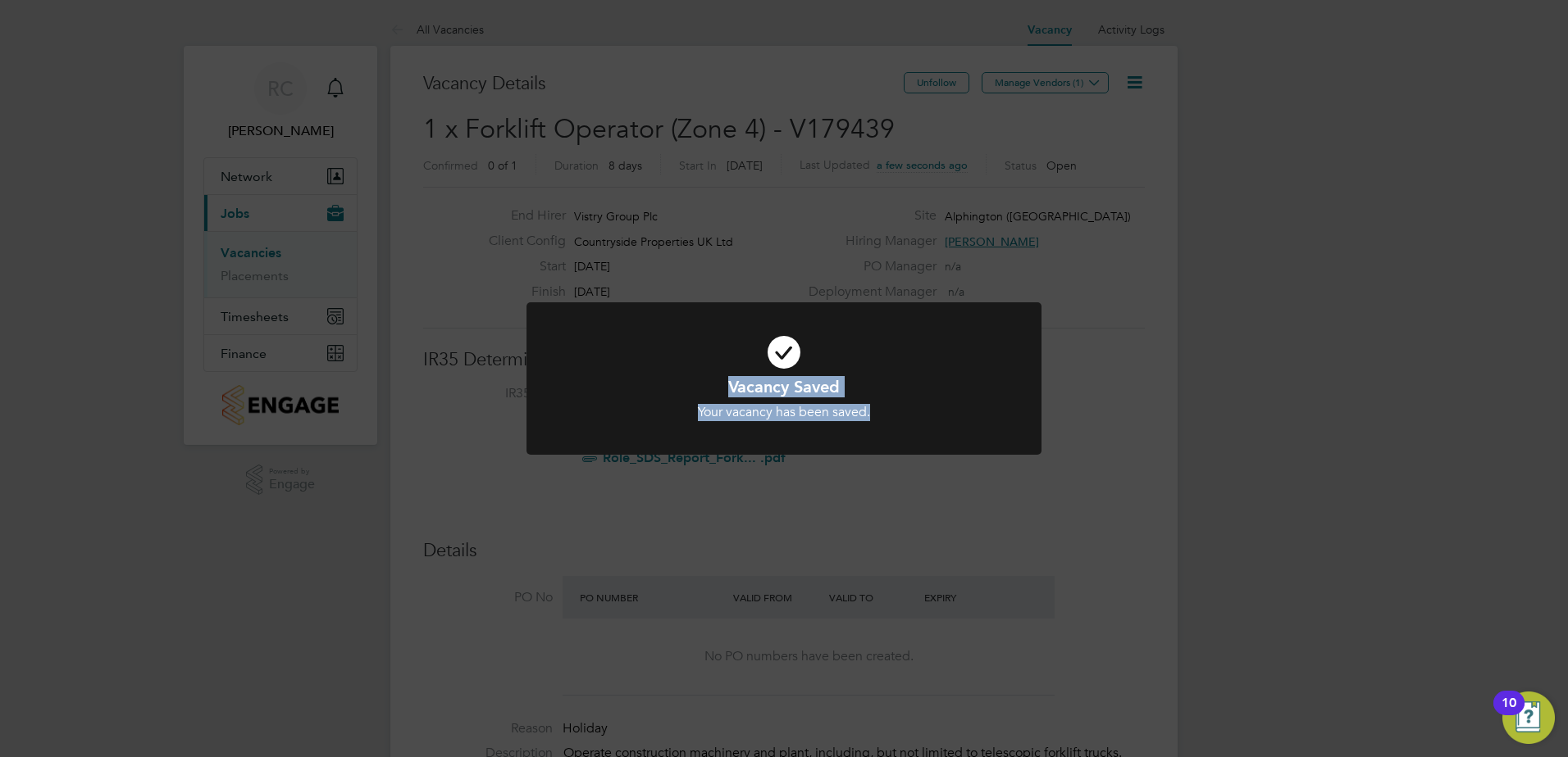
click at [871, 456] on div "Vacancy Saved Your vacancy has been saved. Cancel Okay" at bounding box center [784, 389] width 515 height 173
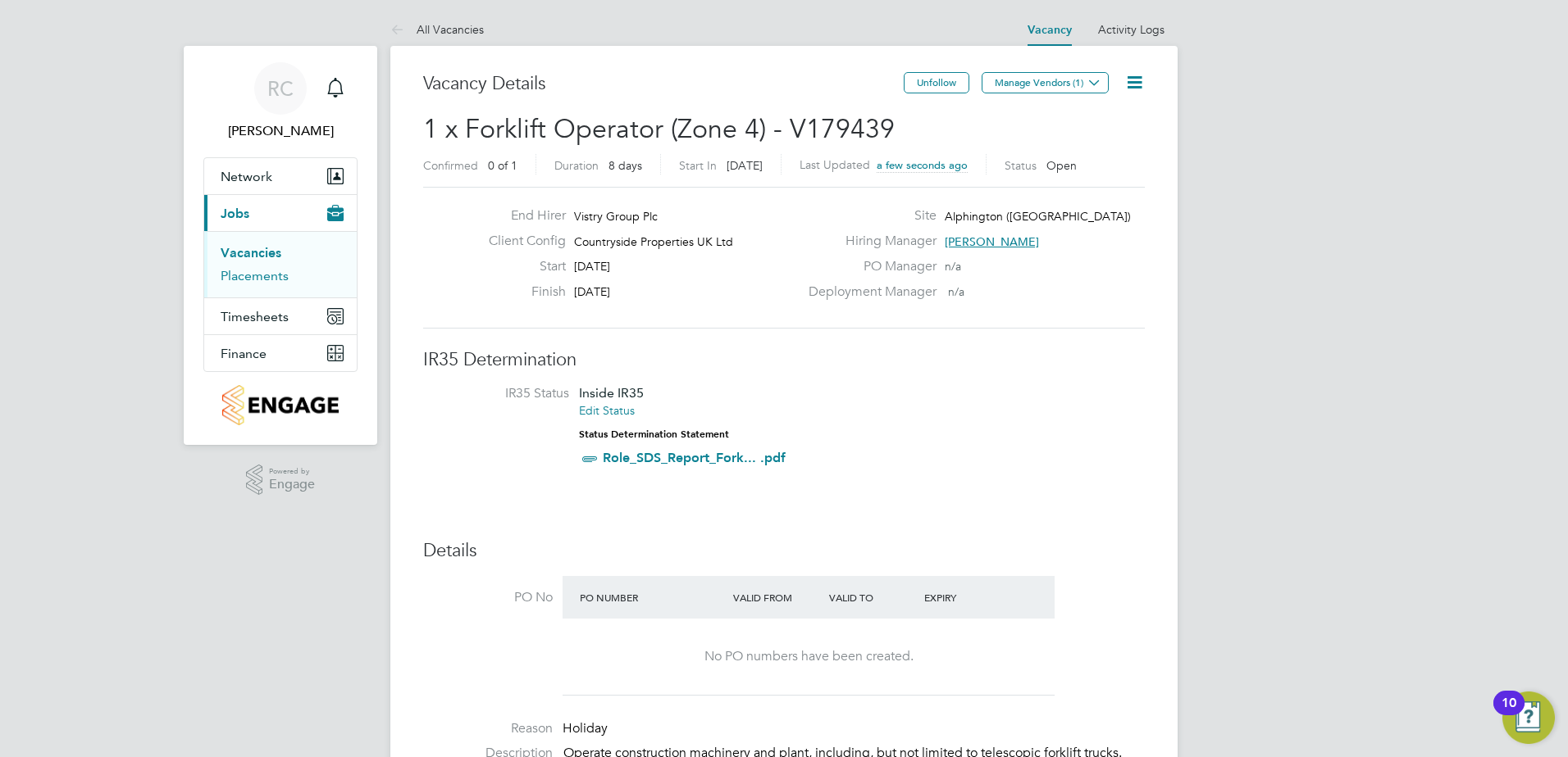
click at [251, 282] on link "Placements" at bounding box center [255, 275] width 68 height 16
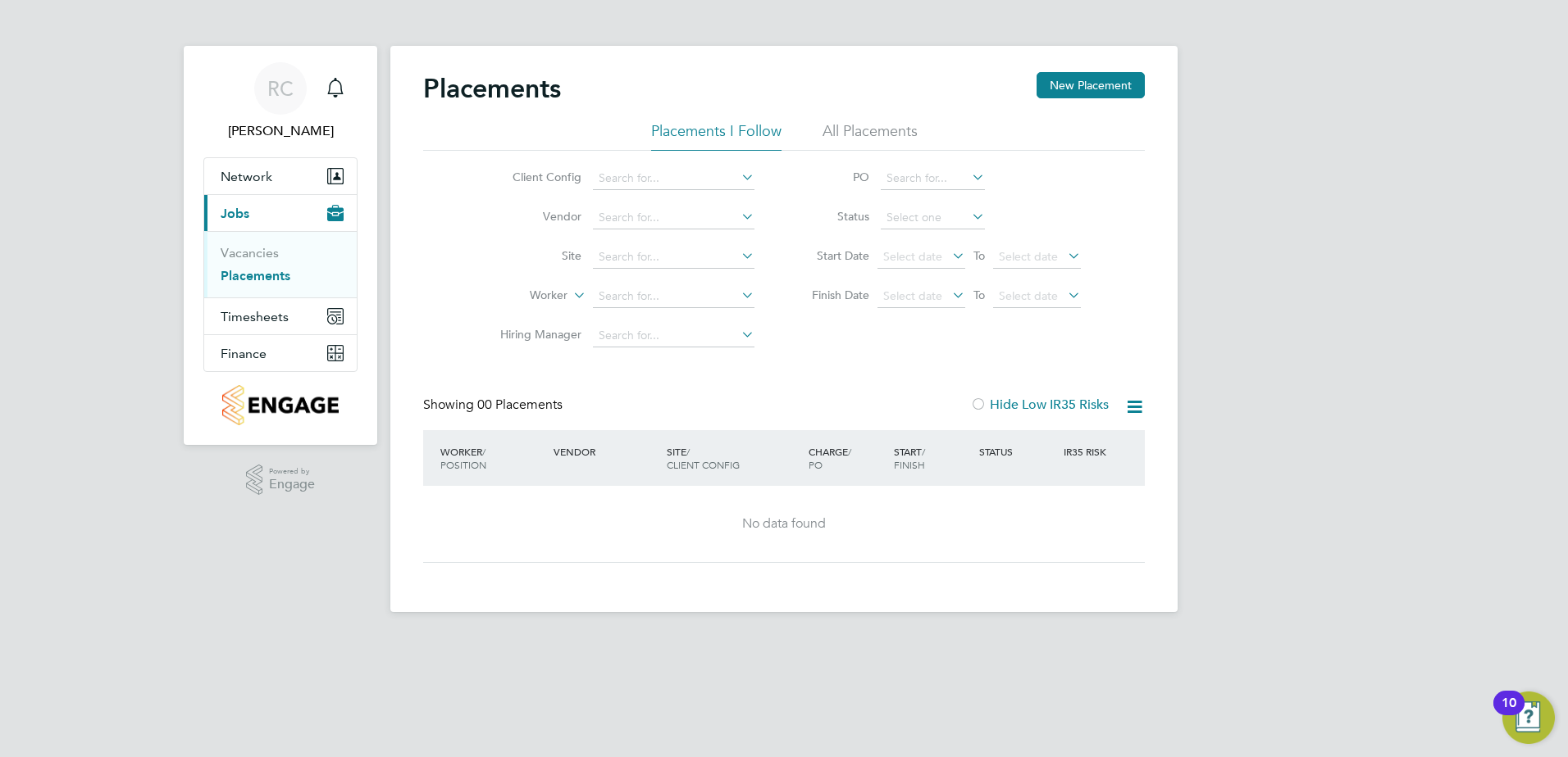
click at [738, 216] on icon at bounding box center [738, 216] width 0 height 23
click at [738, 176] on icon at bounding box center [738, 177] width 0 height 23
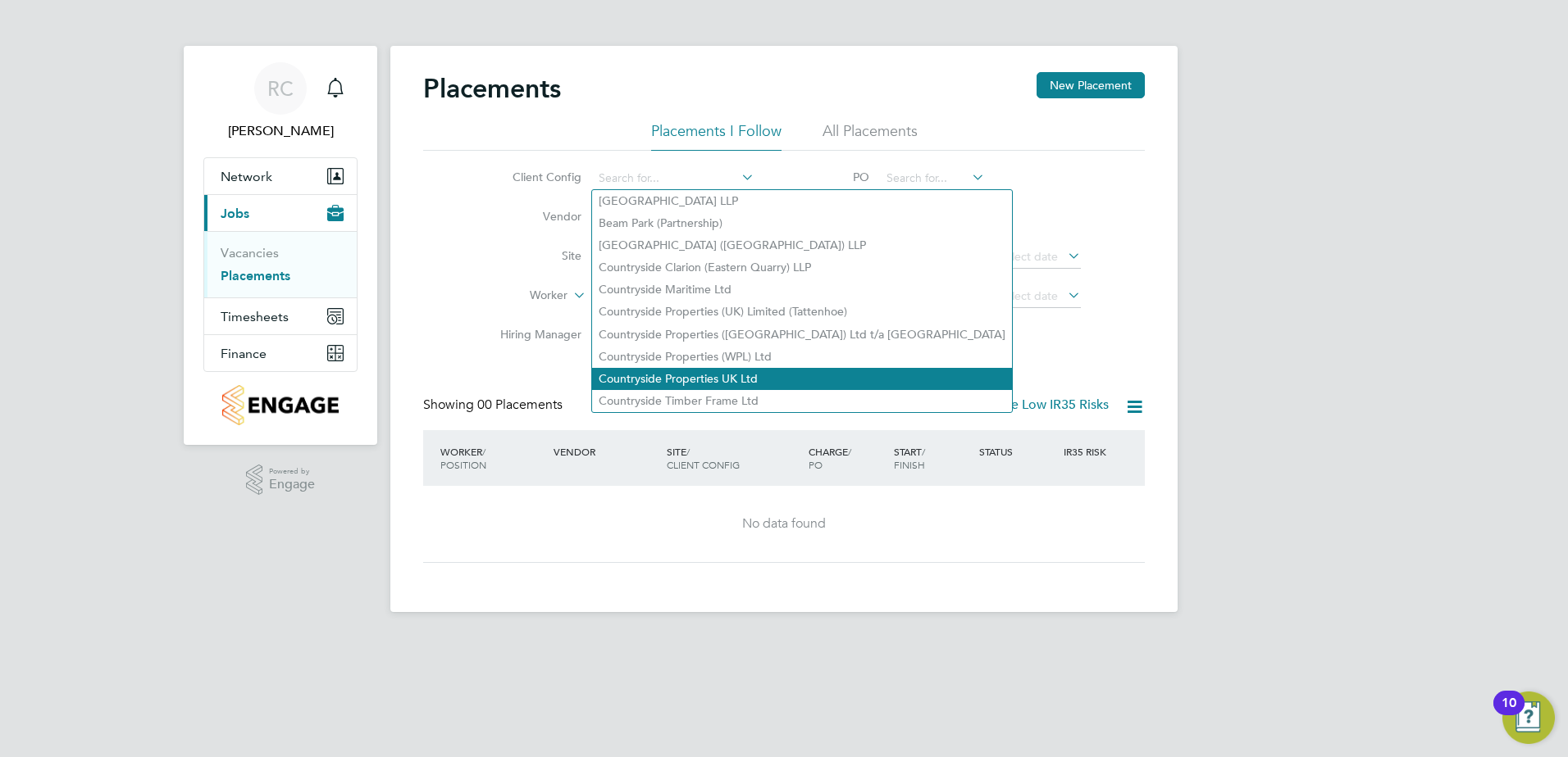
click at [675, 368] on li "Countryside Properties UK Ltd" at bounding box center [802, 379] width 420 height 22
type input "Countryside Properties UK Ltd"
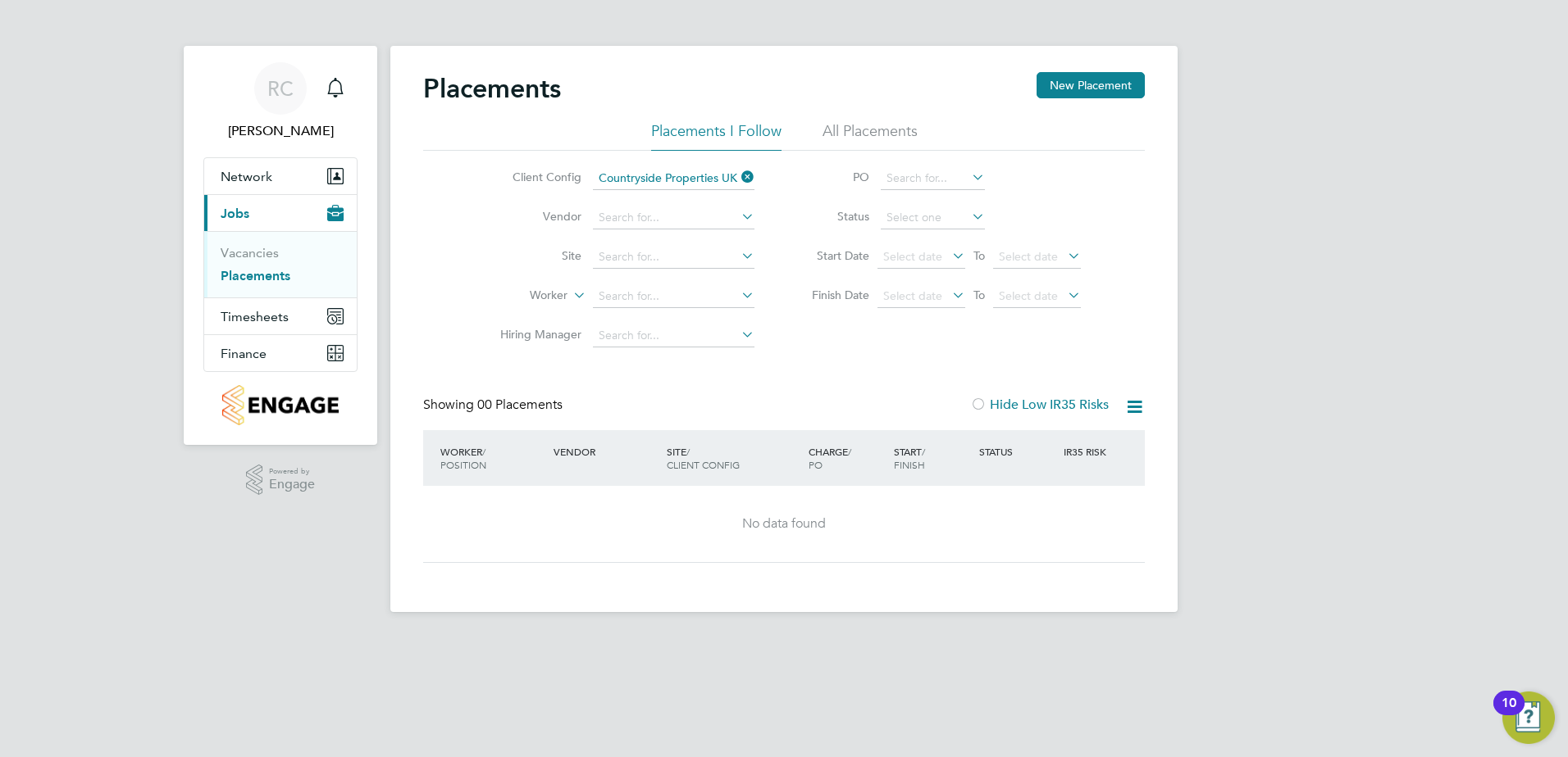
click at [738, 214] on icon at bounding box center [738, 216] width 0 height 23
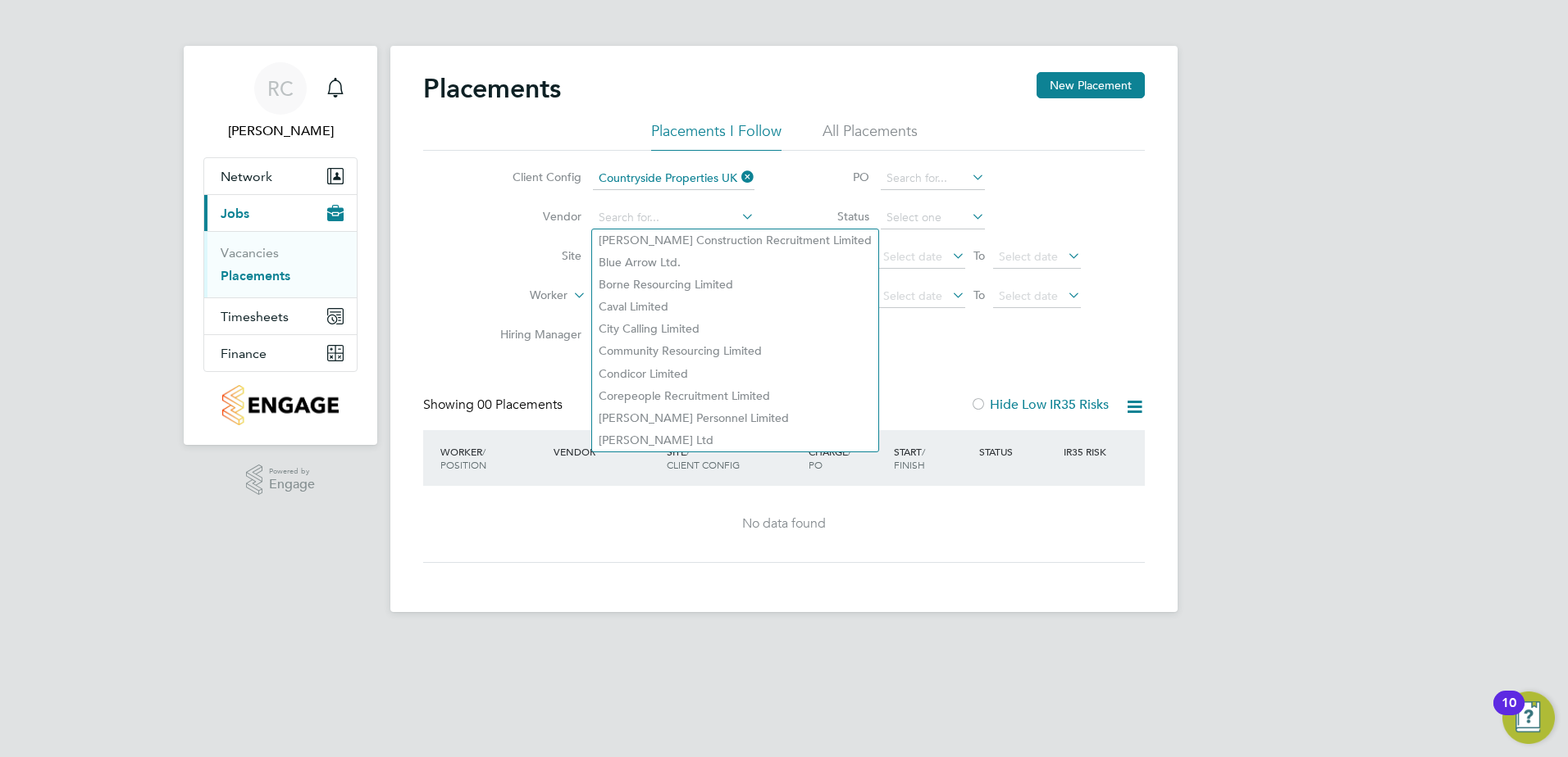
click at [1062, 198] on li "Status" at bounding box center [937, 217] width 326 height 39
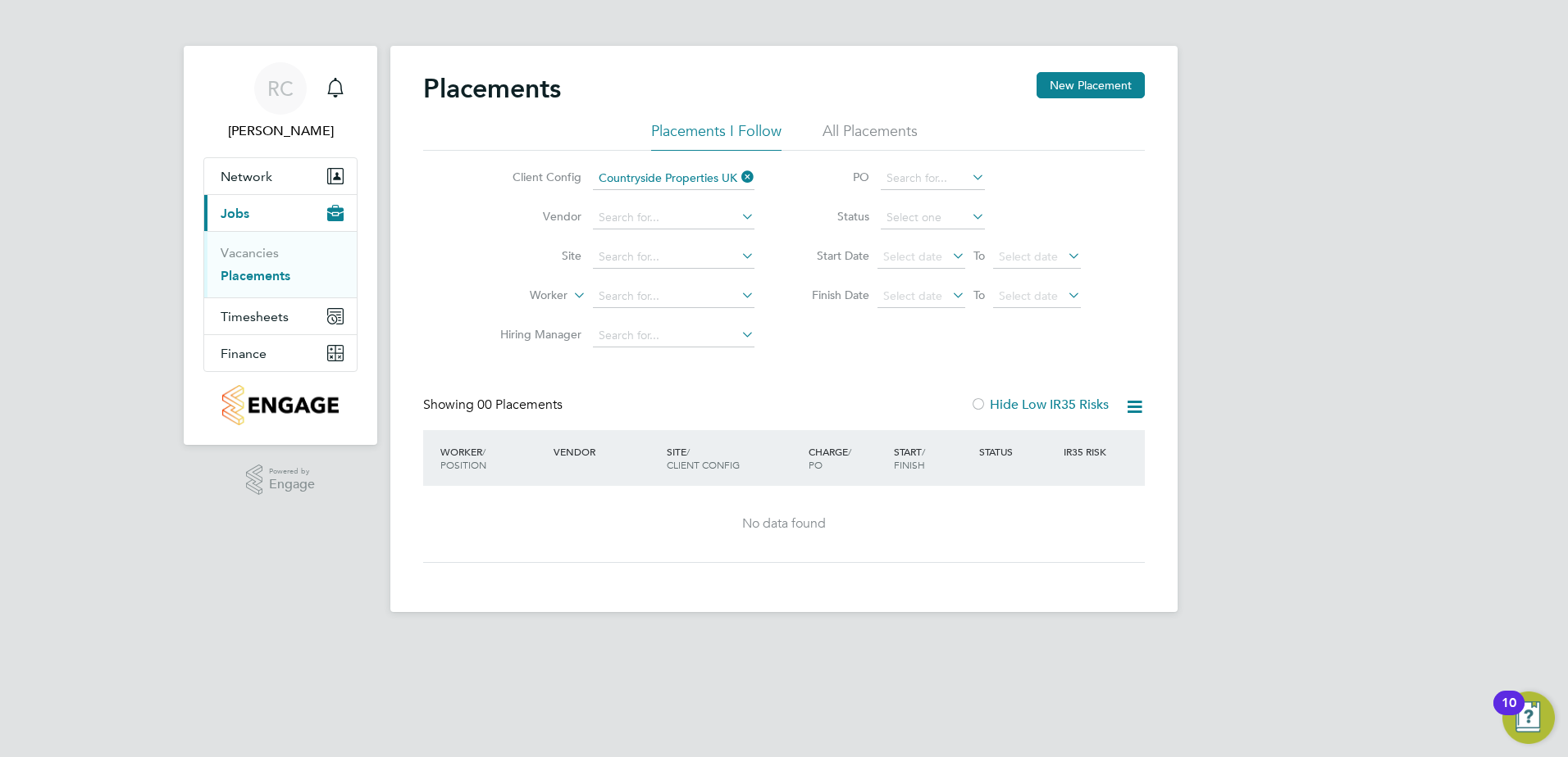
click at [738, 256] on icon at bounding box center [738, 256] width 0 height 23
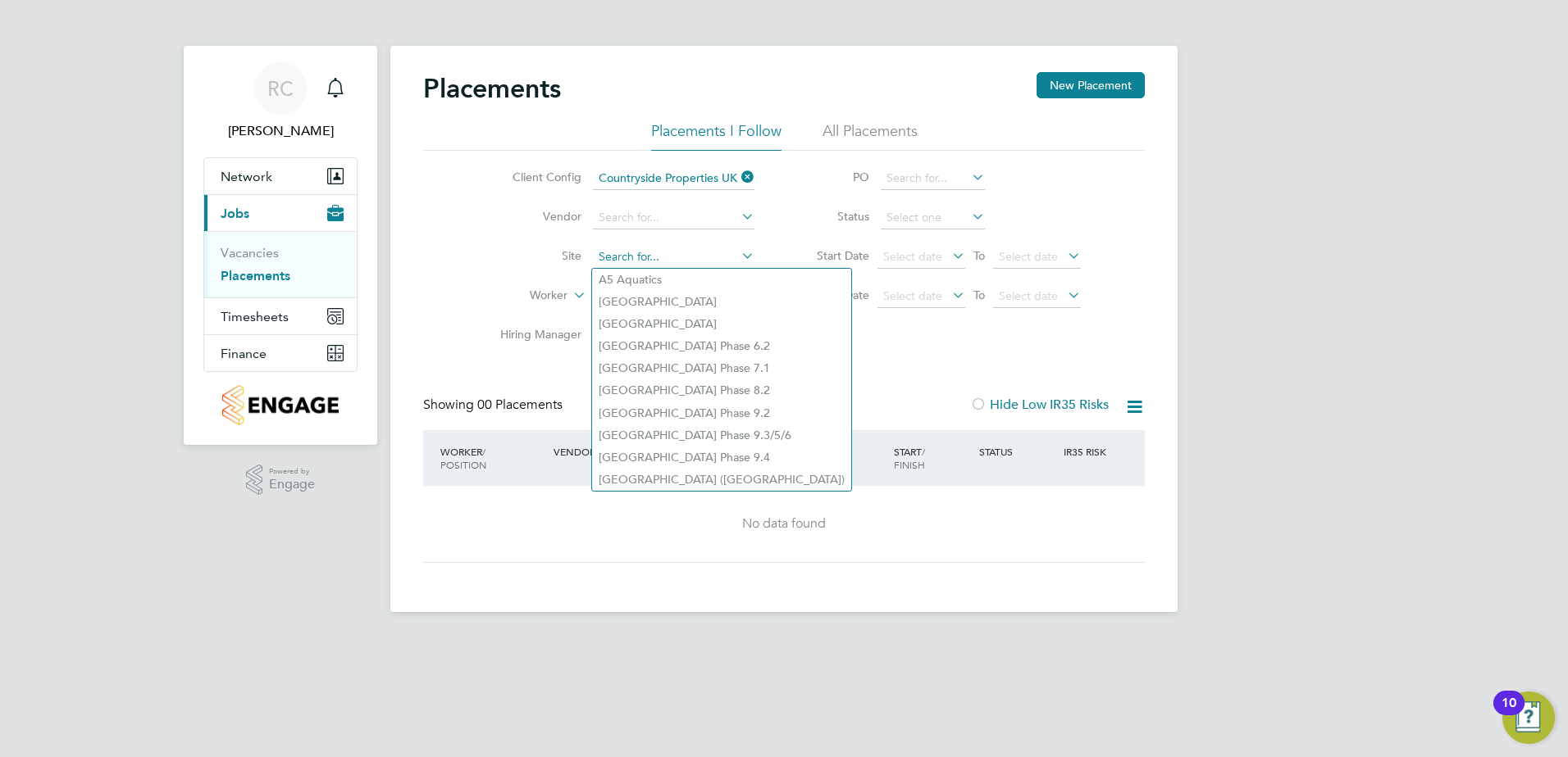
click at [646, 259] on input at bounding box center [674, 258] width 162 height 23
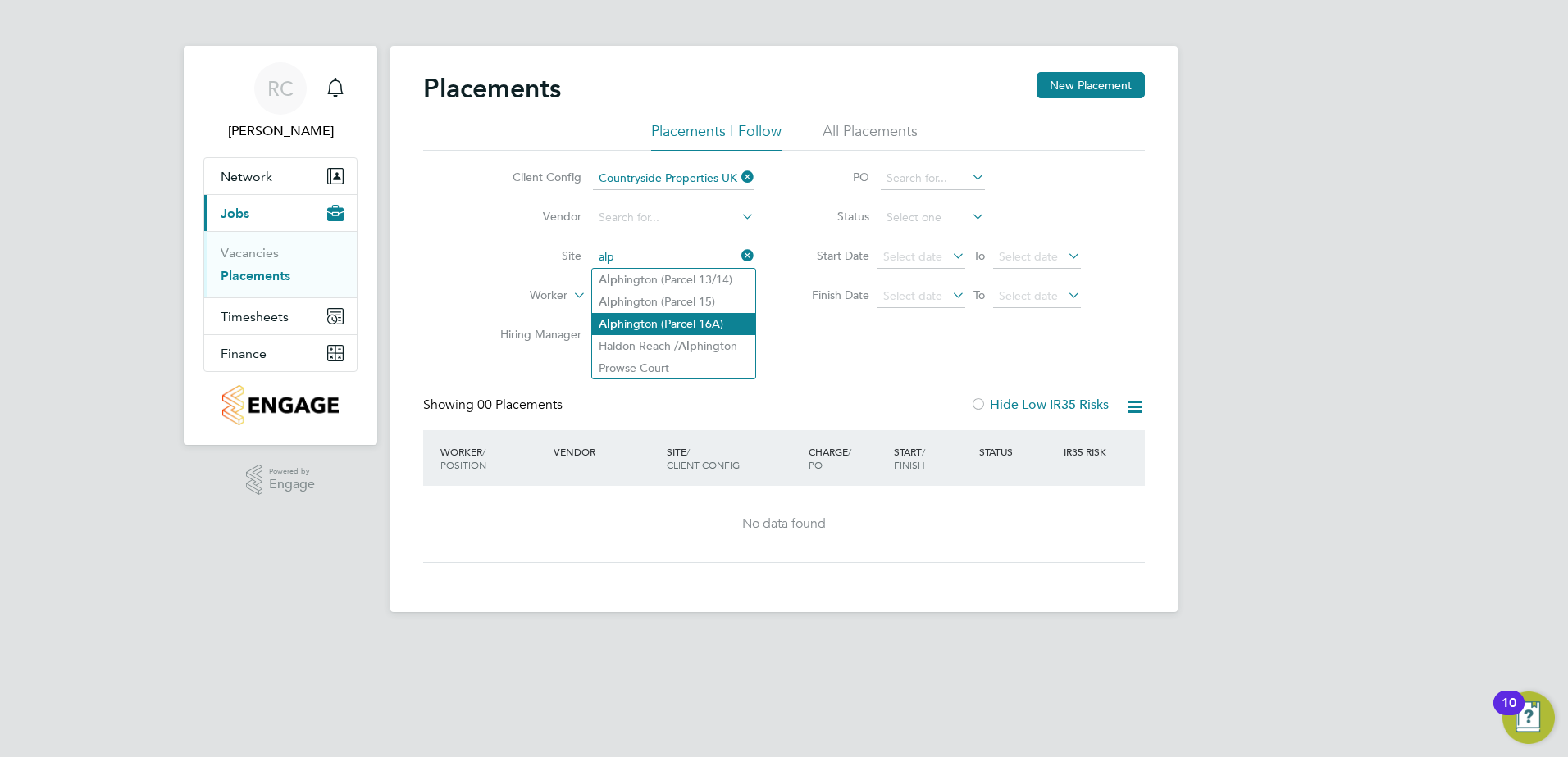
click at [630, 314] on li "Alp hington (Parcel 16A)" at bounding box center [674, 324] width 163 height 22
type input "Alphington ([GEOGRAPHIC_DATA])"
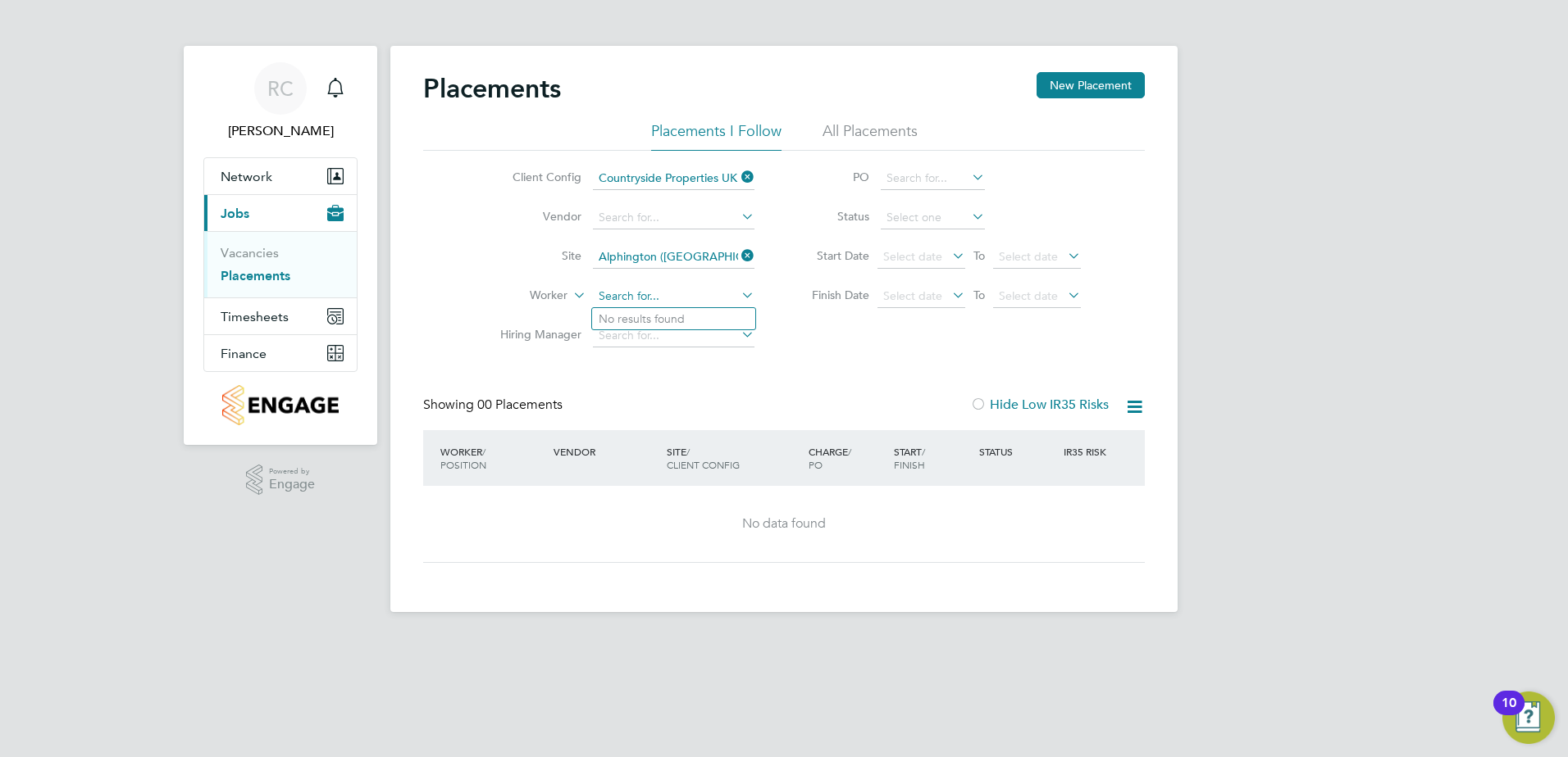
click at [735, 294] on input at bounding box center [674, 297] width 162 height 23
click at [738, 299] on icon at bounding box center [738, 295] width 0 height 23
click at [738, 297] on icon at bounding box center [738, 295] width 0 height 23
click at [862, 126] on li "All Placements" at bounding box center [869, 136] width 95 height 30
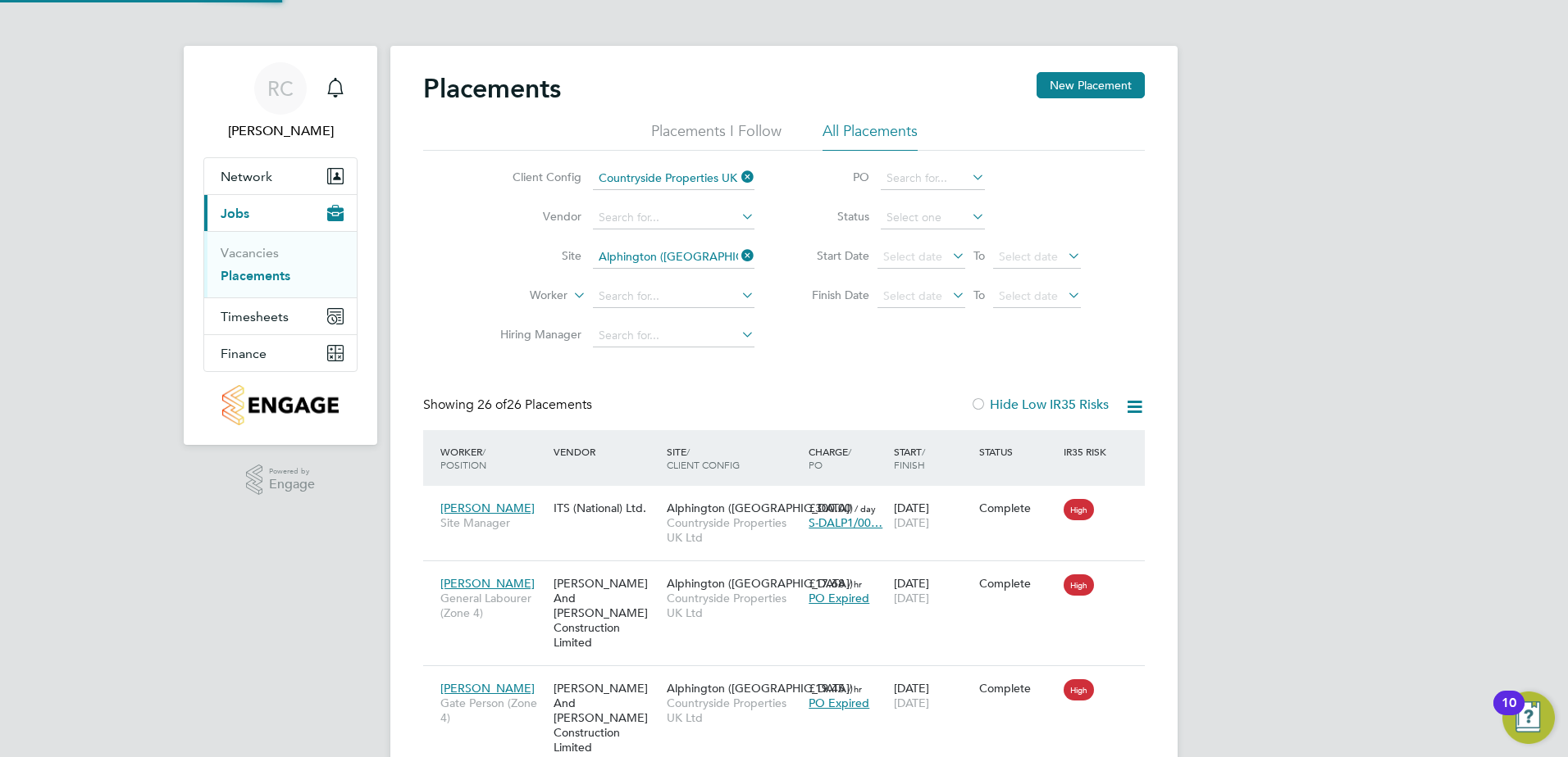
scroll to position [61, 143]
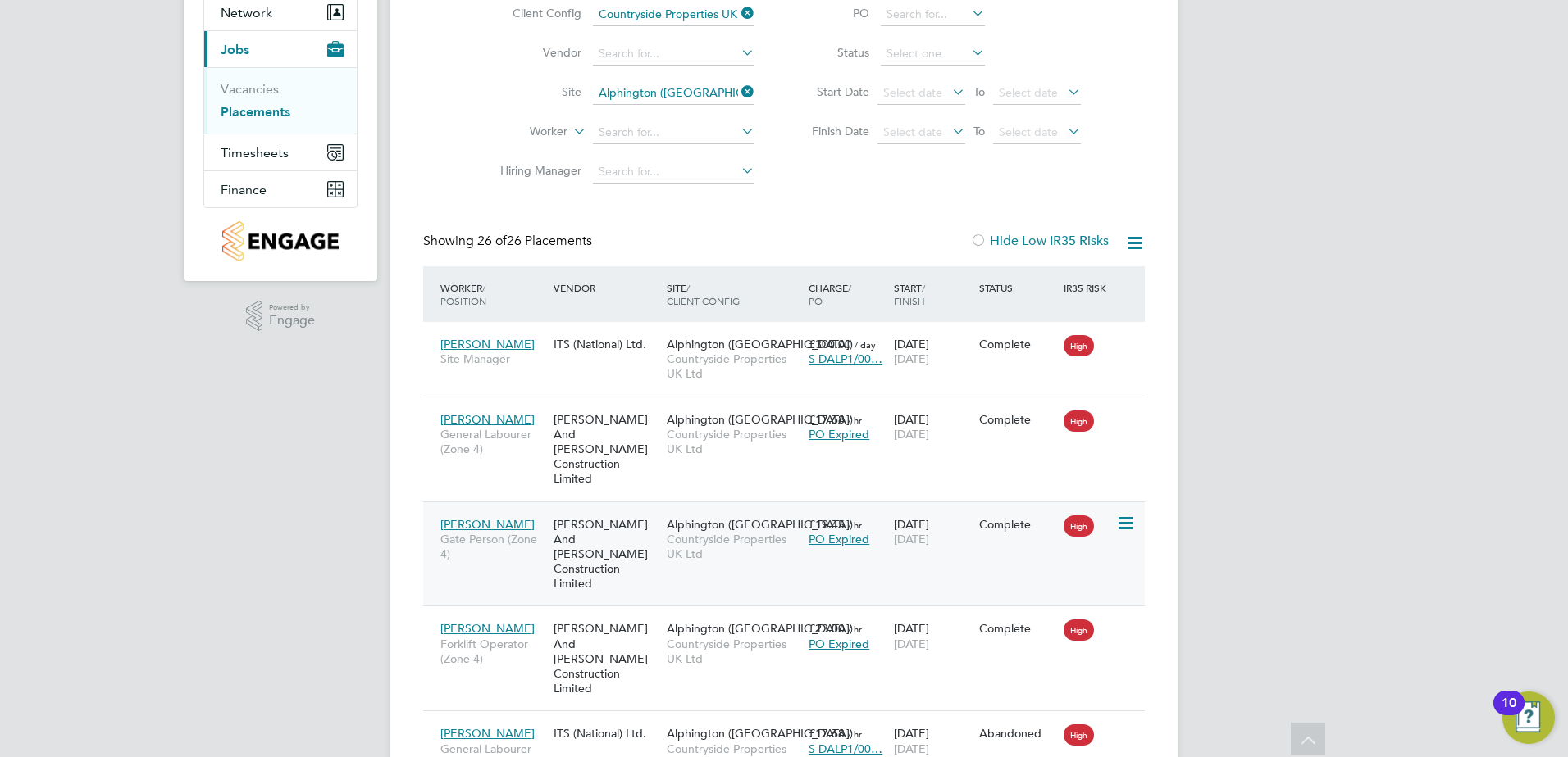
click at [1130, 514] on icon at bounding box center [1124, 524] width 17 height 20
click at [913, 545] on div "Sam Jermy Gate Person (Zone 4) O'Neill And Brennan Construction Limited Alphing…" at bounding box center [784, 554] width 722 height 105
click at [475, 517] on span "[PERSON_NAME]" at bounding box center [488, 525] width 95 height 15
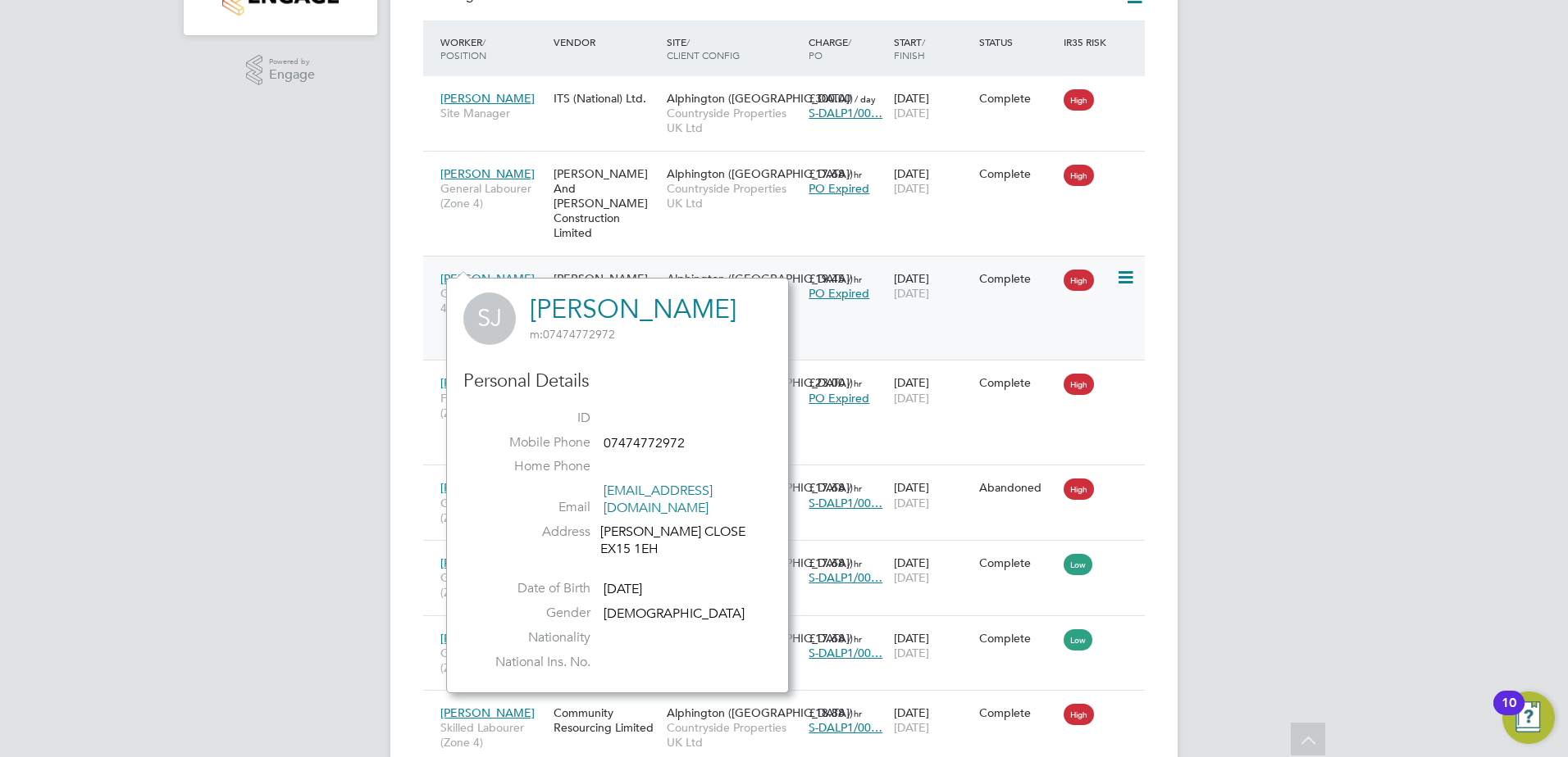
click at [898, 302] on div "Sam Jermy Gate Person (Zone 4) O'Neill And Brennan Construction Limited Alphing…" at bounding box center [784, 308] width 722 height 105
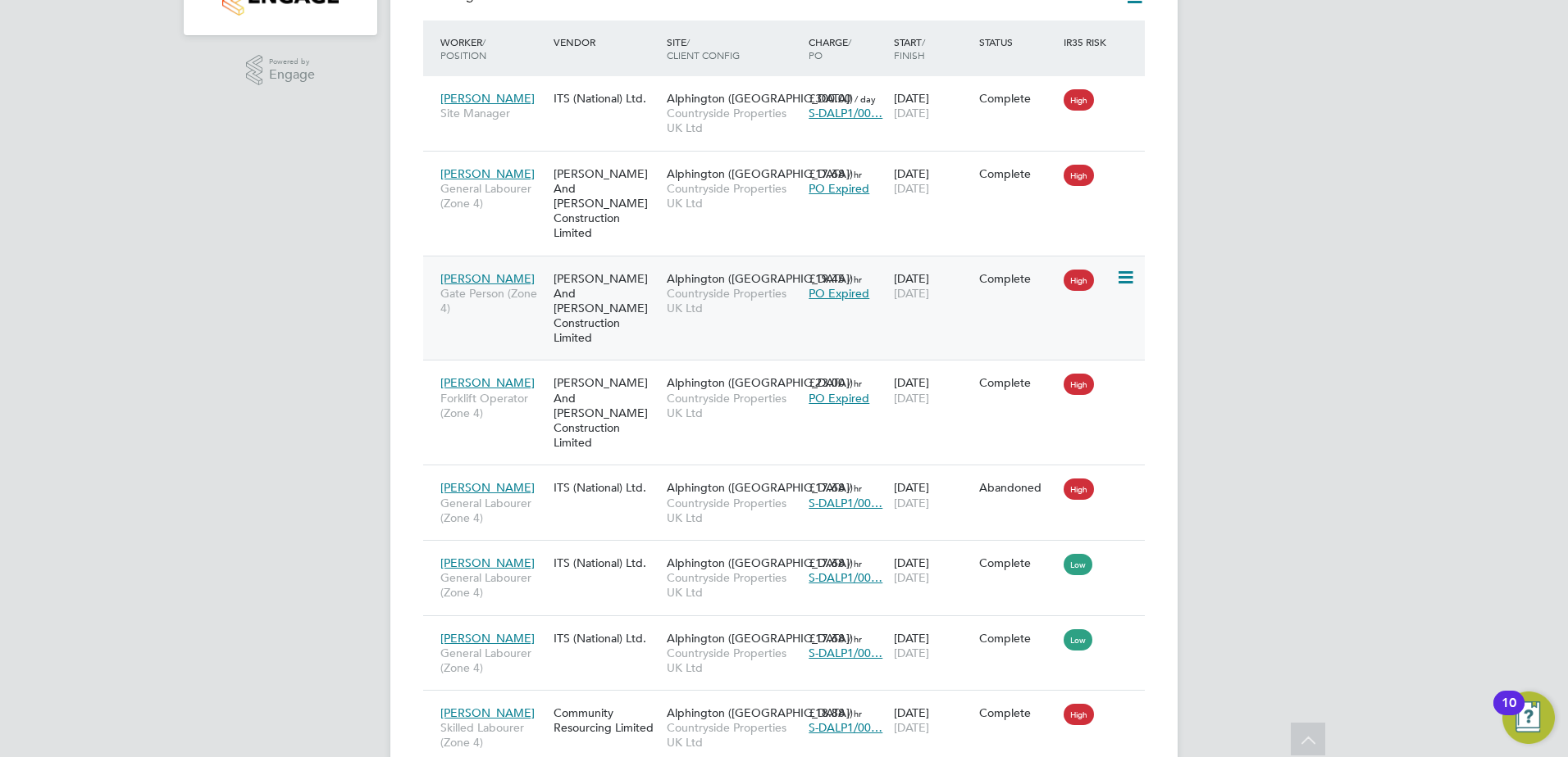
click at [655, 301] on div "O'Neill And Brennan Construction Limited" at bounding box center [606, 308] width 113 height 91
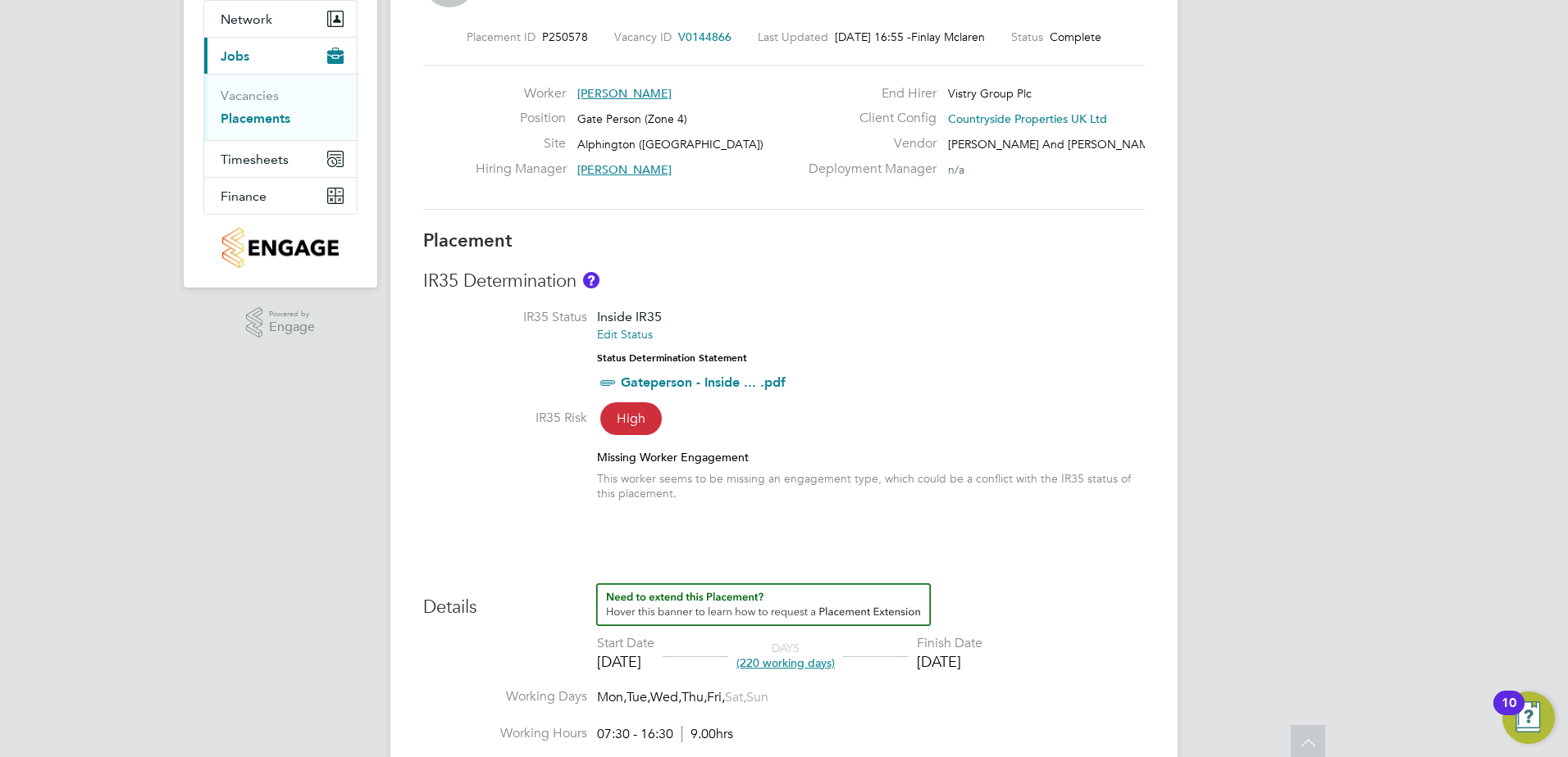
scroll to position [164, 0]
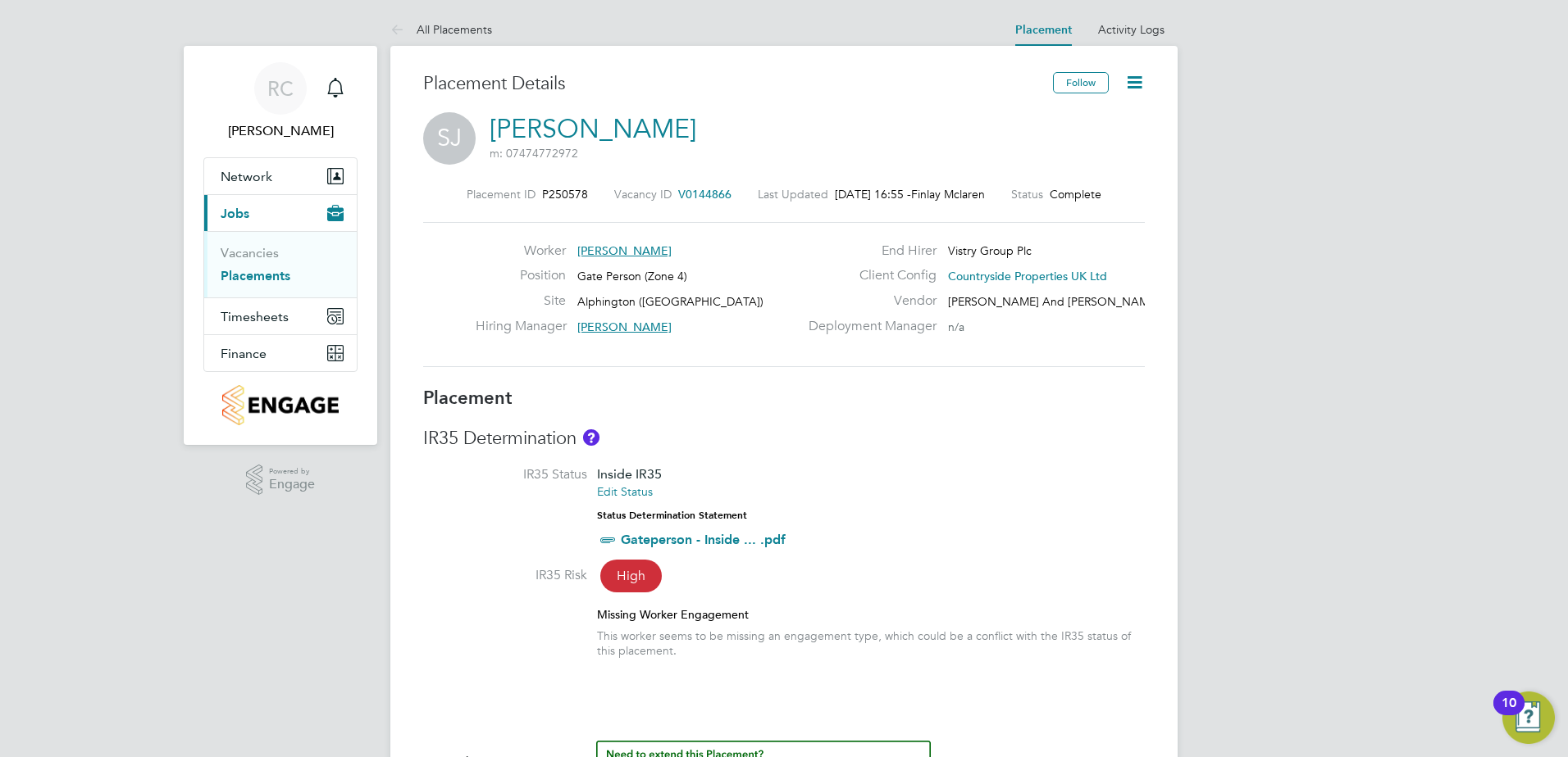
click at [1132, 85] on icon at bounding box center [1134, 82] width 21 height 21
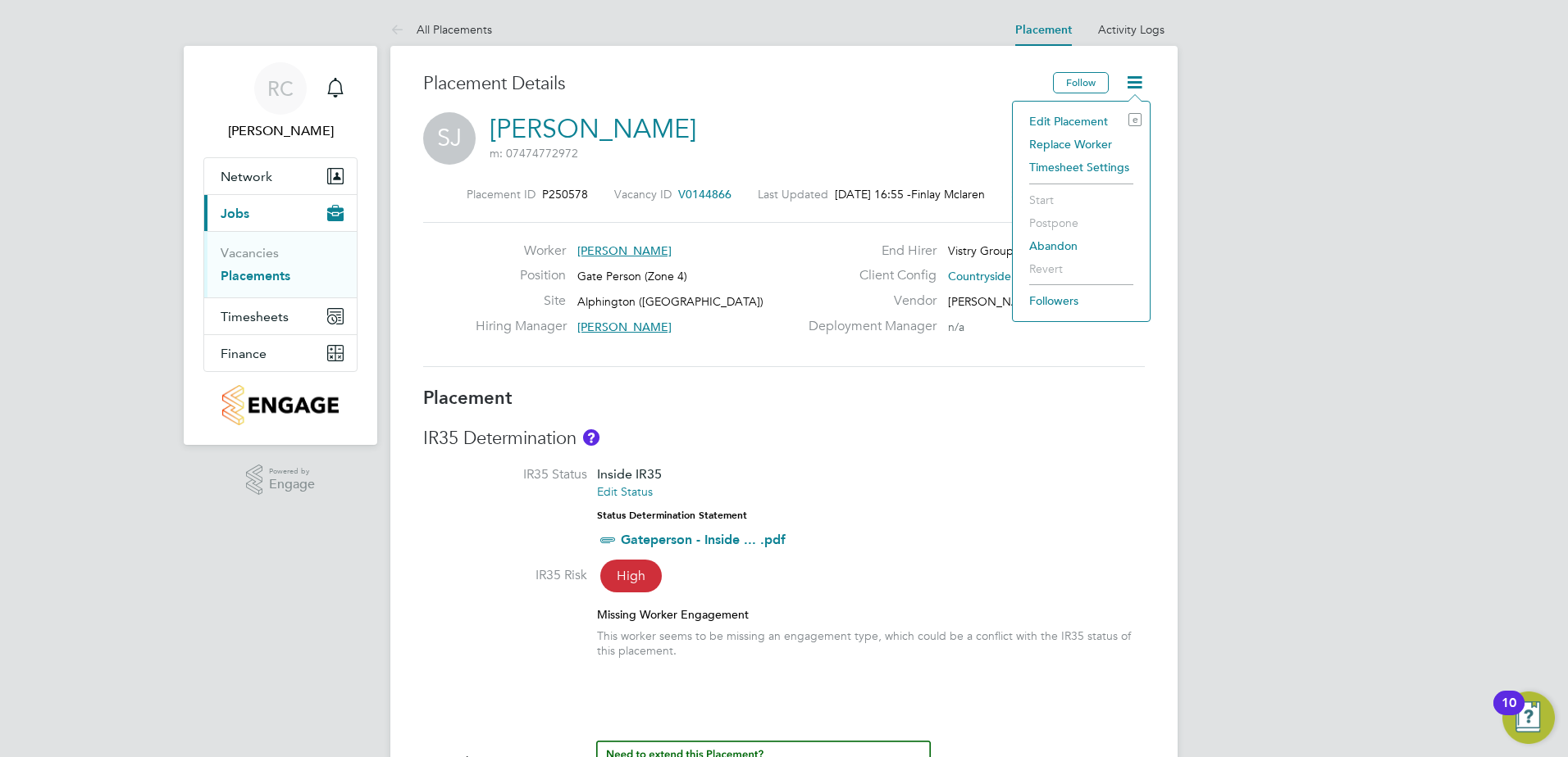
click at [1055, 118] on li "Edit Placement e" at bounding box center [1081, 121] width 120 height 23
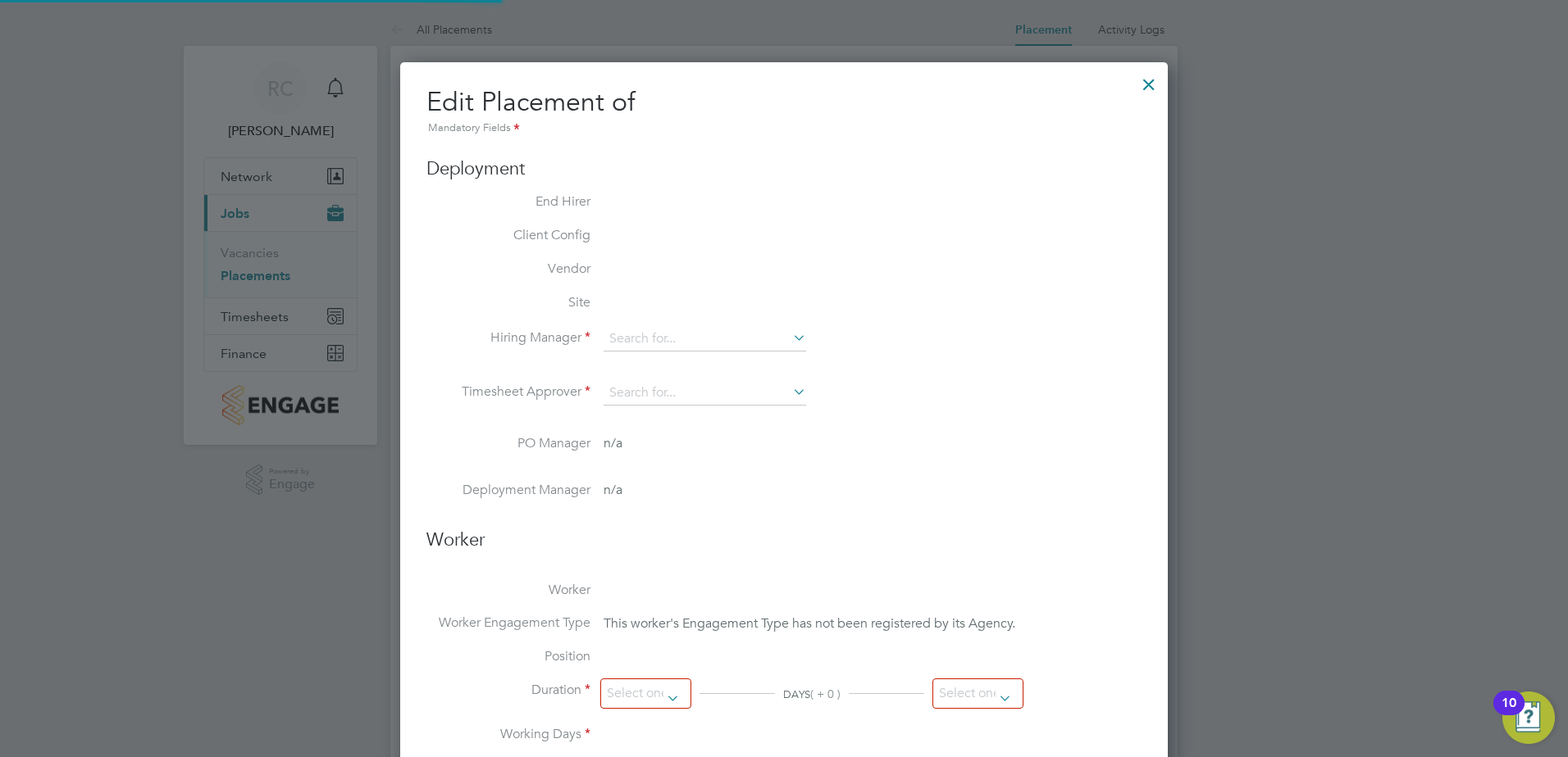
type input "[PERSON_NAME]"
type input "Dan Badger"
type input "[DATE]"
type input "07:30"
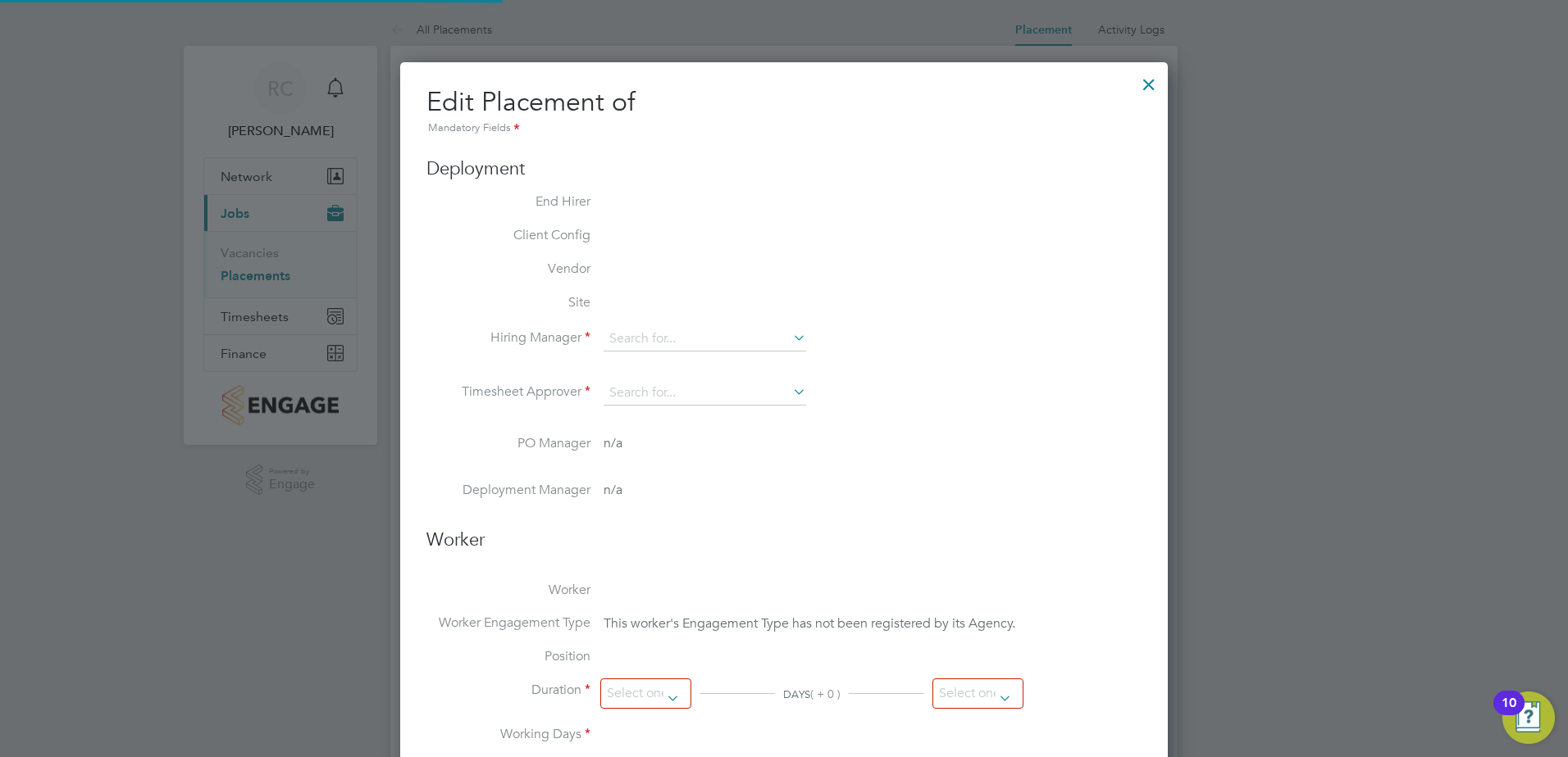
type input "16:30"
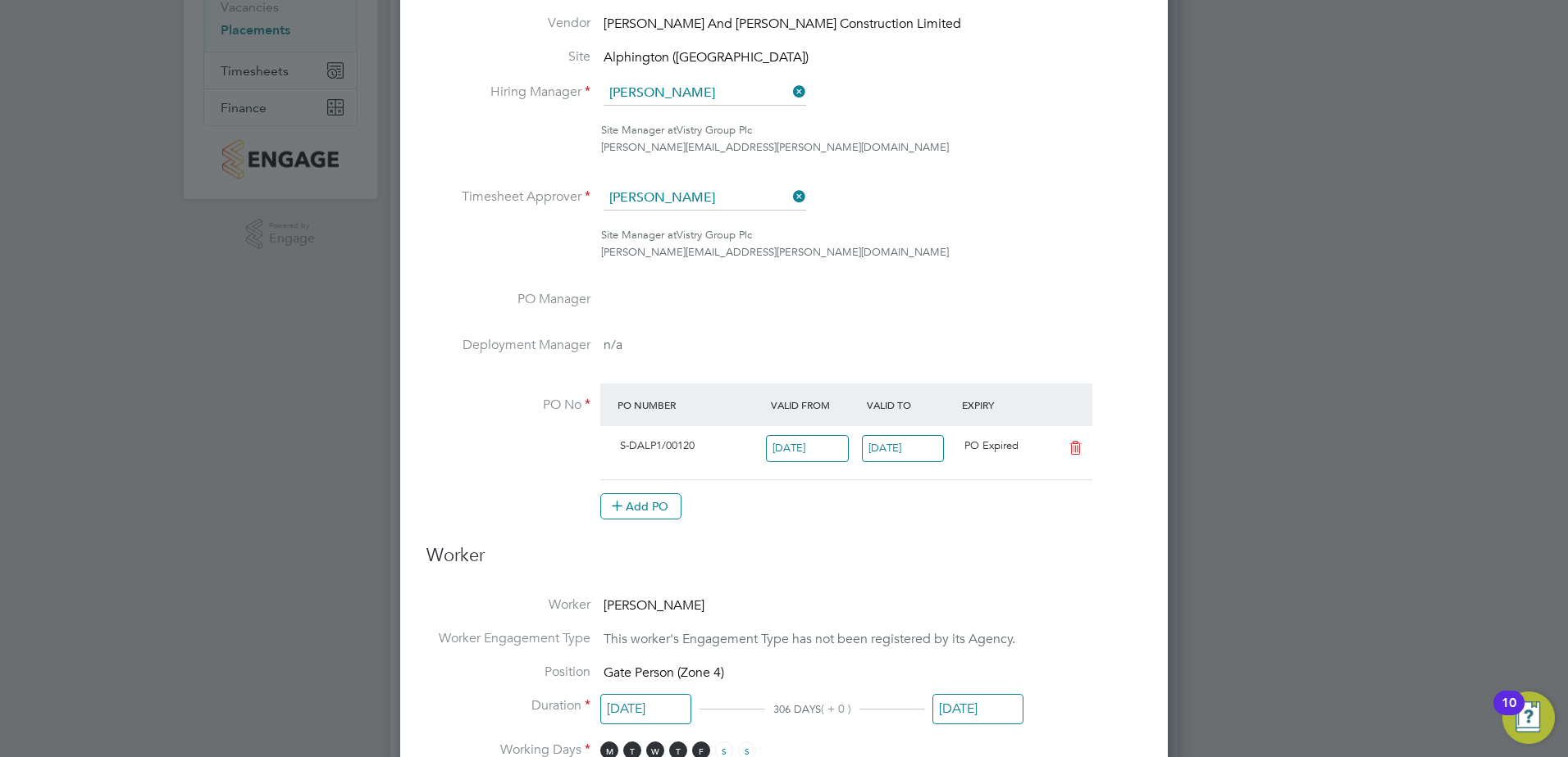
click at [898, 447] on input "[DATE]" at bounding box center [903, 449] width 83 height 27
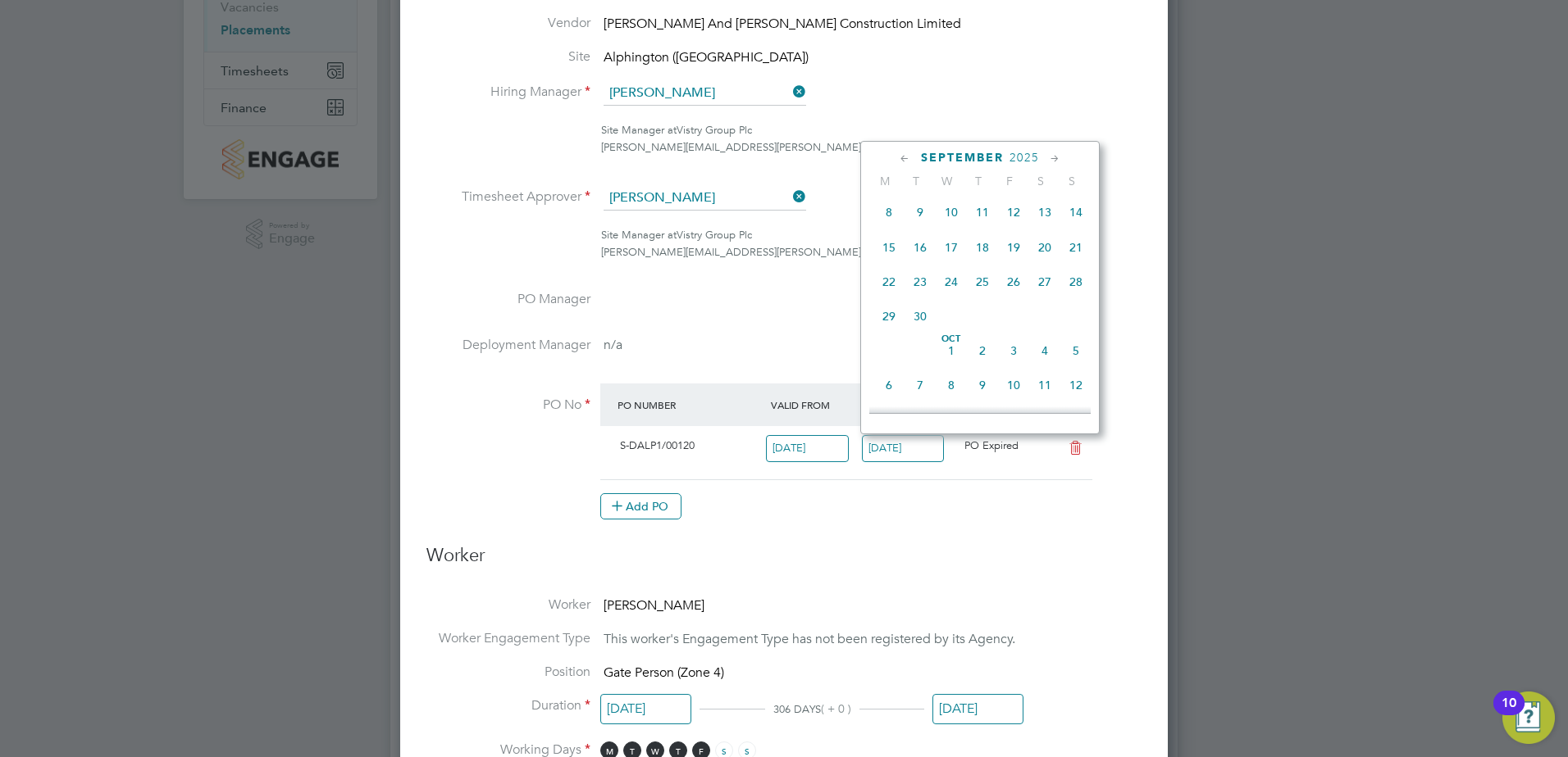
click at [1016, 366] on span "3" at bounding box center [1014, 351] width 32 height 32
type input "03 Oct 2025"
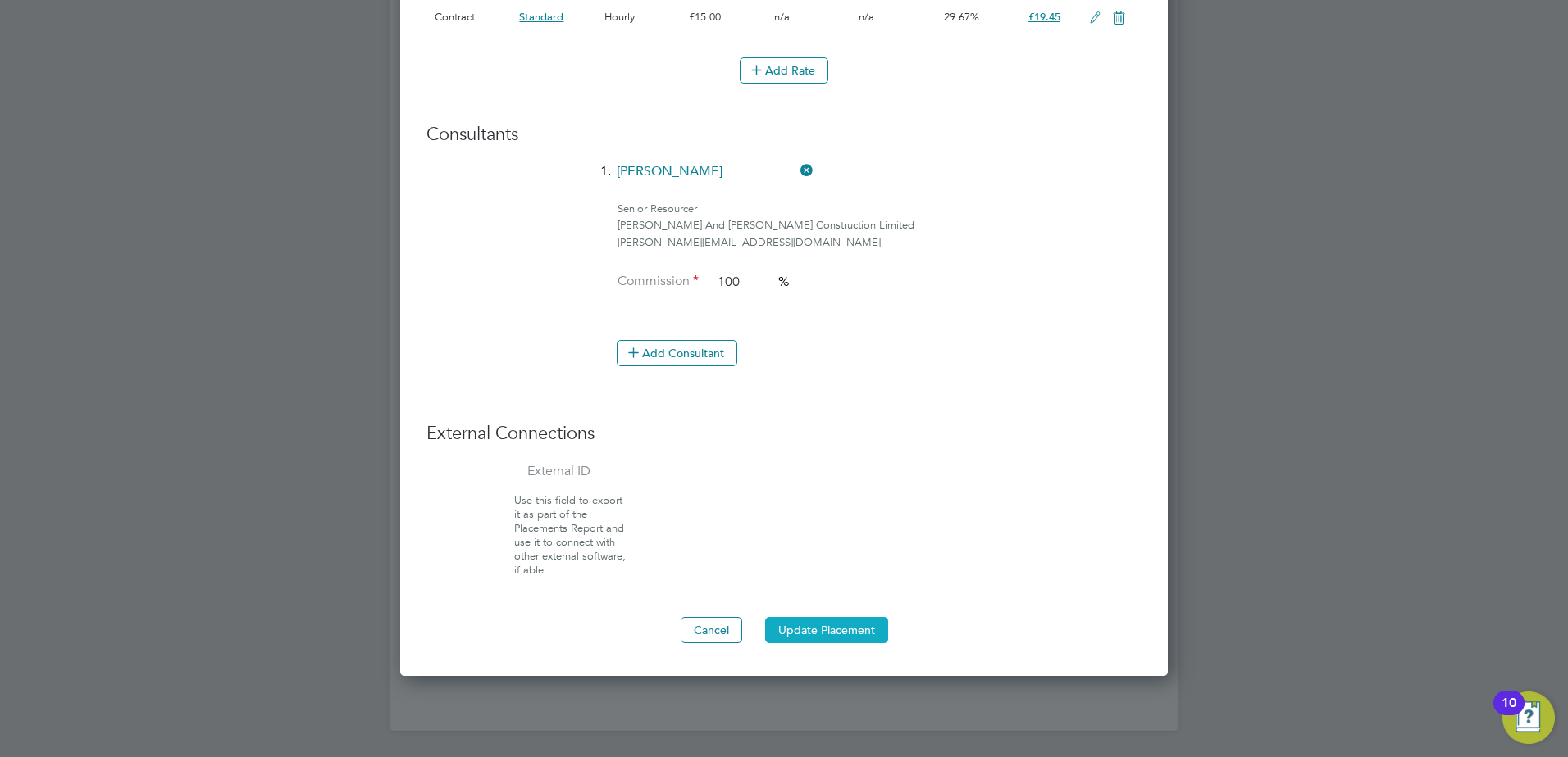
click at [827, 631] on button "Update Placement" at bounding box center [826, 630] width 123 height 27
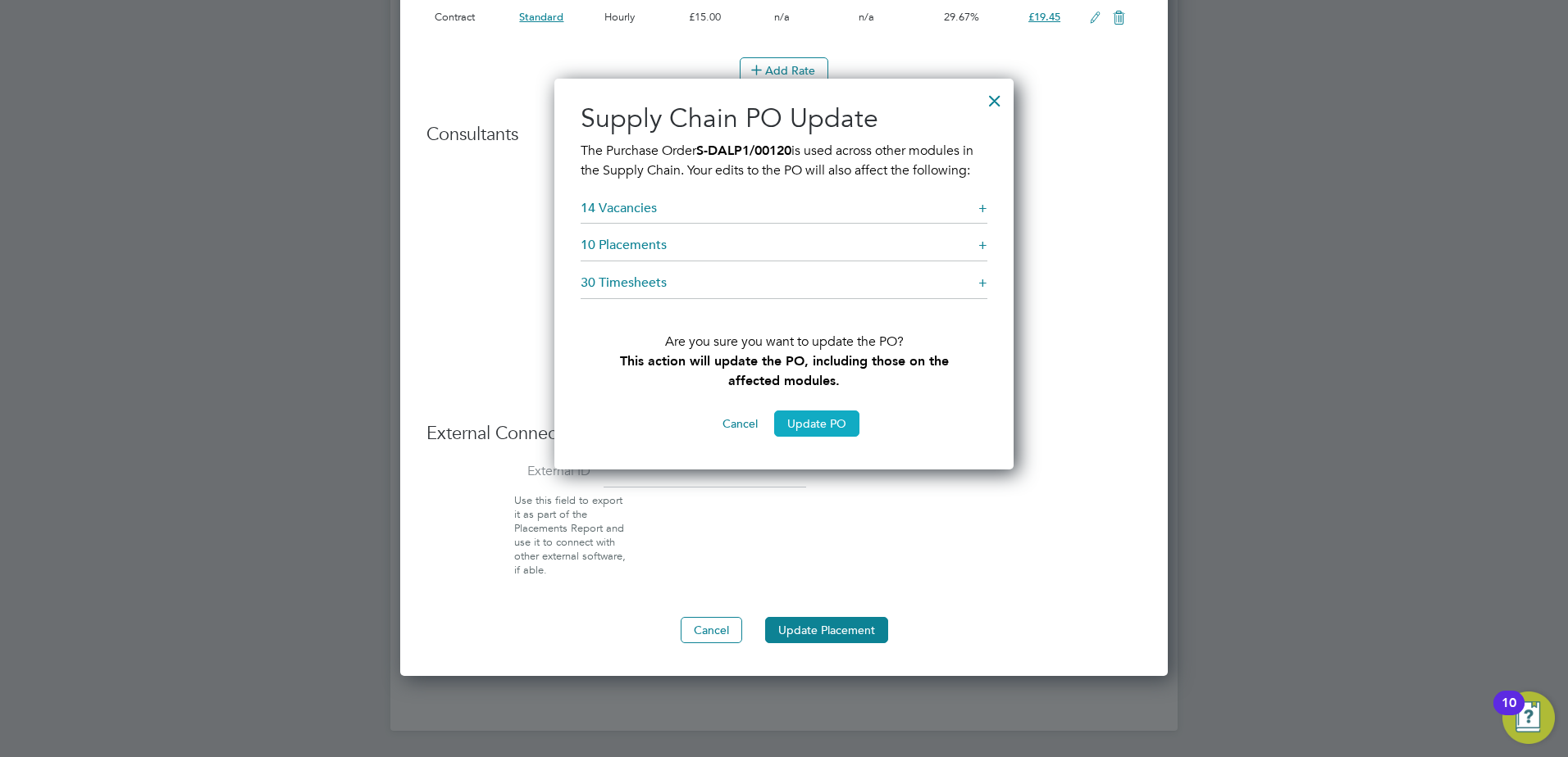
click at [807, 425] on button "Update PO" at bounding box center [816, 424] width 85 height 27
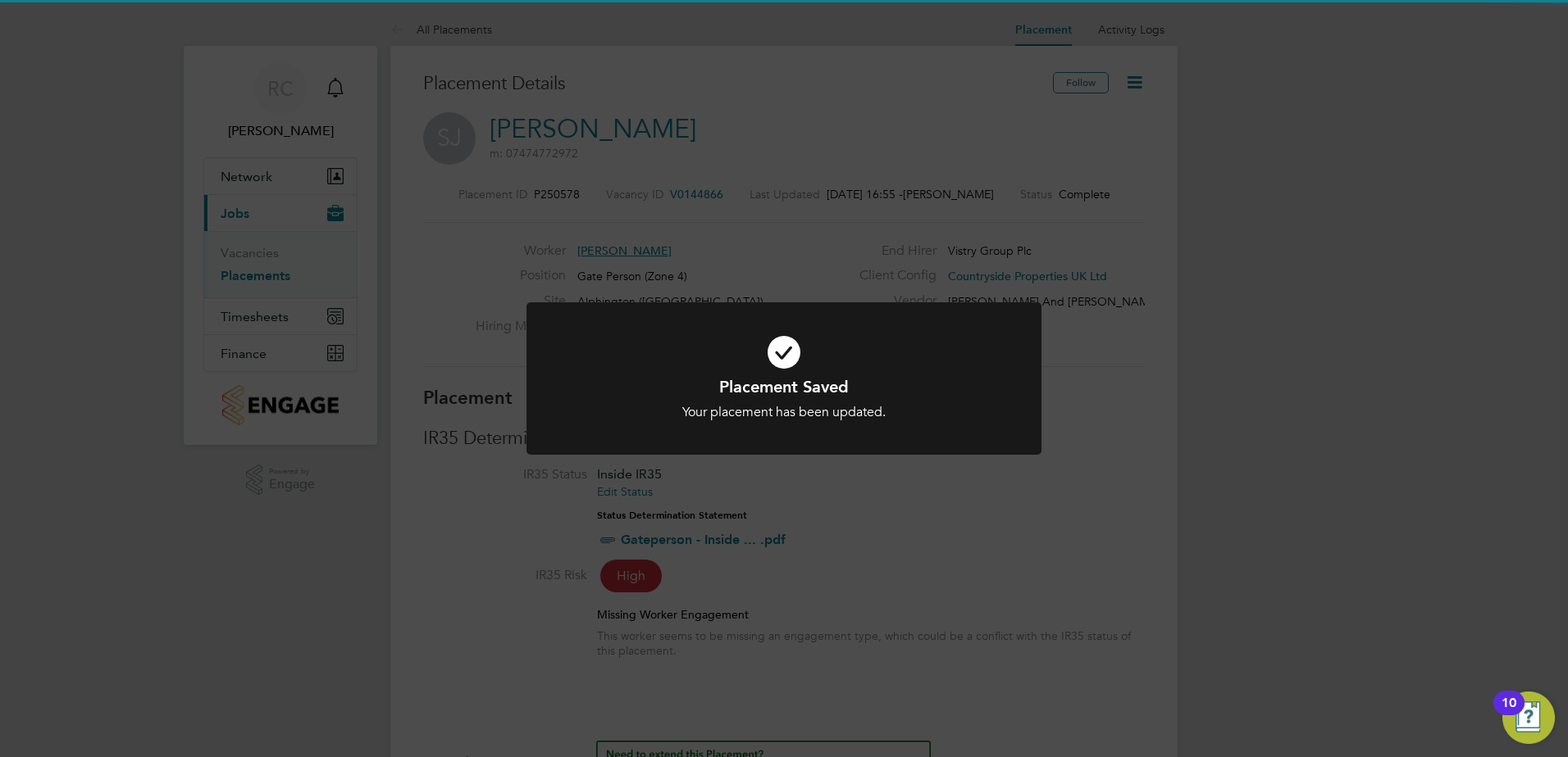
click at [842, 534] on div "Placement Saved Your placement has been updated. Cancel Okay" at bounding box center [784, 378] width 1568 height 757
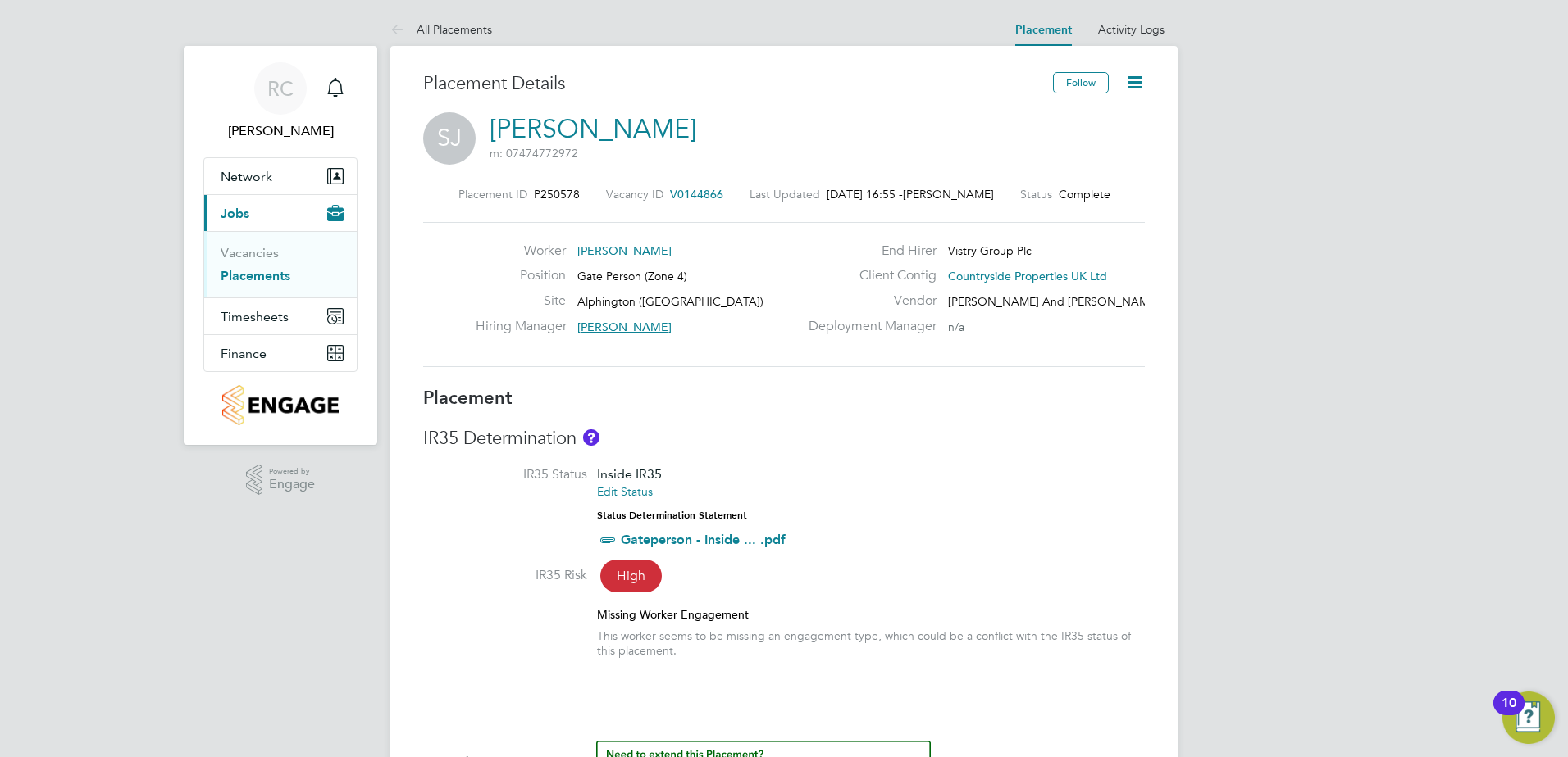
click at [248, 279] on link "Placements" at bounding box center [256, 275] width 70 height 16
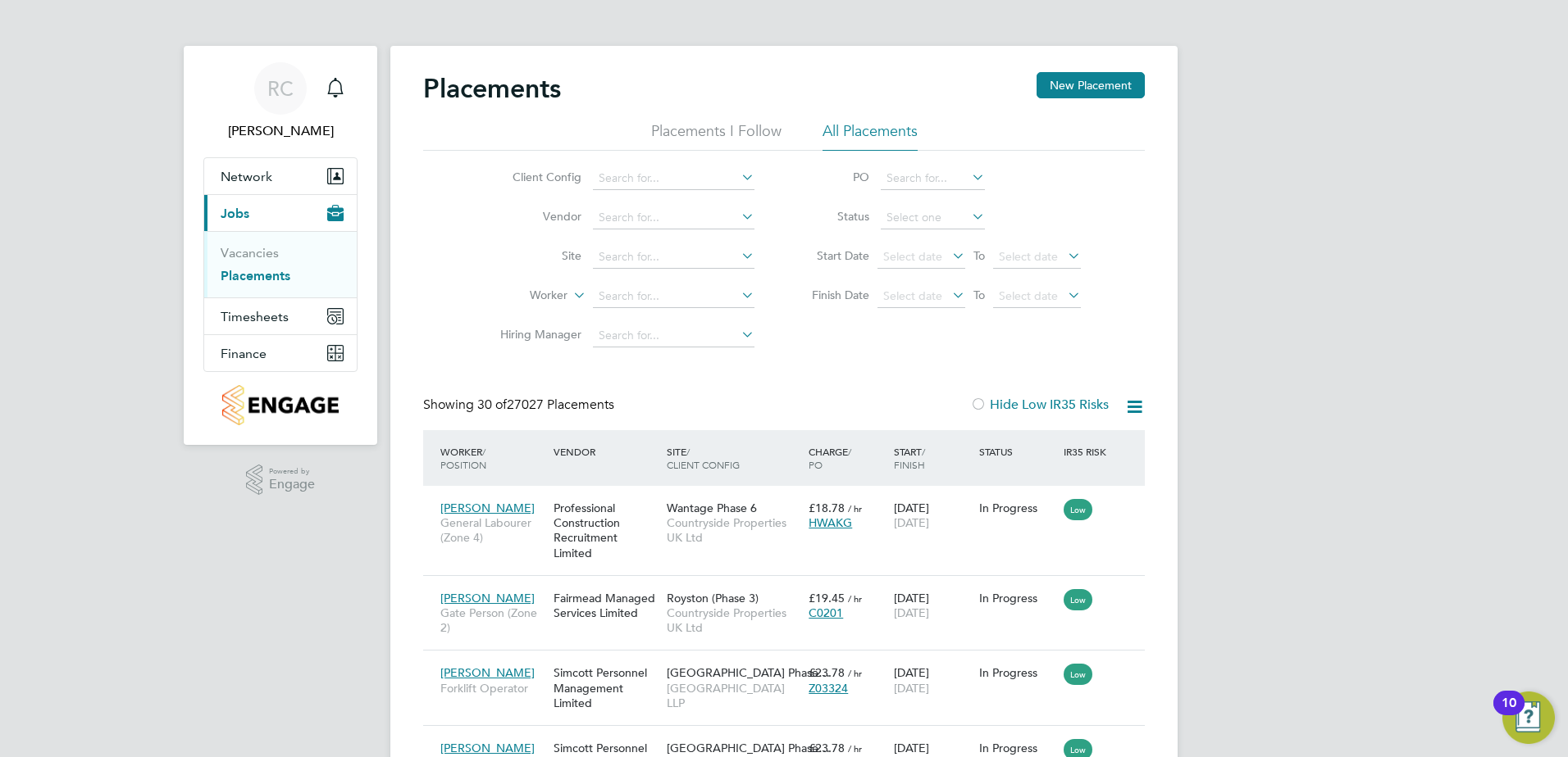
click at [874, 131] on li "All Placements" at bounding box center [869, 136] width 95 height 30
click at [738, 182] on icon at bounding box center [738, 177] width 0 height 23
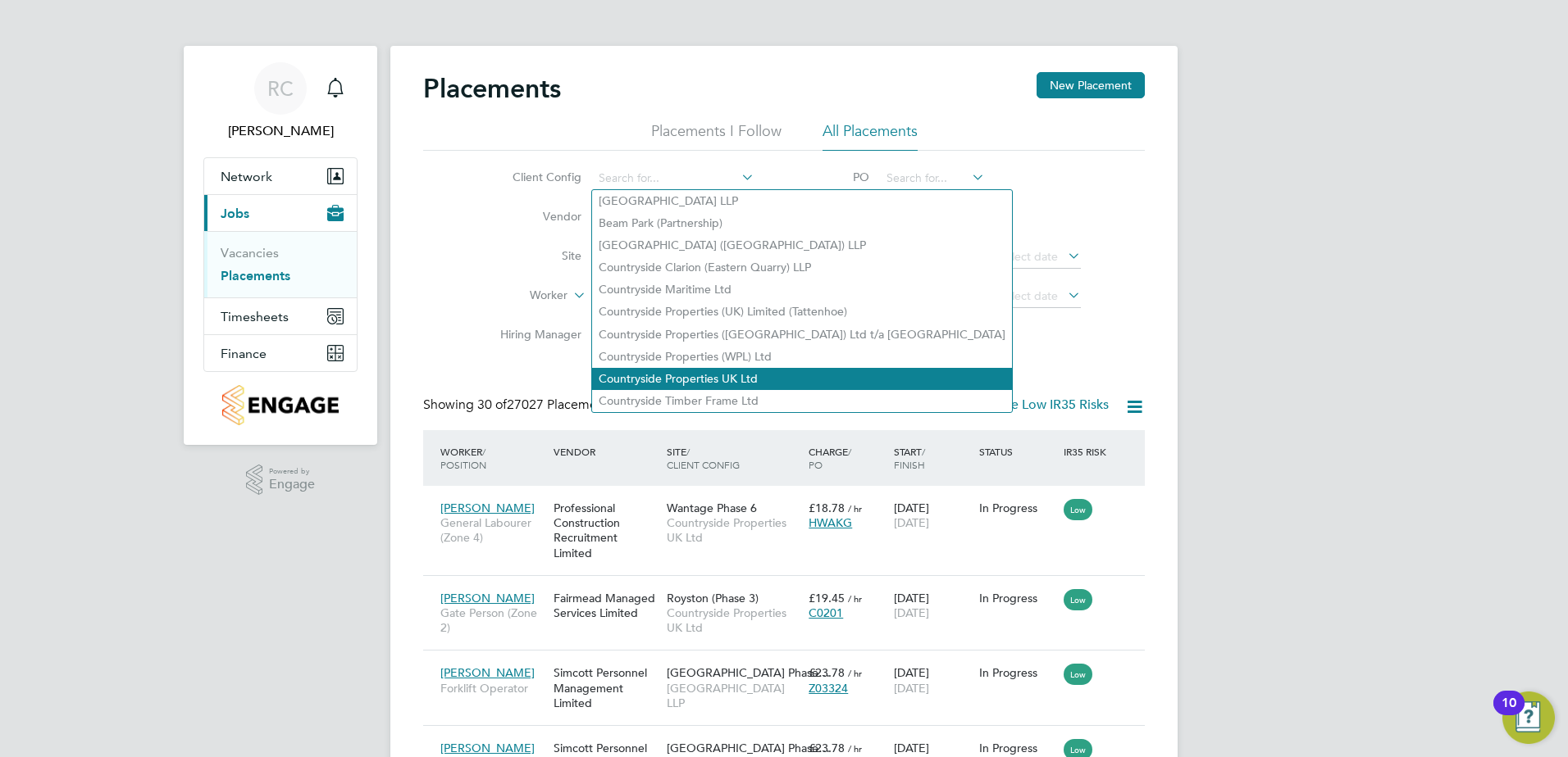
click at [723, 371] on li "Countryside Properties UK Ltd" at bounding box center [802, 379] width 420 height 22
type input "Countryside Properties UK Ltd"
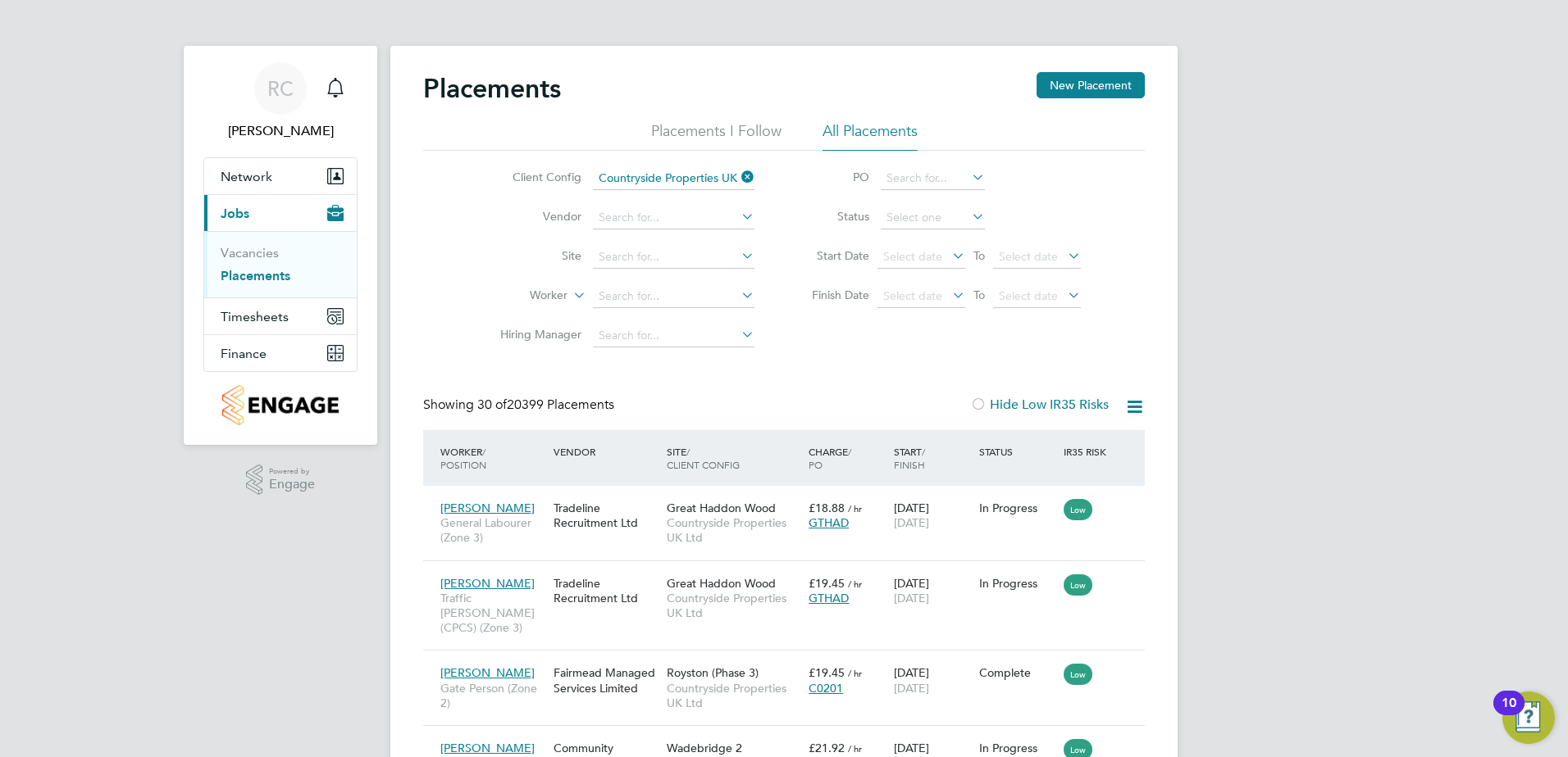
click at [738, 255] on icon at bounding box center [738, 256] width 0 height 23
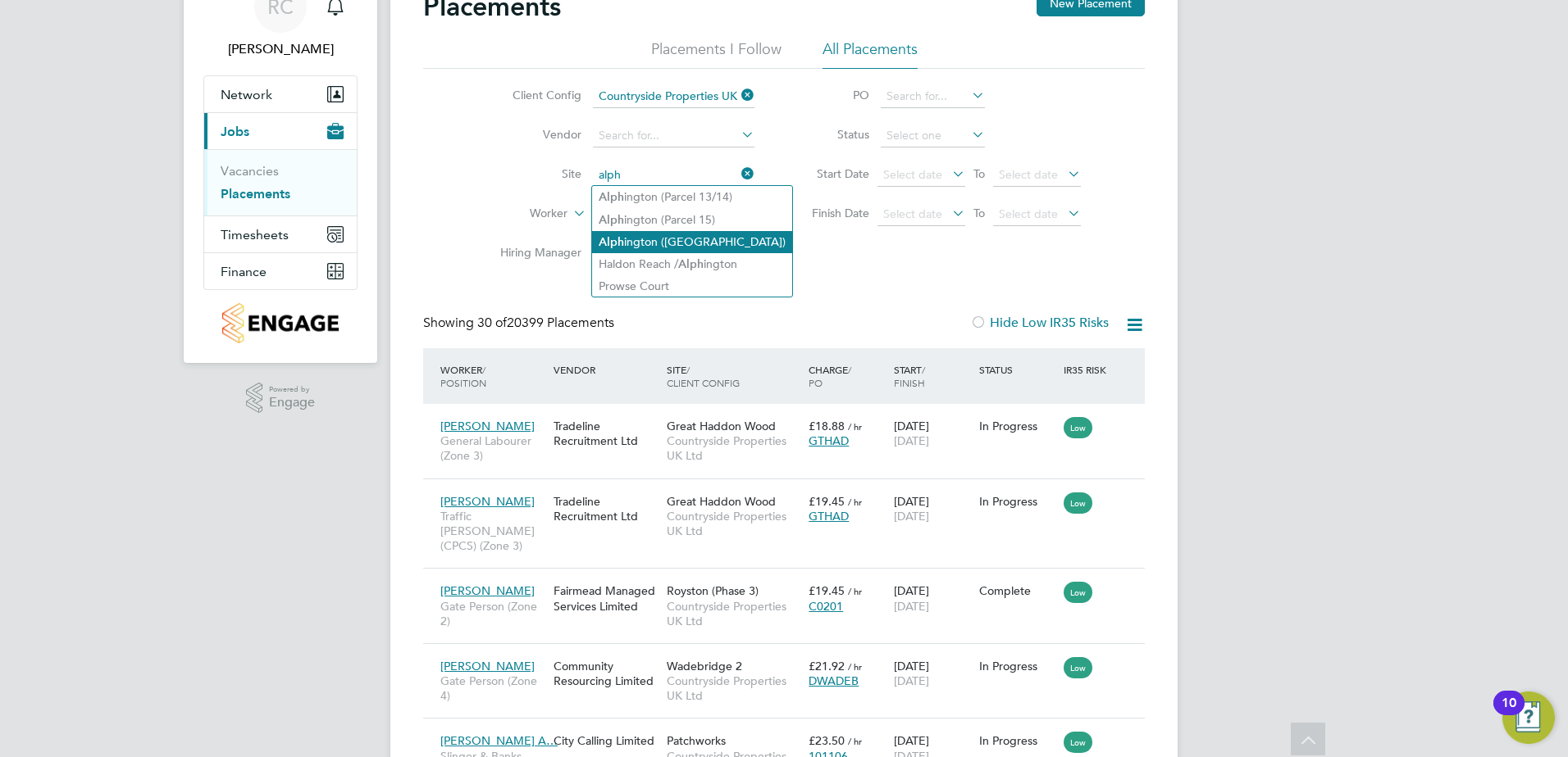
click at [659, 233] on li "Alph ington (Parcel 16A)" at bounding box center [692, 242] width 200 height 22
type input "Alphington ([GEOGRAPHIC_DATA])"
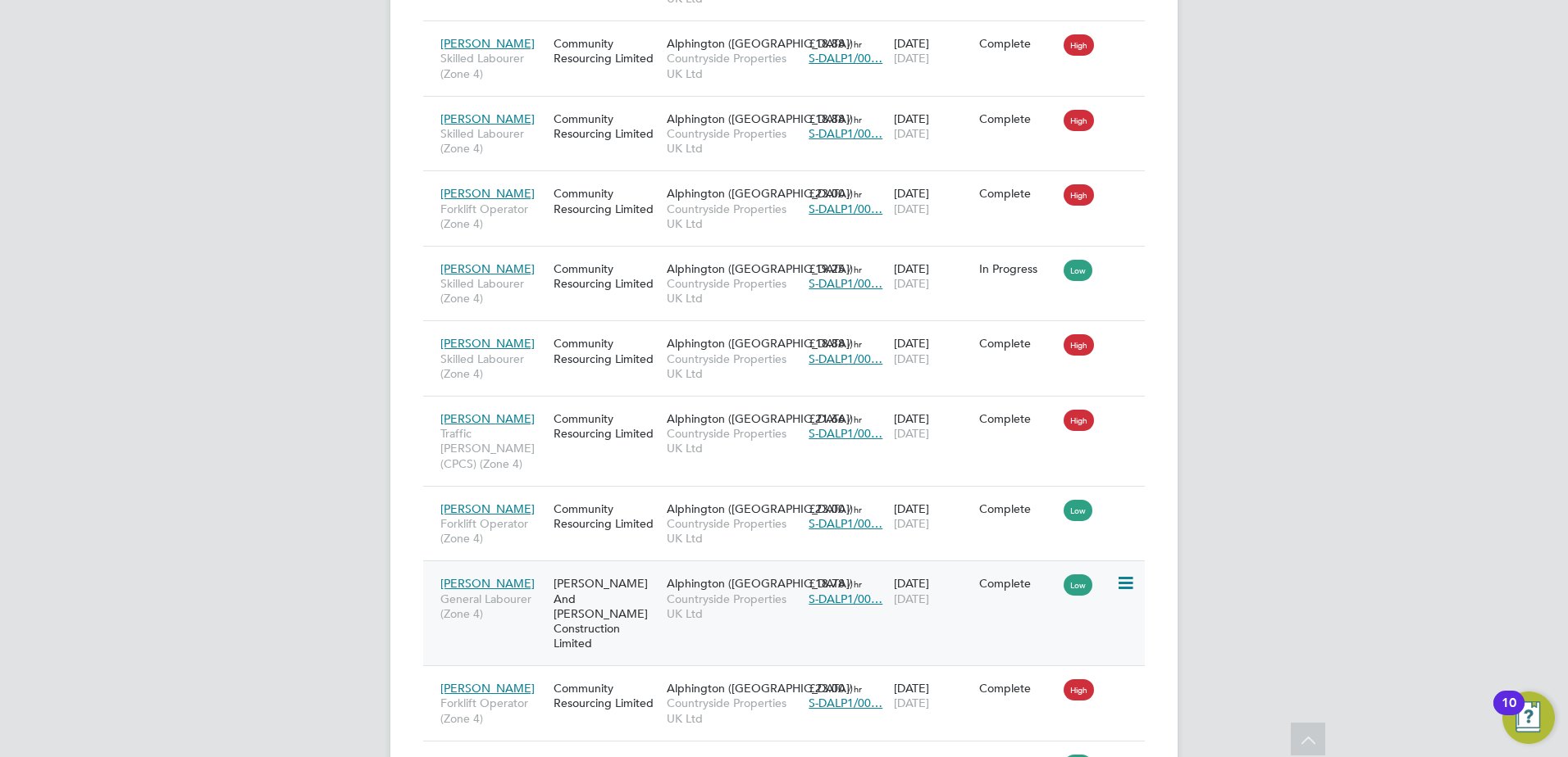
click at [1123, 574] on icon at bounding box center [1124, 584] width 17 height 20
click at [750, 570] on div "Damien Beattie General Labourer (Zone 4) O'Neill And Brennan Construction Limit…" at bounding box center [784, 613] width 722 height 105
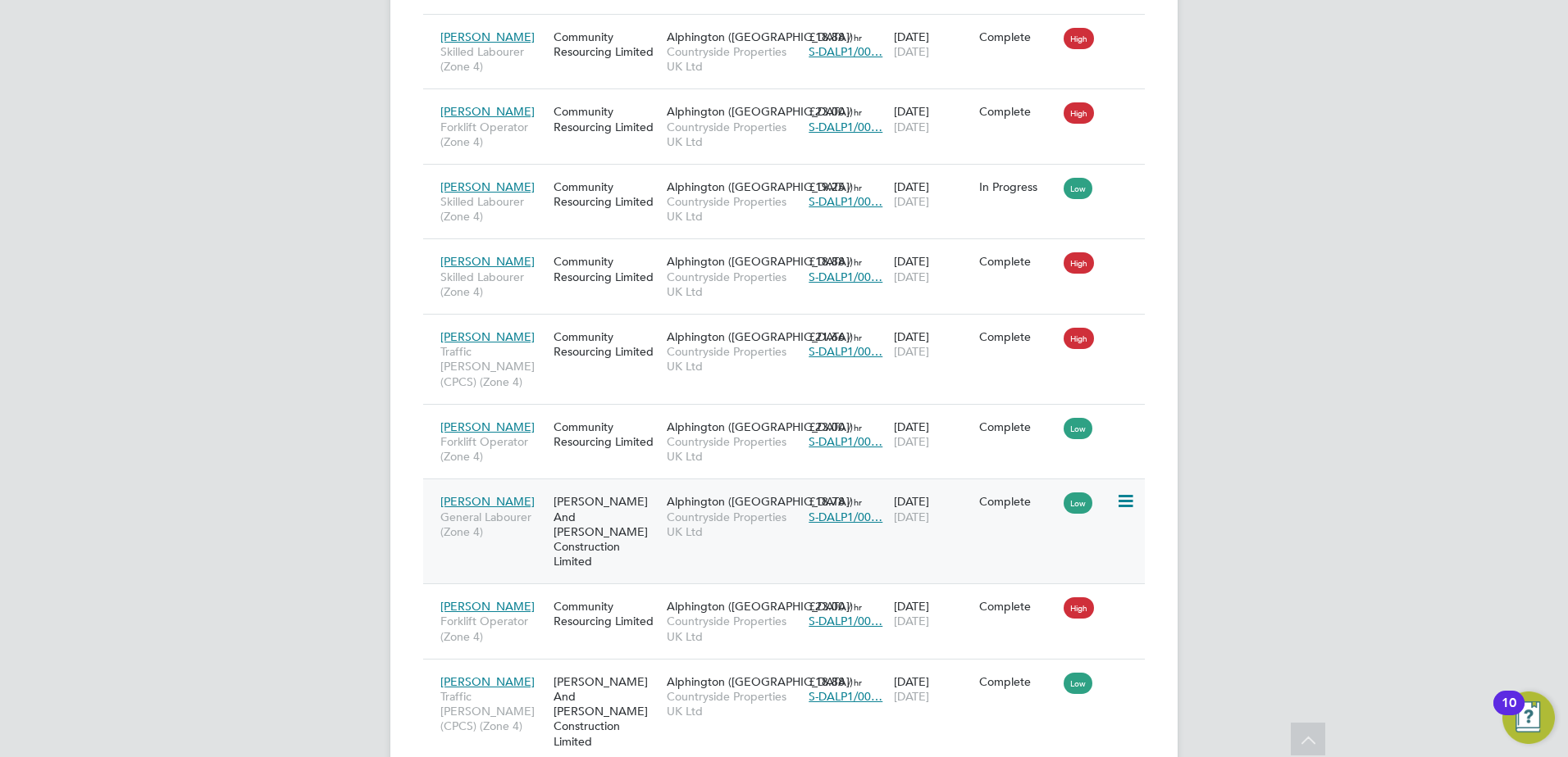
click at [740, 510] on span "Countryside Properties UK Ltd" at bounding box center [733, 525] width 134 height 30
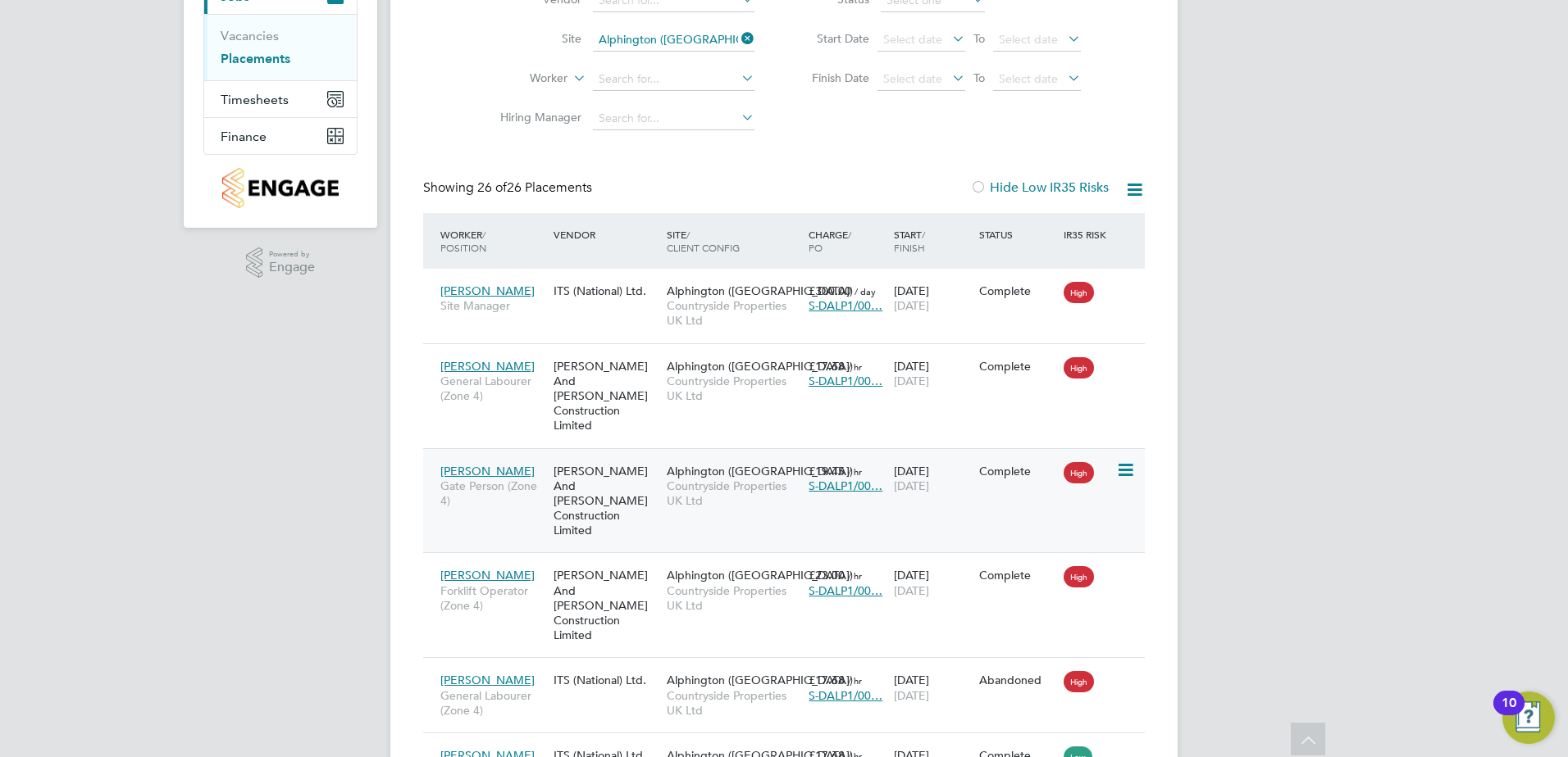
scroll to position [246, 0]
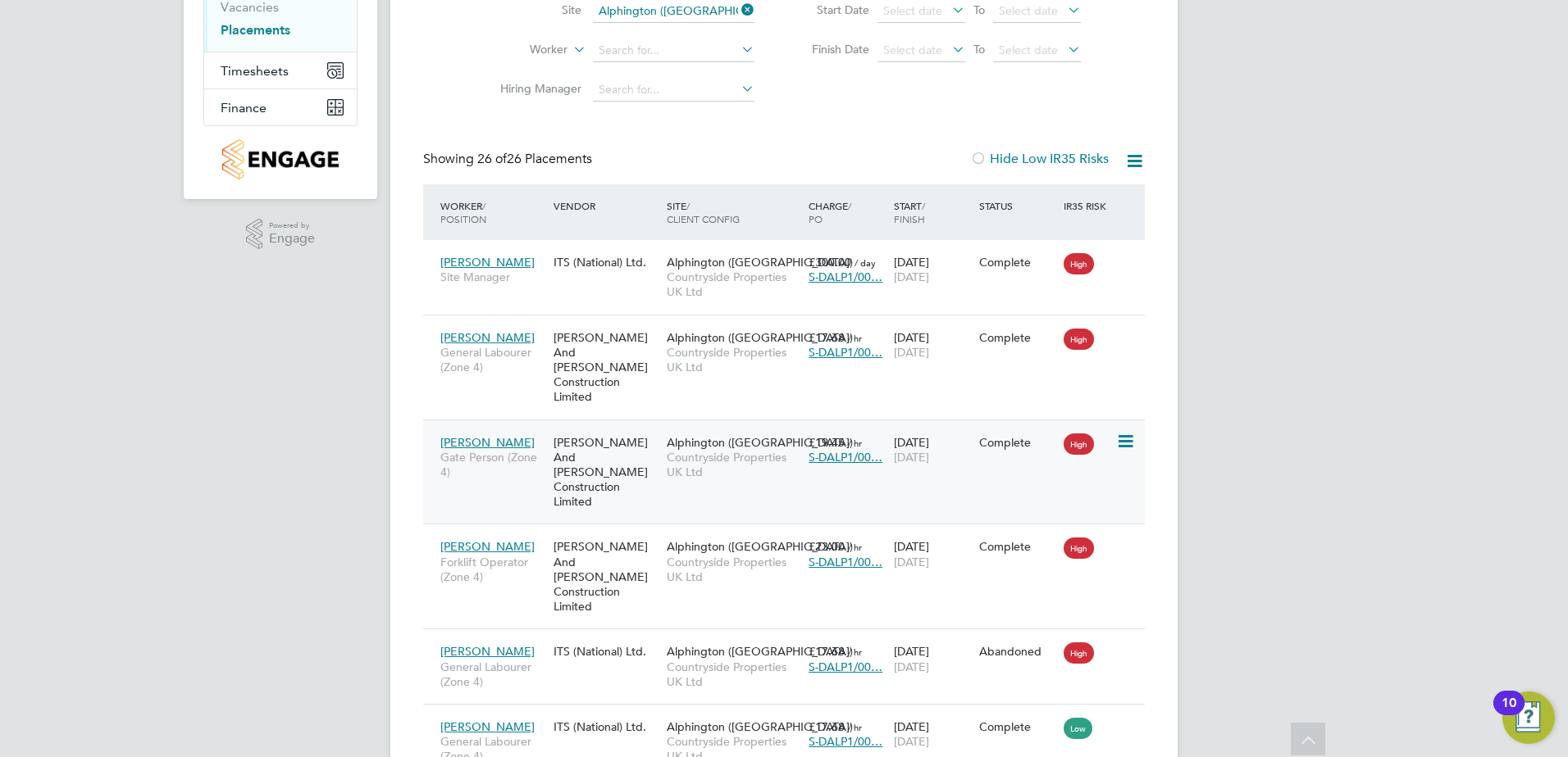
click at [752, 463] on span "Countryside Properties UK Ltd" at bounding box center [733, 465] width 134 height 30
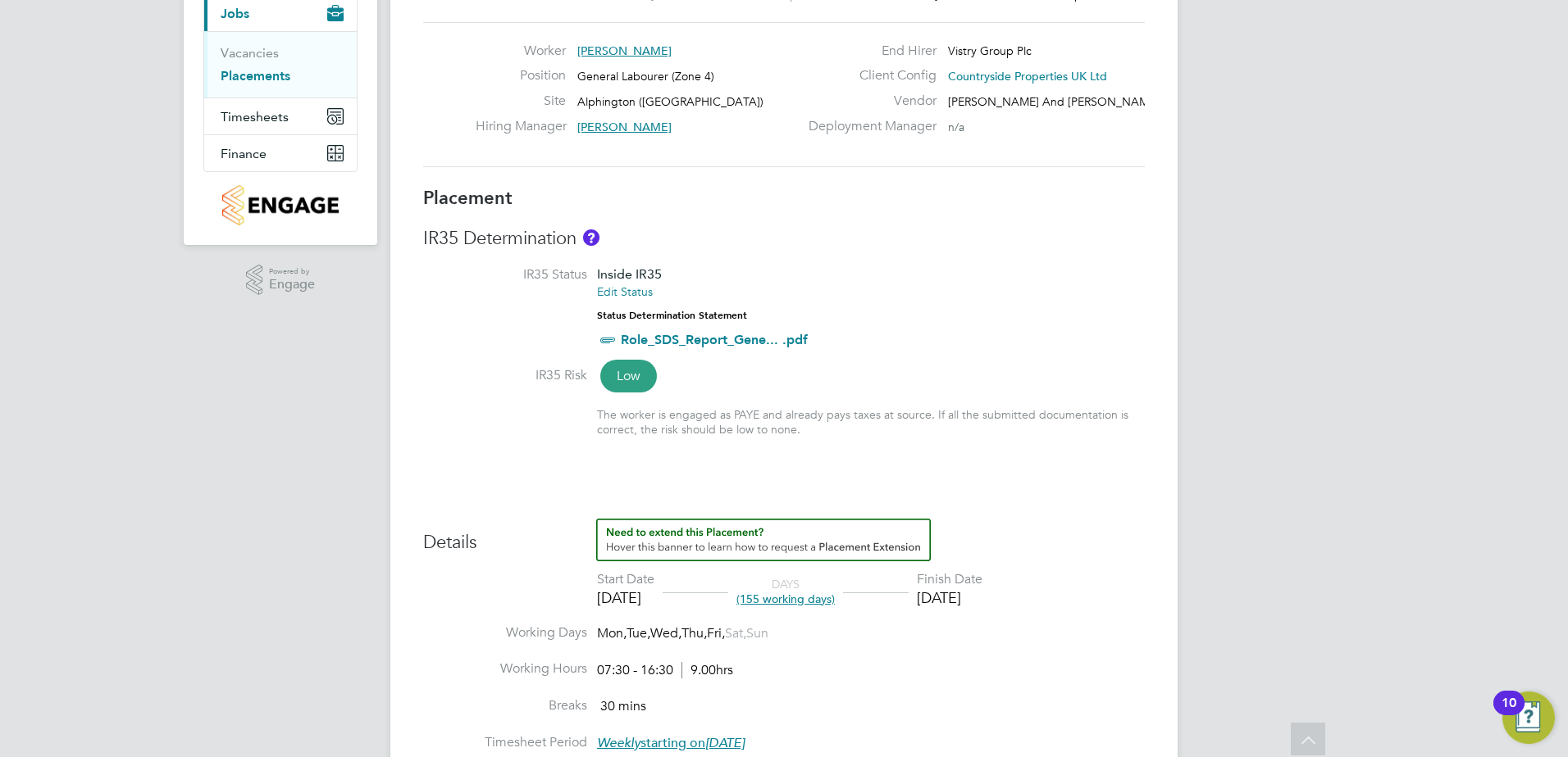
scroll to position [328, 0]
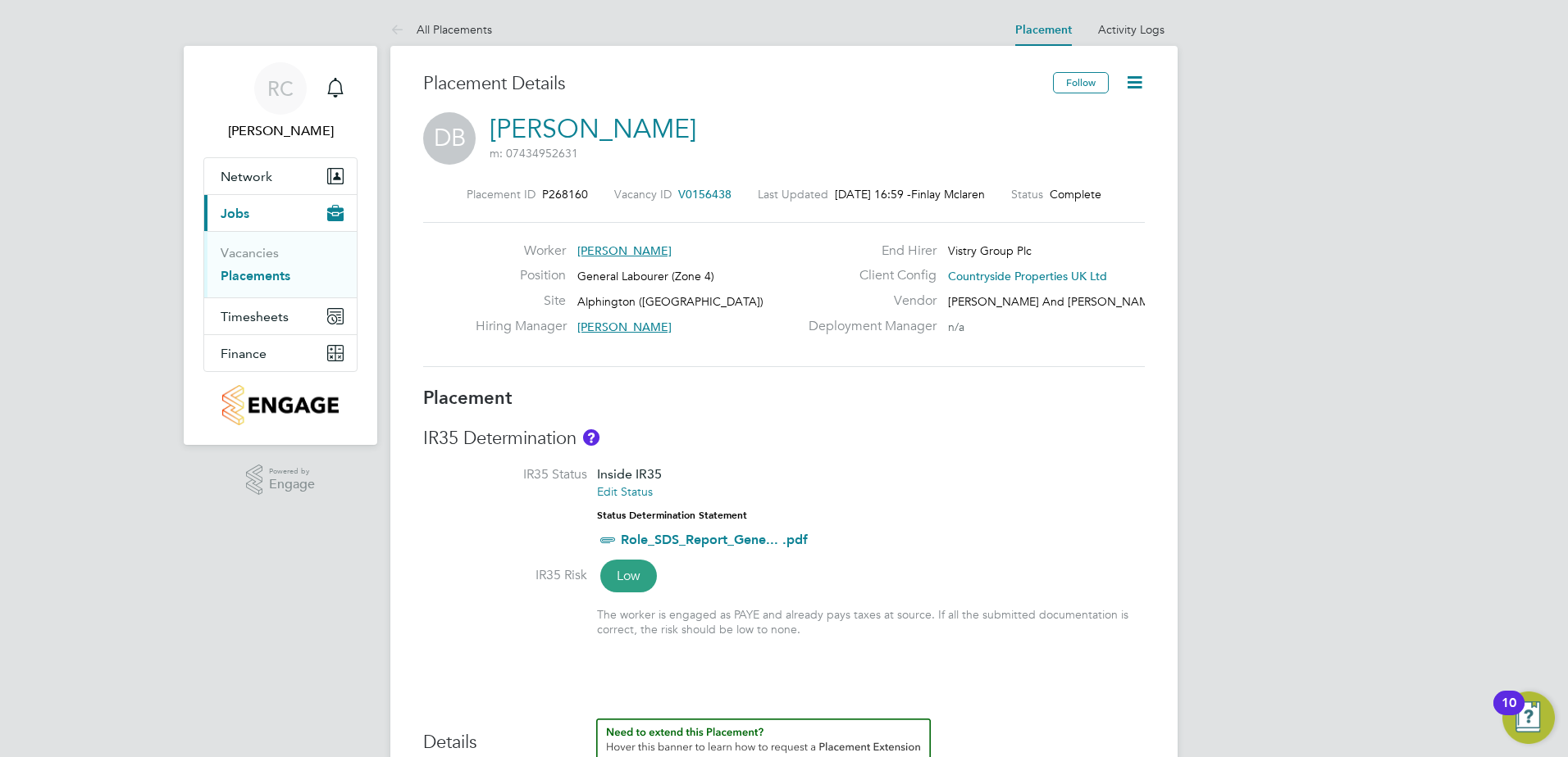
click at [1141, 80] on icon at bounding box center [1134, 82] width 21 height 21
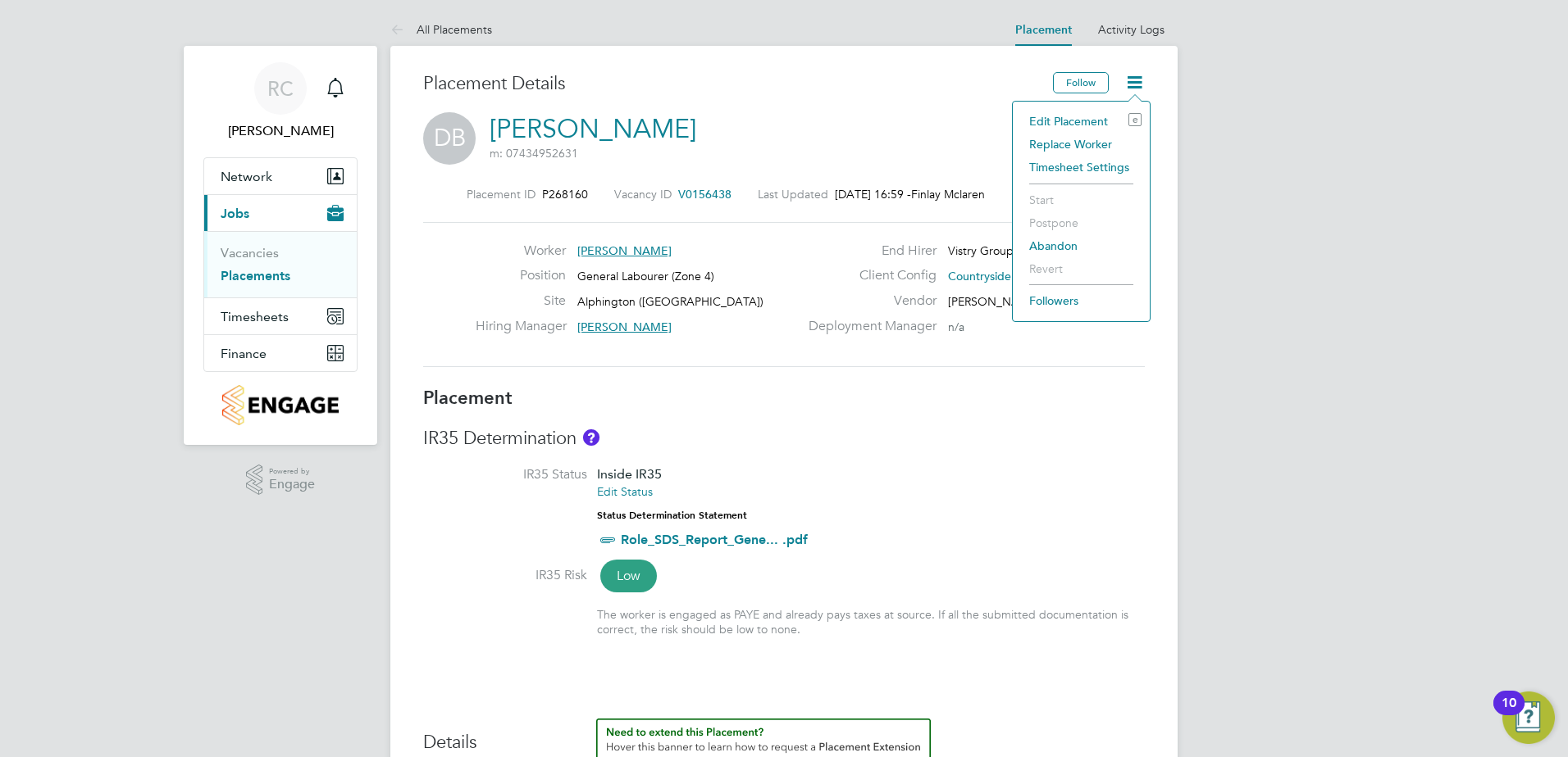
click at [1069, 119] on li "Edit Placement e" at bounding box center [1081, 121] width 120 height 23
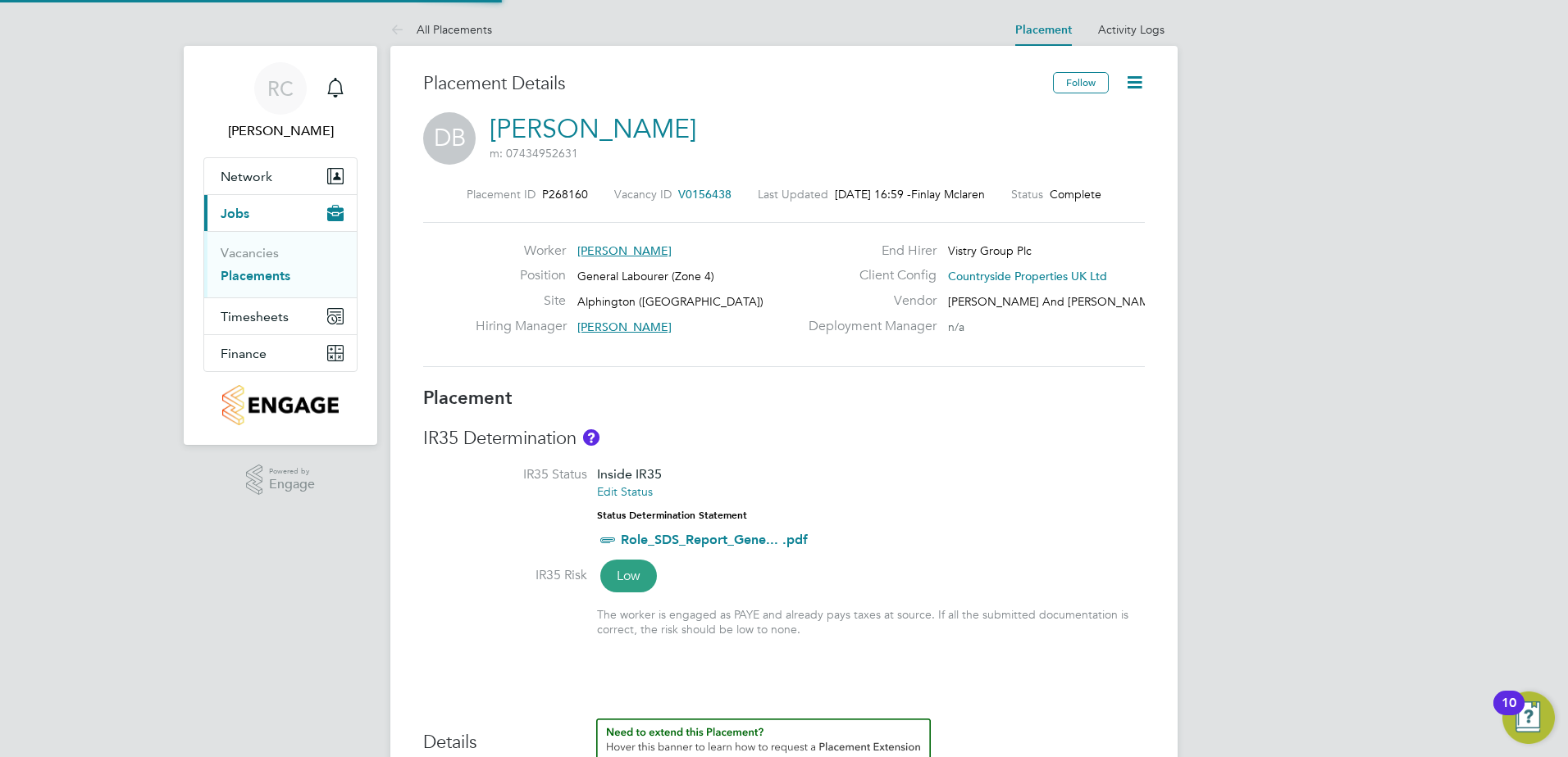
type input "[PERSON_NAME]"
type input "20 Jan 2025"
type input "[DATE]"
type input "07:30"
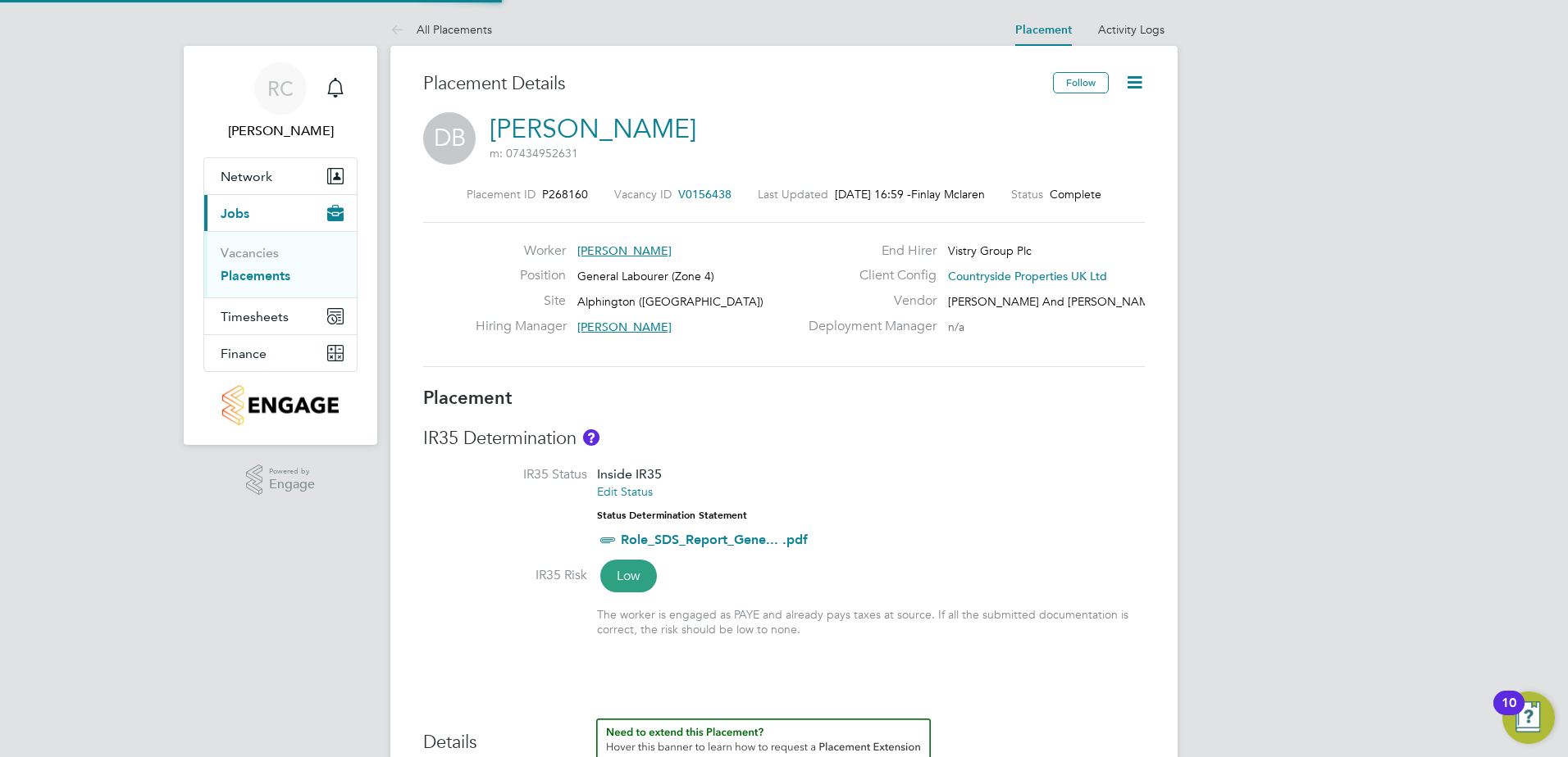
type input "16:30"
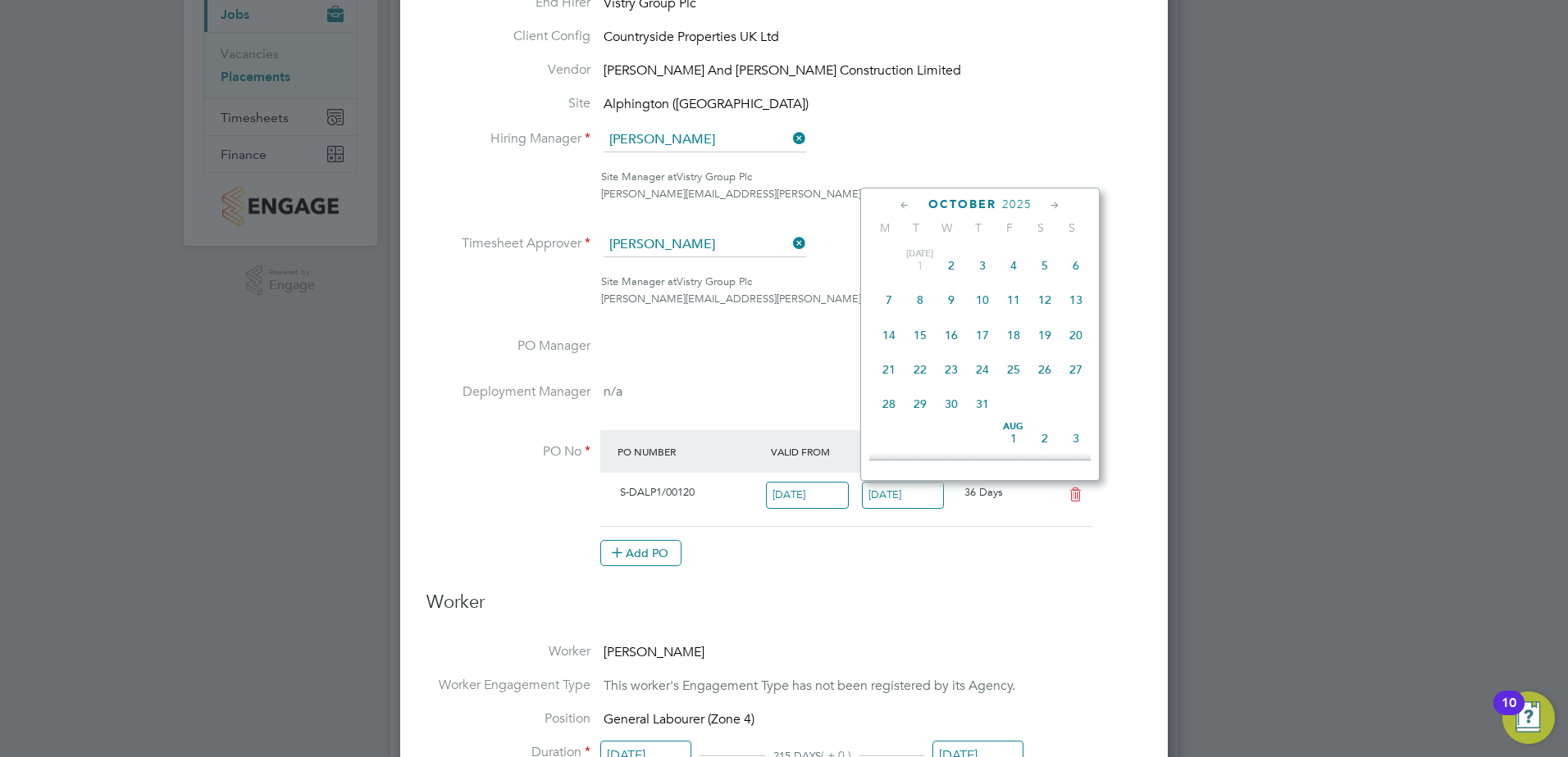
click at [894, 497] on input "[DATE]" at bounding box center [903, 495] width 83 height 27
click at [1012, 329] on span "3" at bounding box center [1014, 323] width 32 height 32
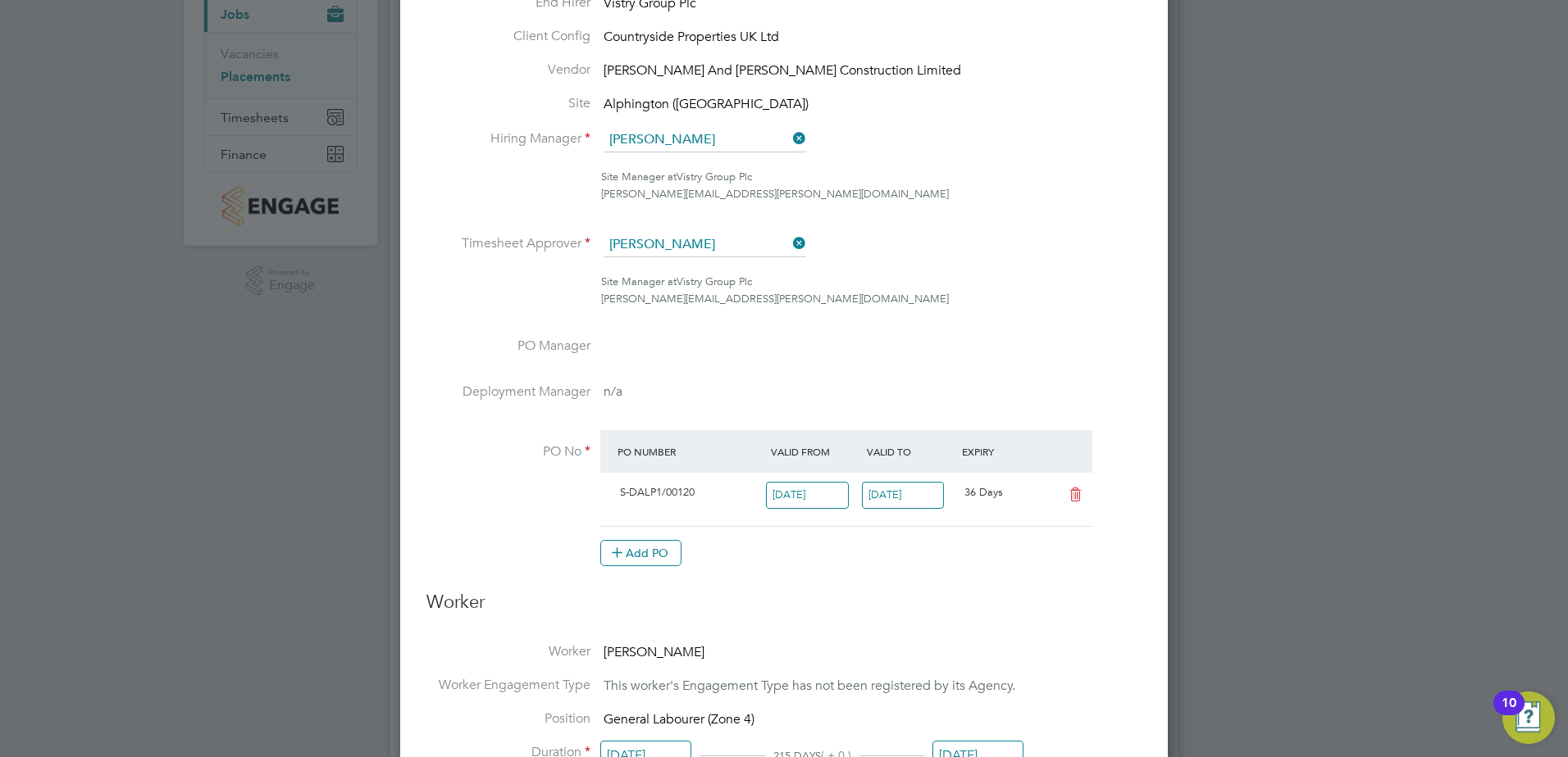
click at [959, 599] on h3 "Worker" at bounding box center [784, 609] width 715 height 36
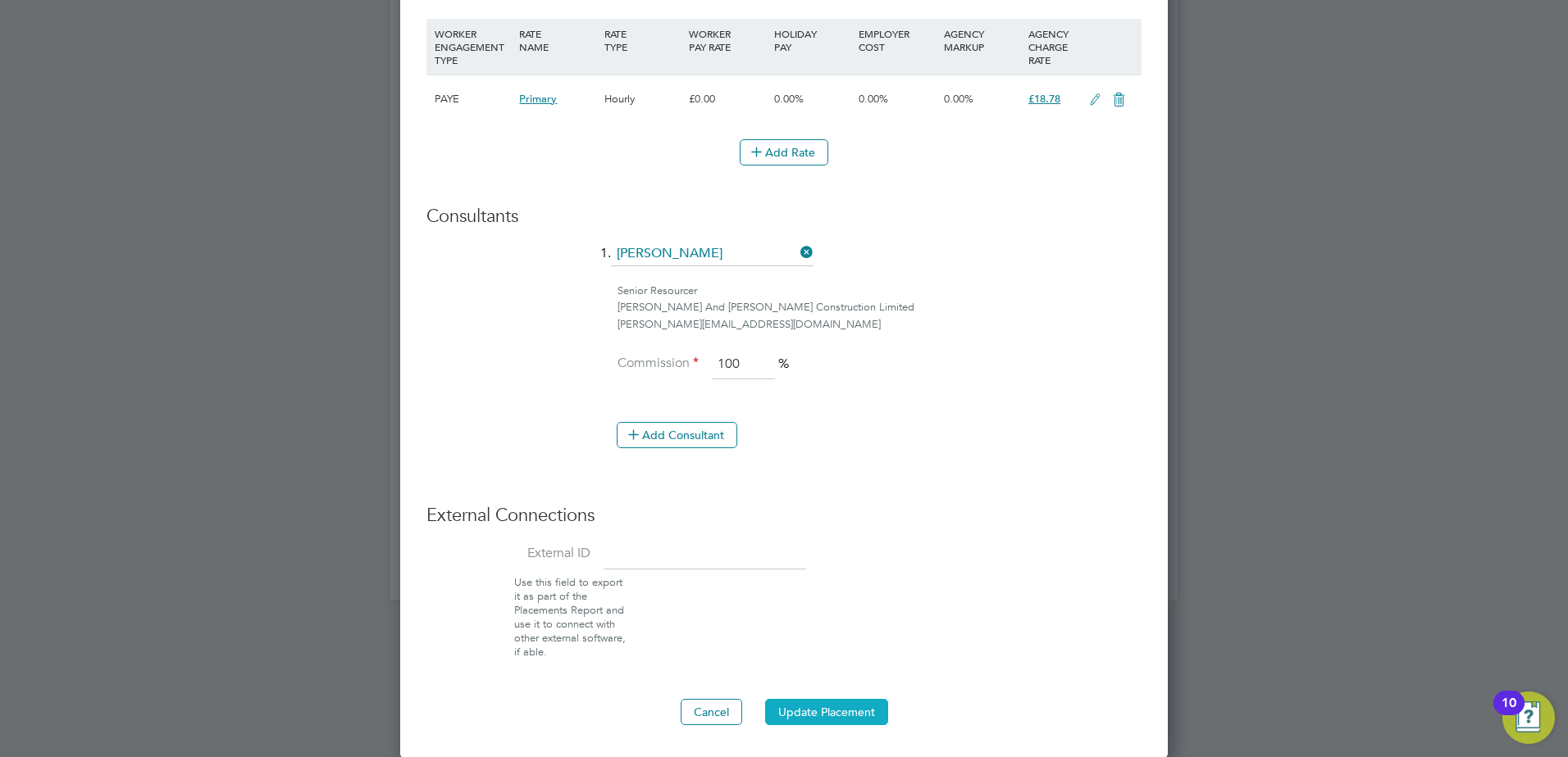
click at [831, 716] on button "Update Placement" at bounding box center [826, 712] width 123 height 27
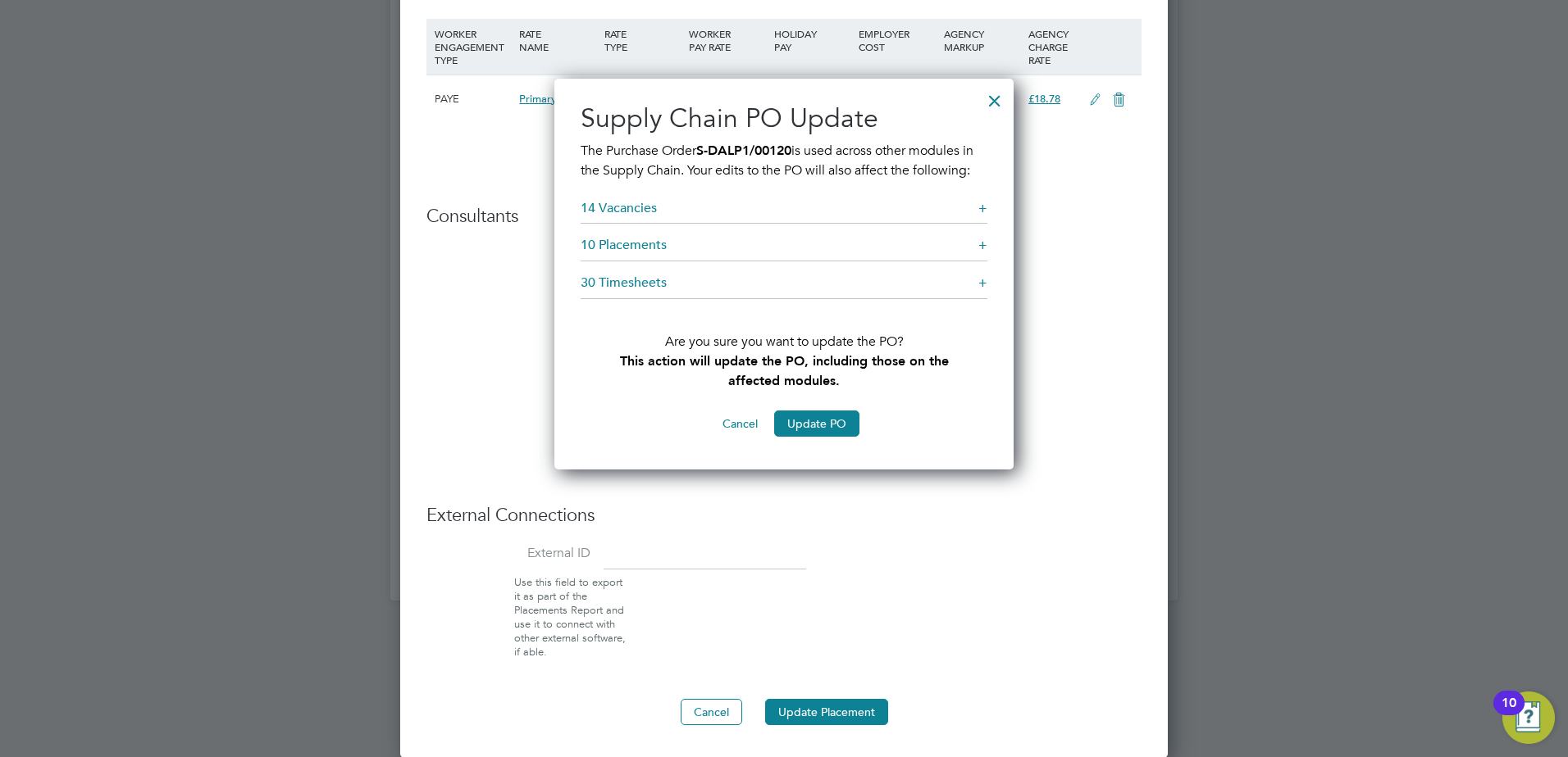
click at [975, 243] on h5 "10 Placements +" at bounding box center [784, 250] width 407 height 25
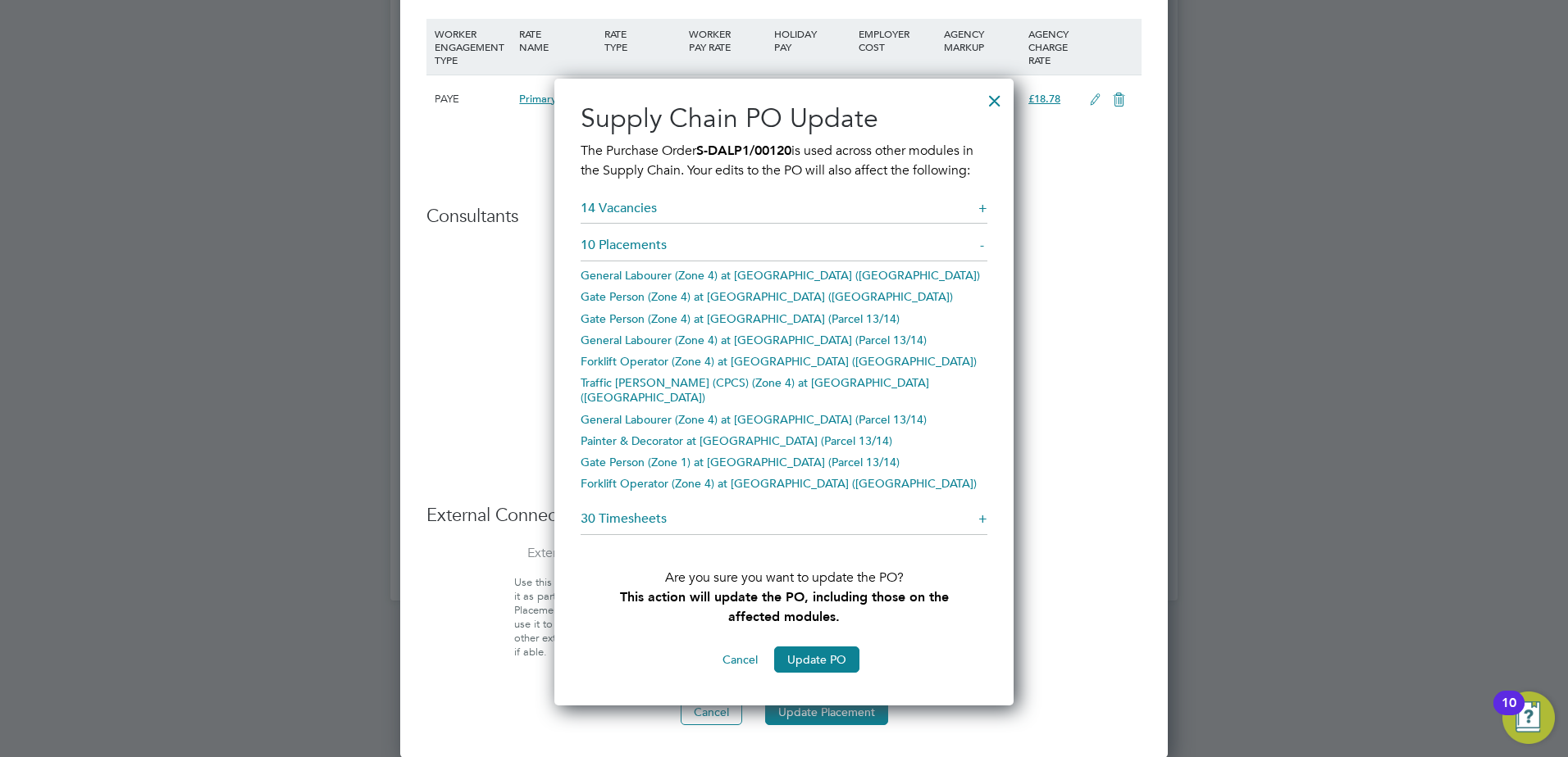
click at [999, 99] on div at bounding box center [995, 97] width 30 height 30
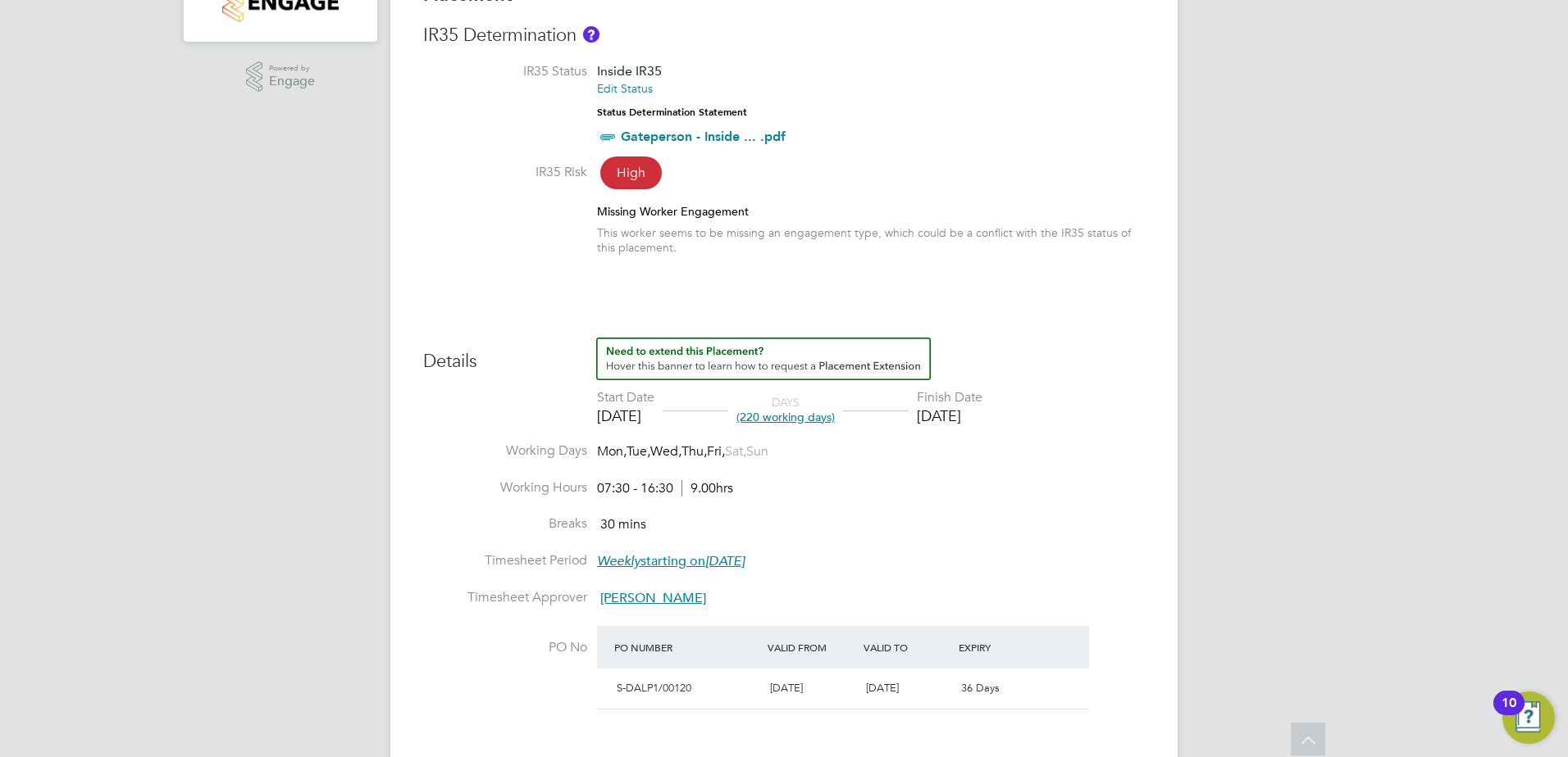
scroll to position [410, 0]
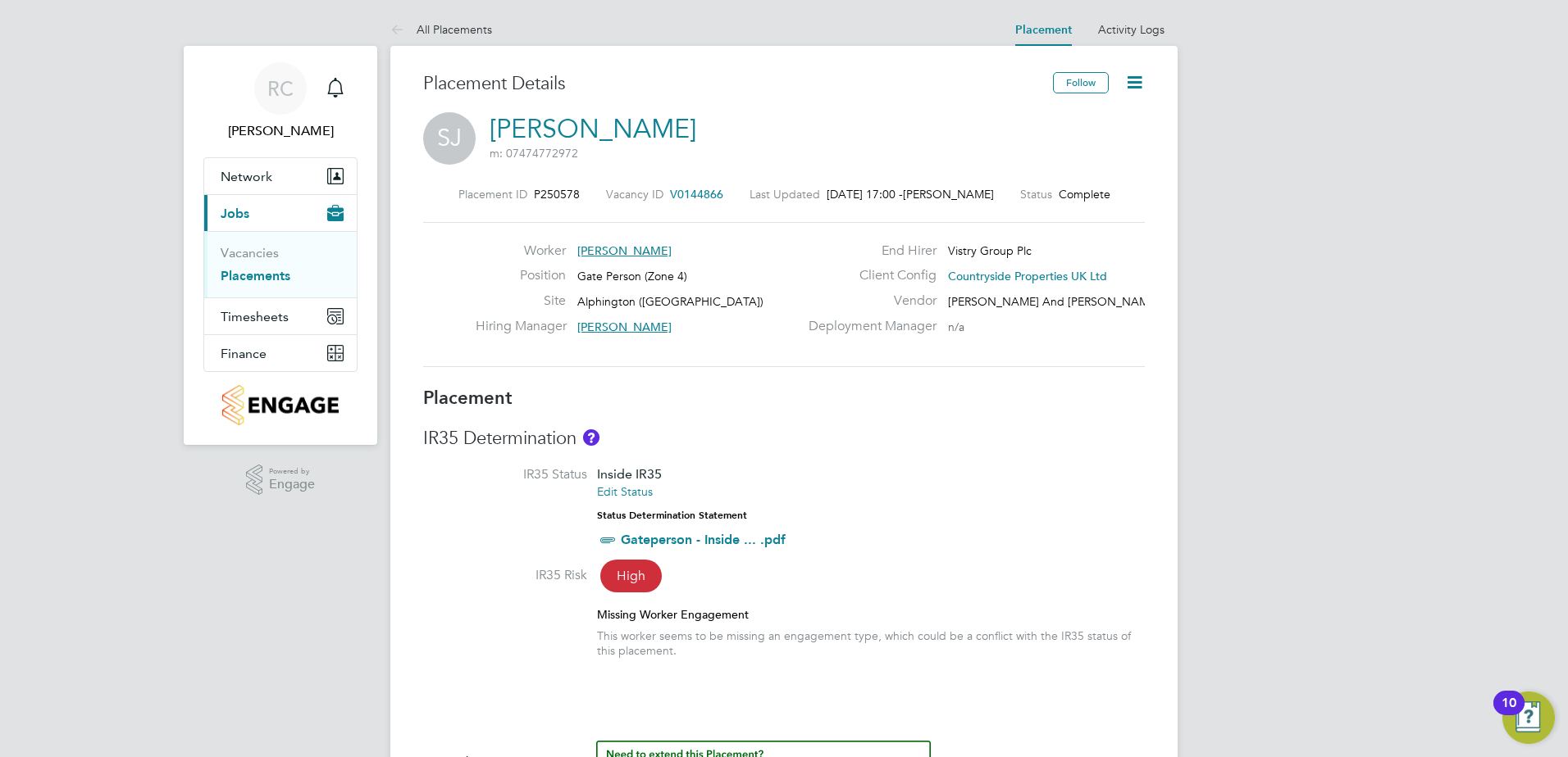
click at [1129, 83] on icon at bounding box center [1134, 82] width 21 height 21
